Goal: Task Accomplishment & Management: Manage account settings

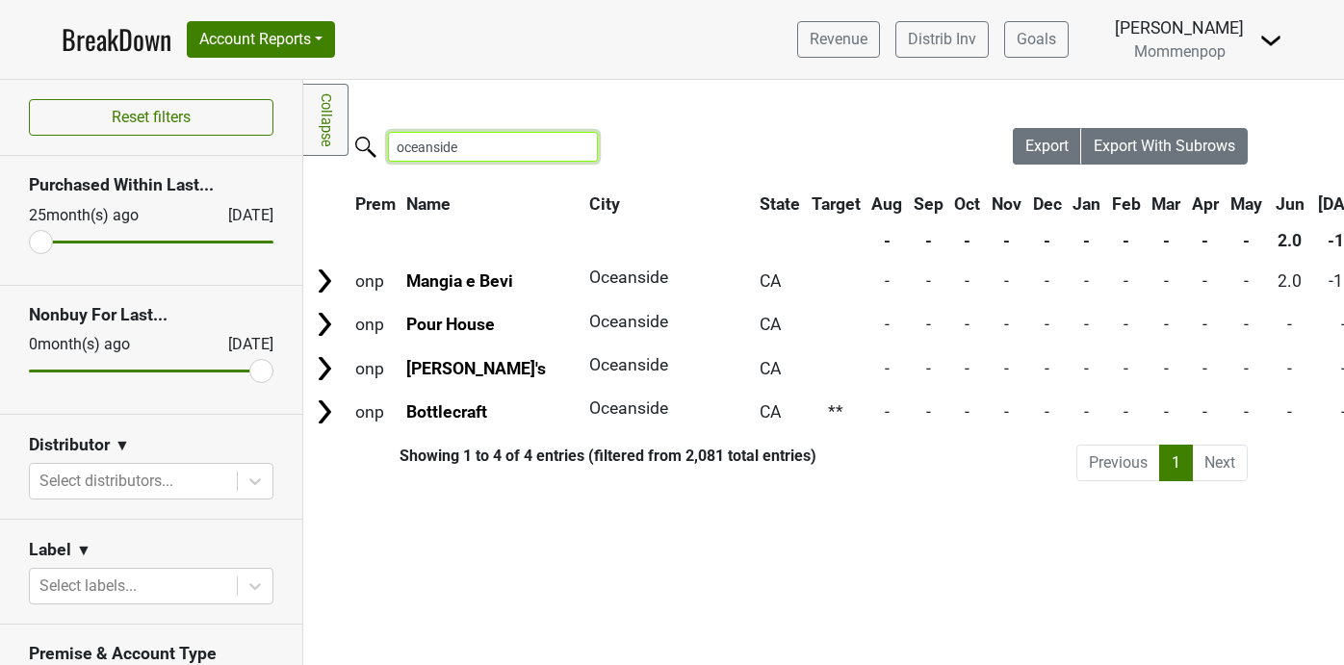
click at [566, 144] on input "oceanside" at bounding box center [493, 147] width 210 height 30
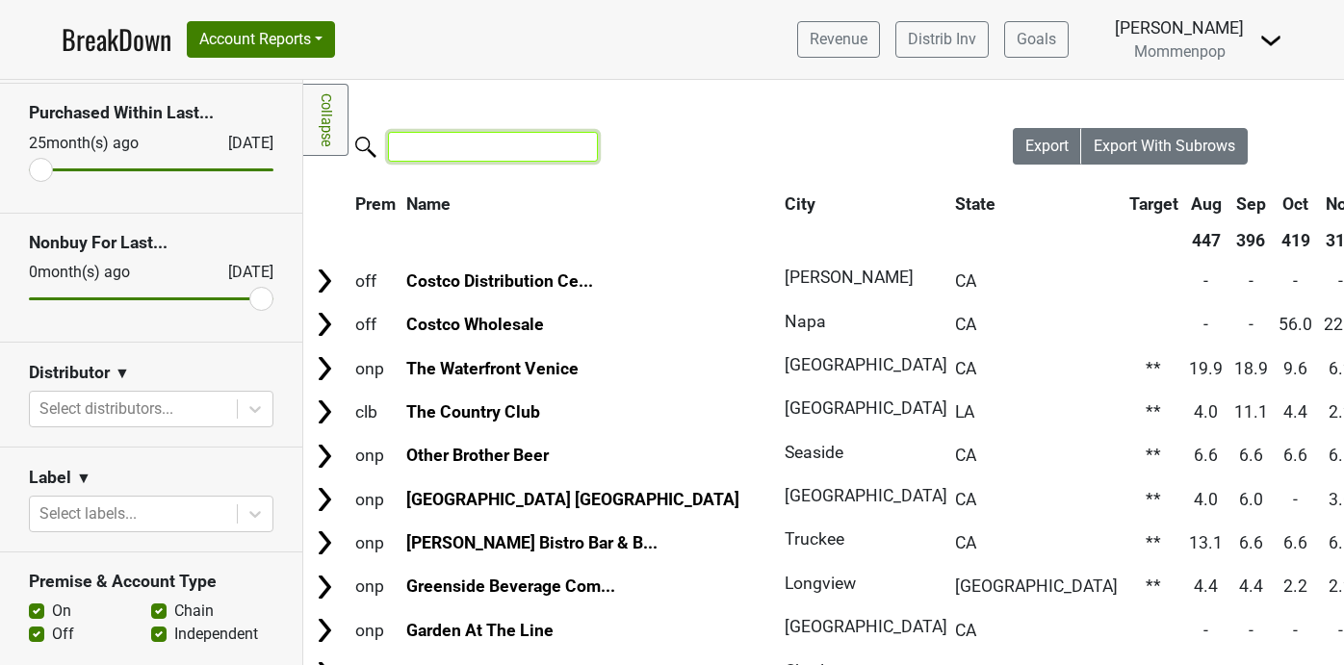
scroll to position [148, 0]
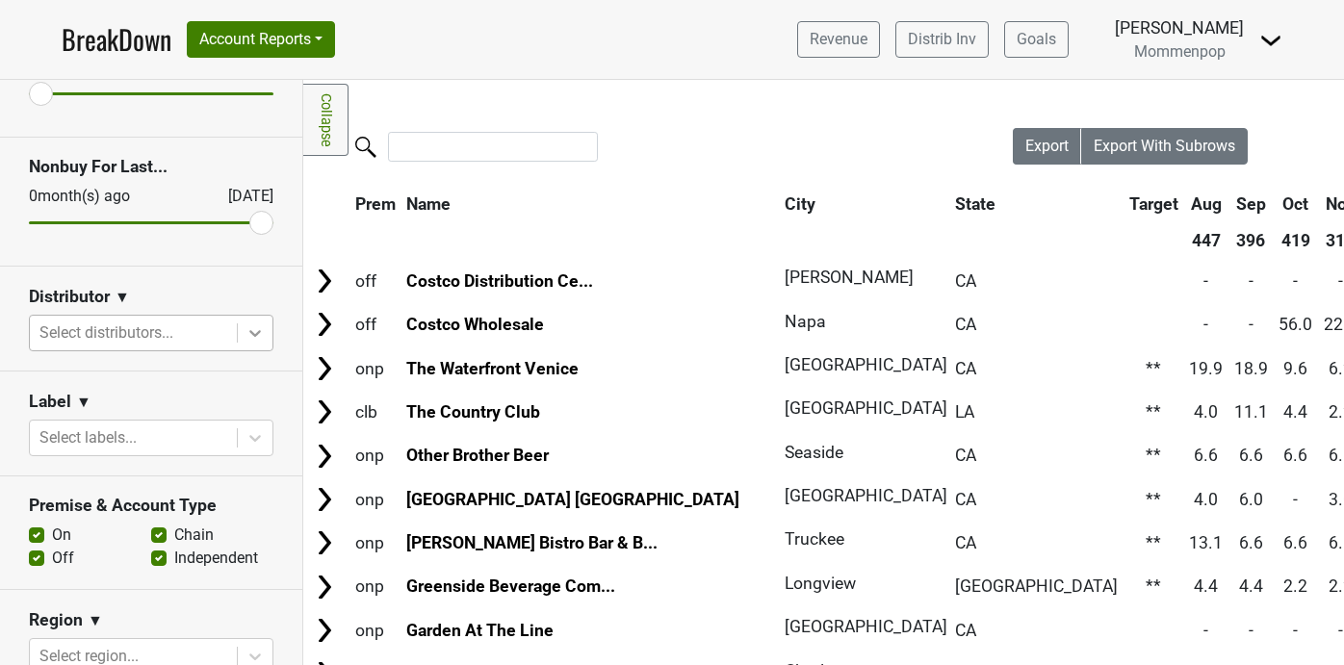
click at [255, 340] on icon at bounding box center [255, 333] width 19 height 19
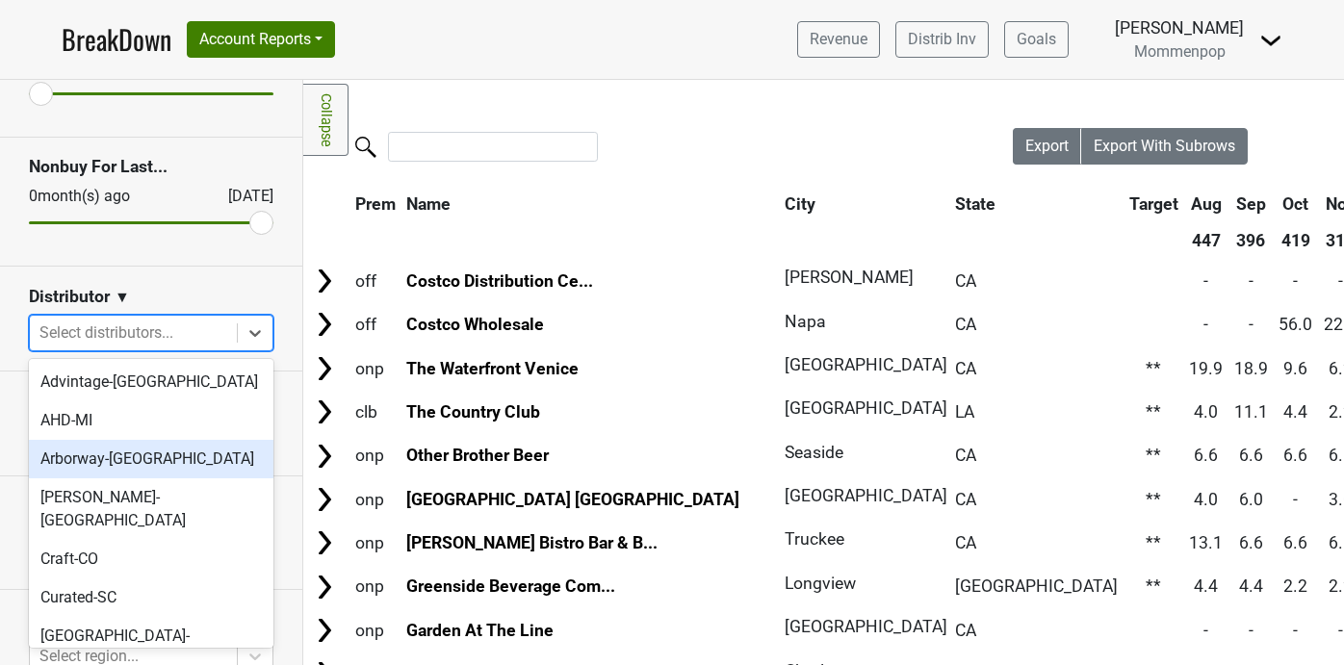
scroll to position [605, 0]
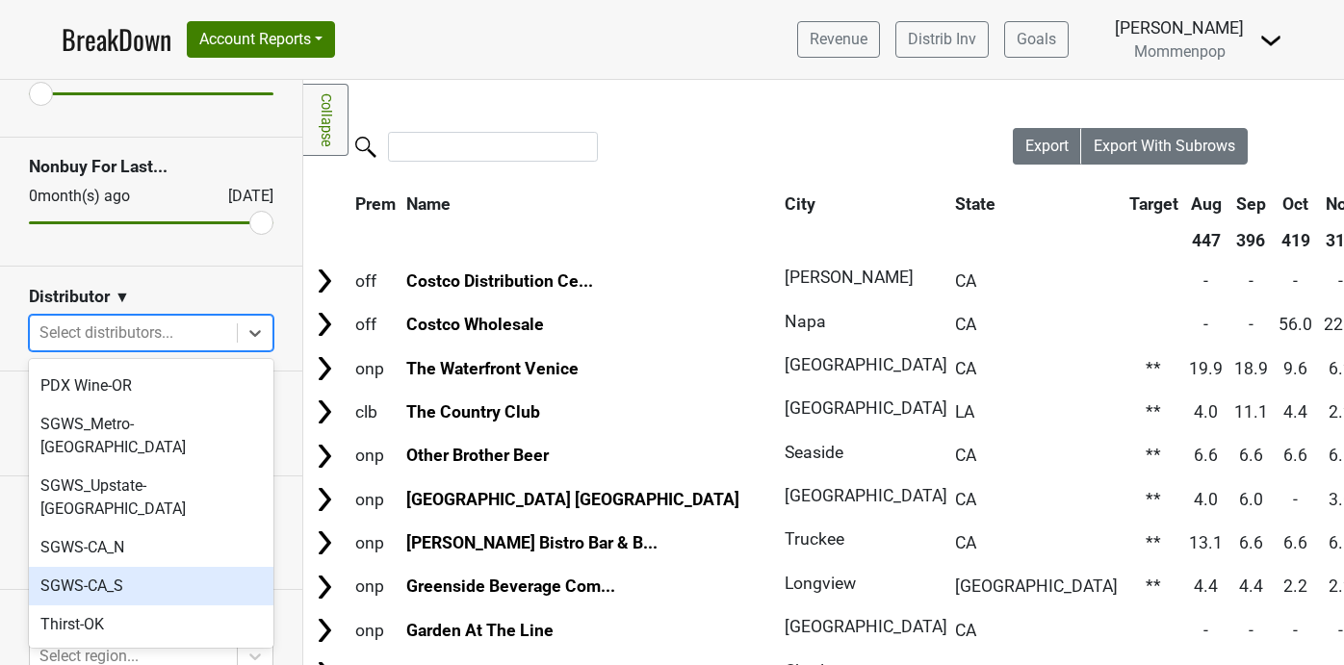
click at [199, 567] on div "SGWS-CA_S" at bounding box center [151, 586] width 245 height 39
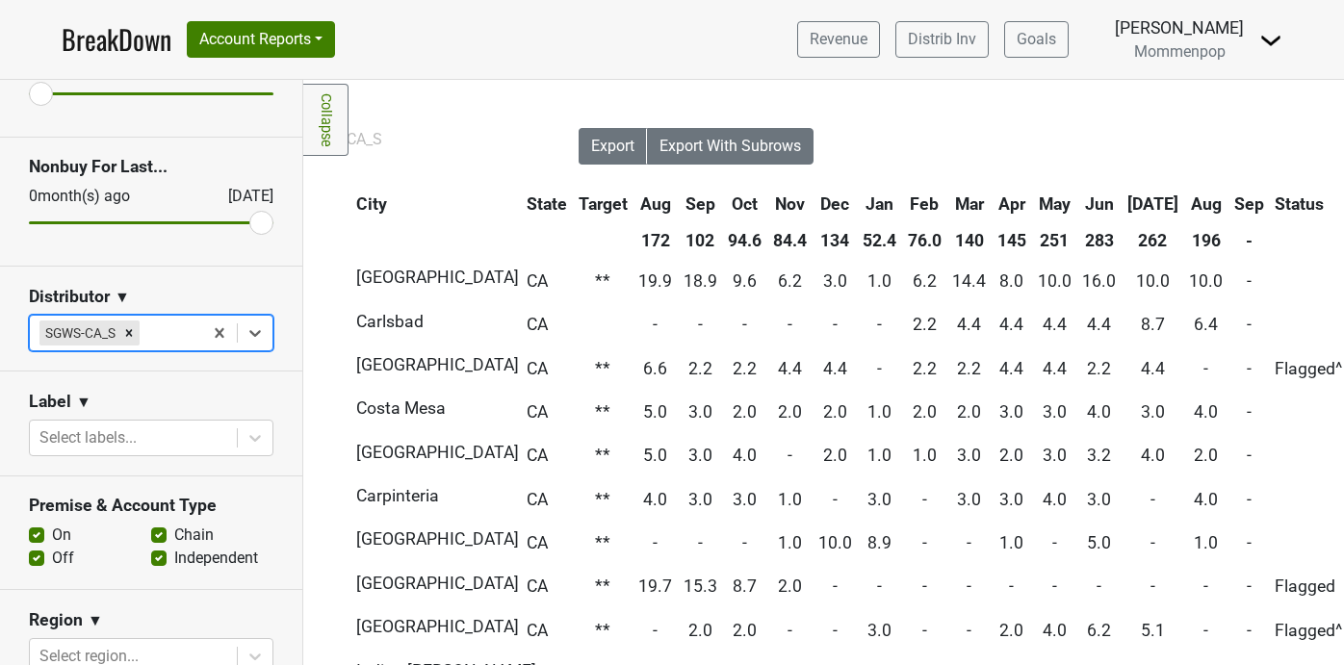
scroll to position [0, 474]
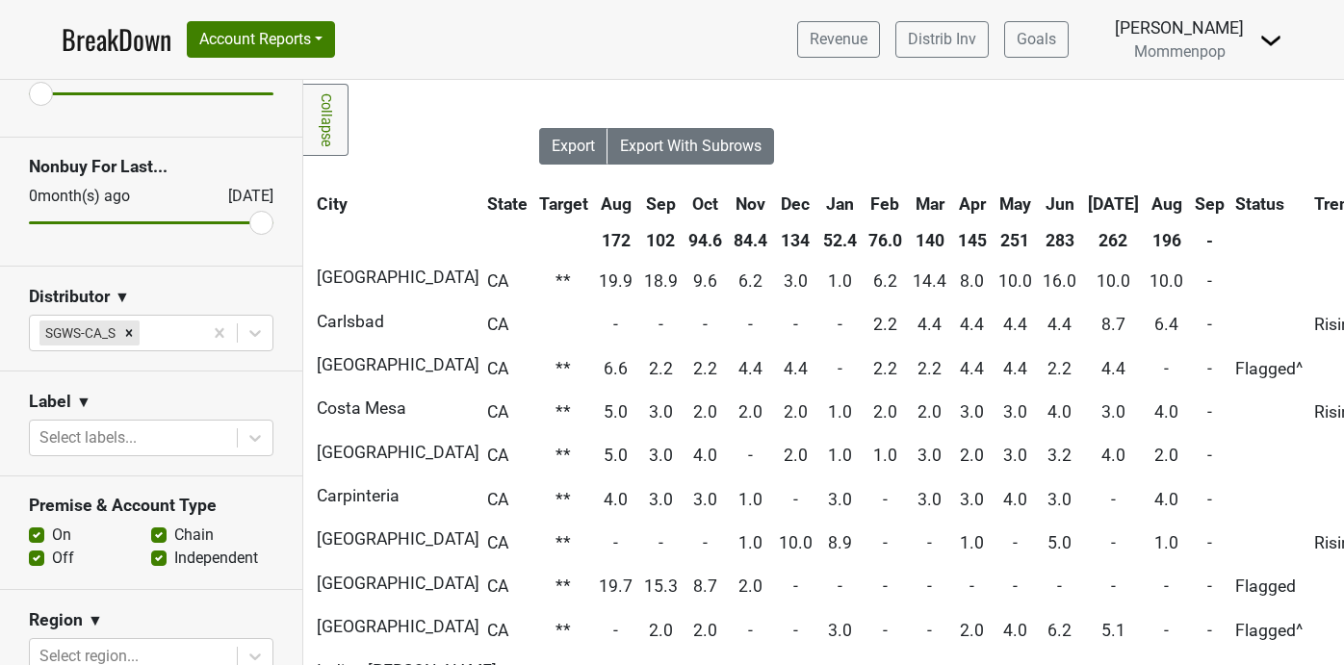
click at [1038, 204] on th "Jun" at bounding box center [1059, 204] width 43 height 35
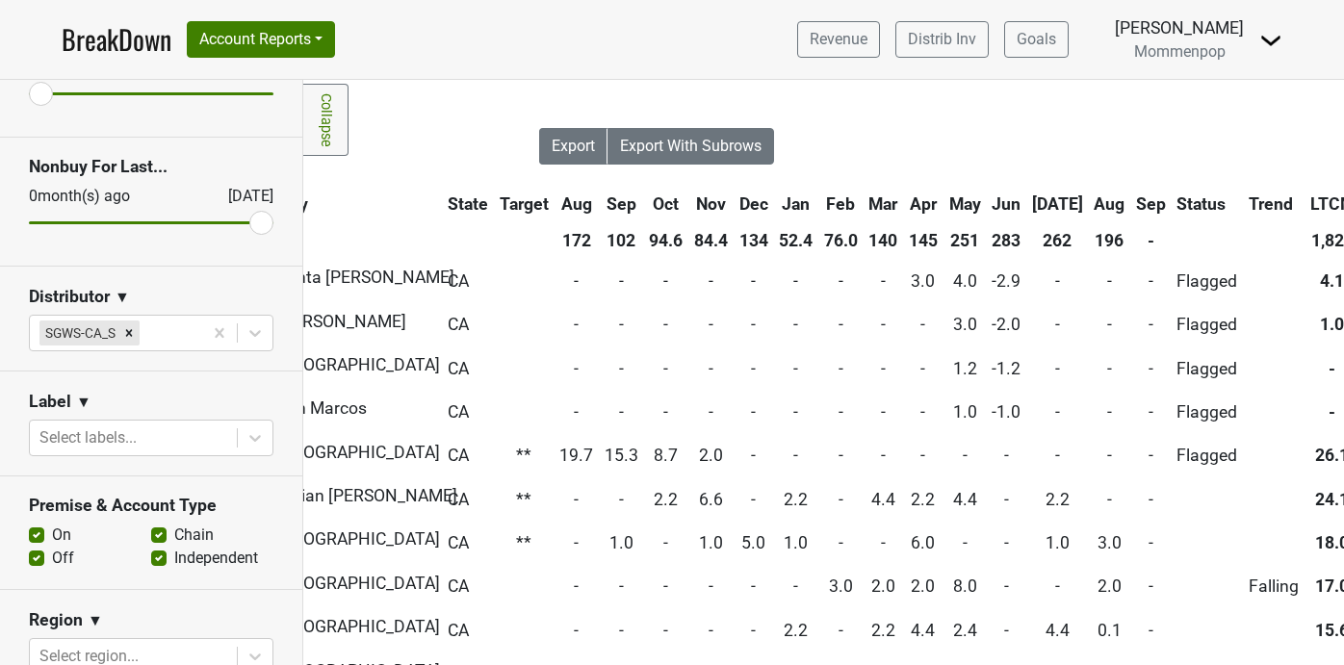
click at [987, 204] on th "Jun" at bounding box center [1006, 204] width 39 height 35
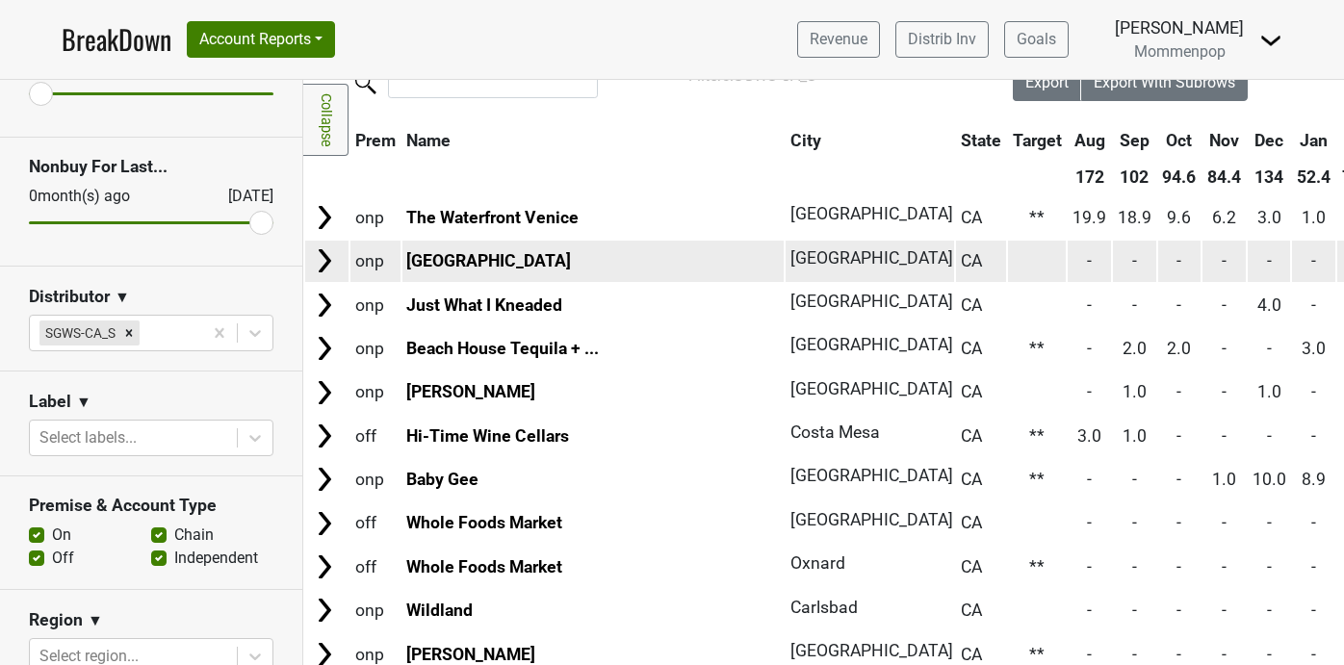
scroll to position [0, 0]
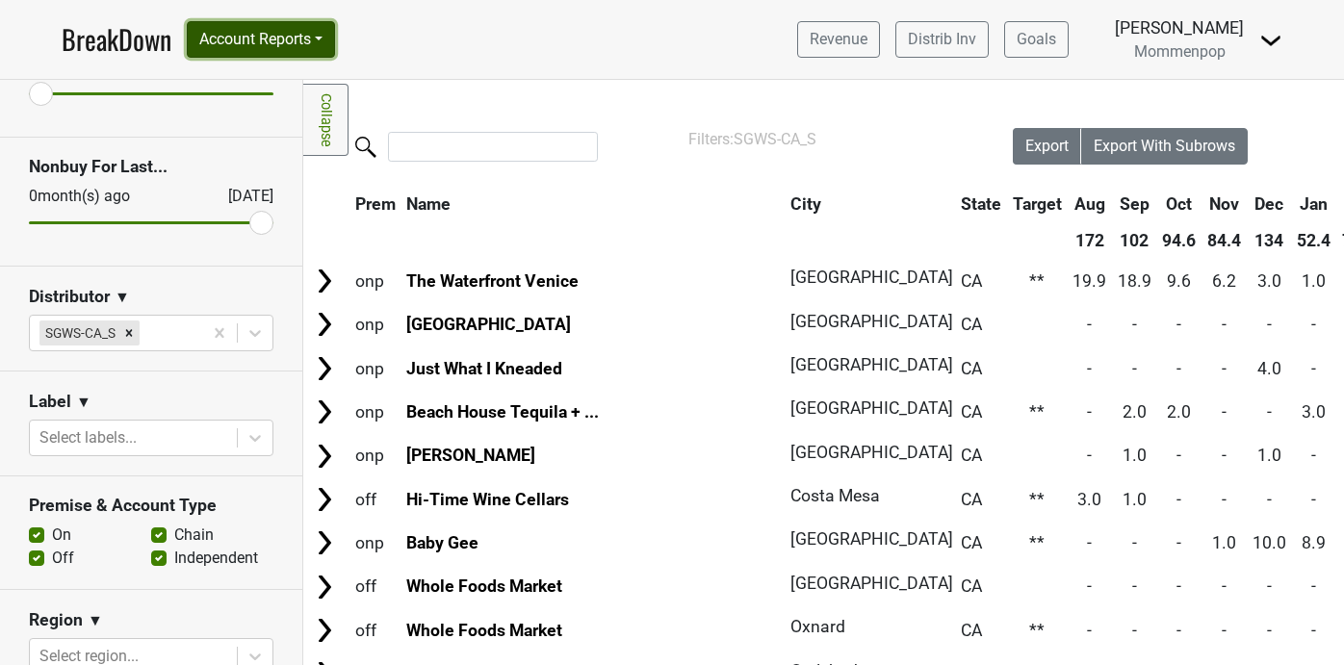
click at [291, 50] on button "Account Reports" at bounding box center [261, 39] width 148 height 37
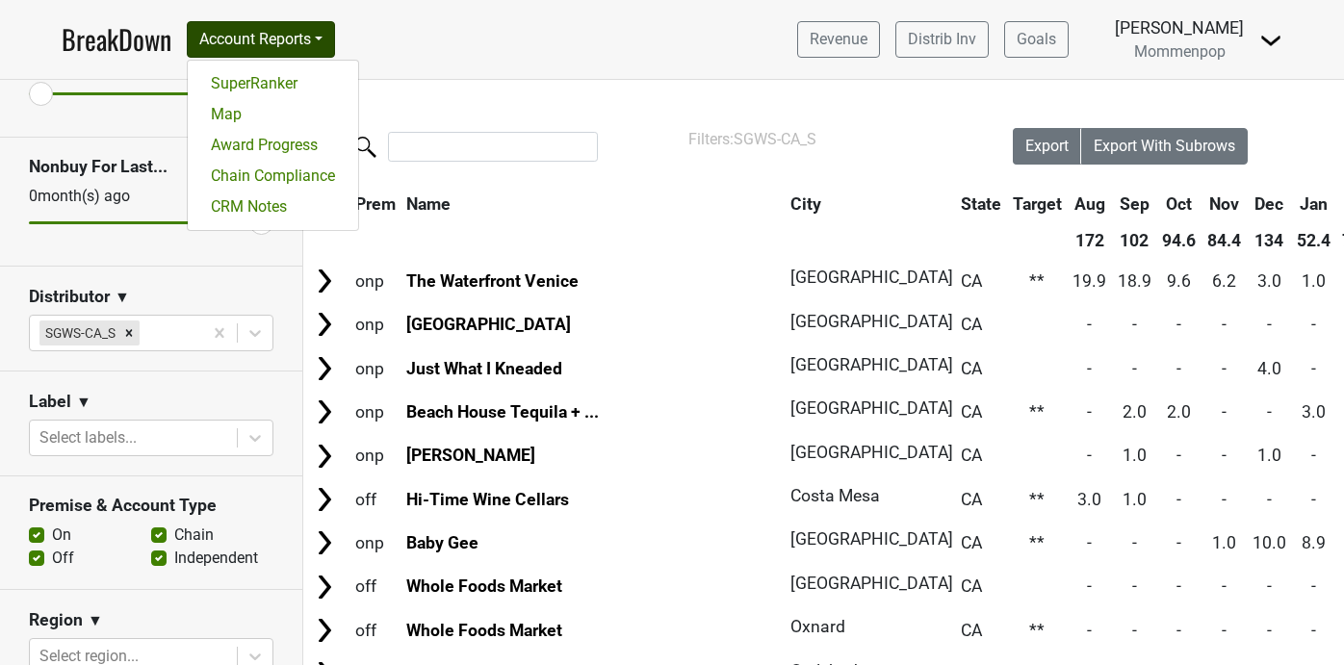
click at [1266, 41] on img at bounding box center [1271, 40] width 23 height 23
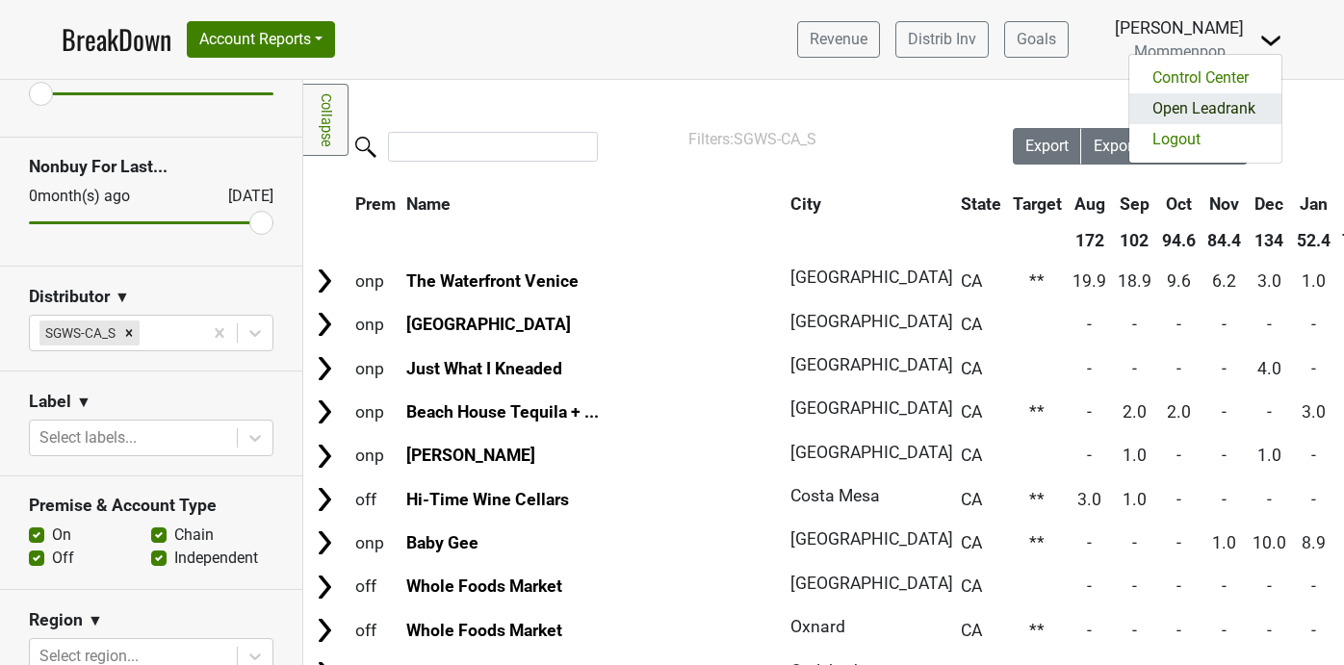
click at [1210, 113] on link "Open Leadrank" at bounding box center [1206, 108] width 152 height 31
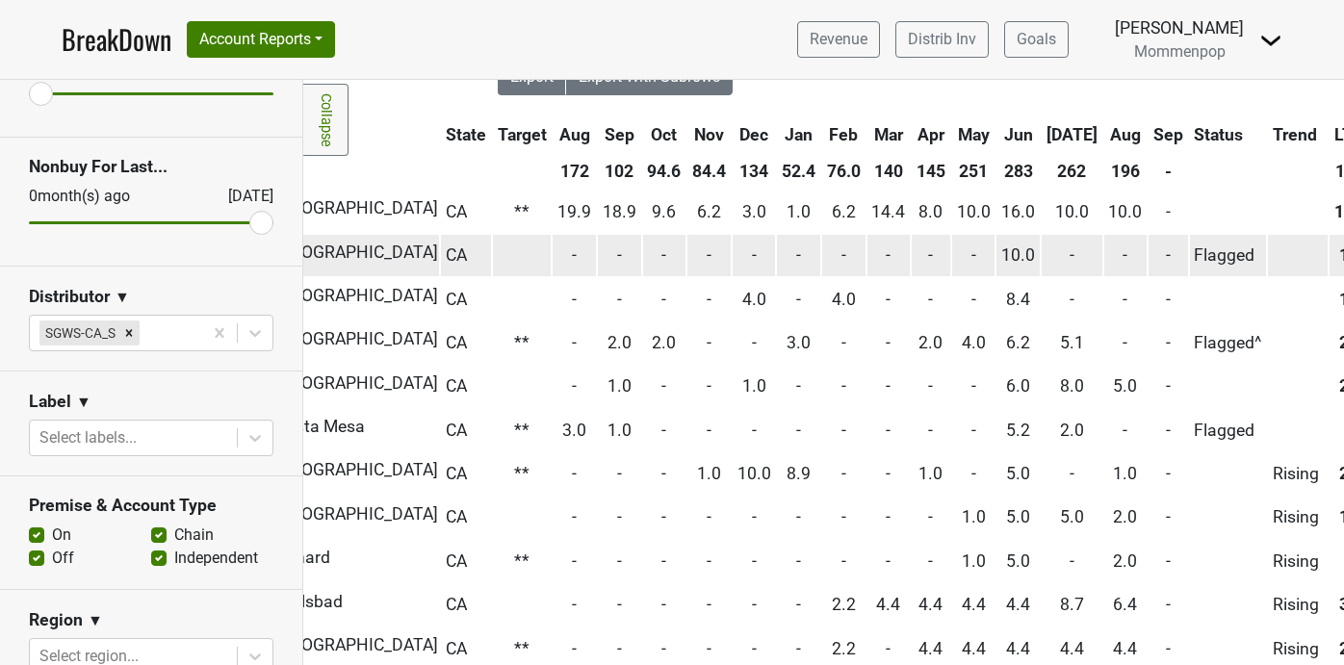
scroll to position [0, 515]
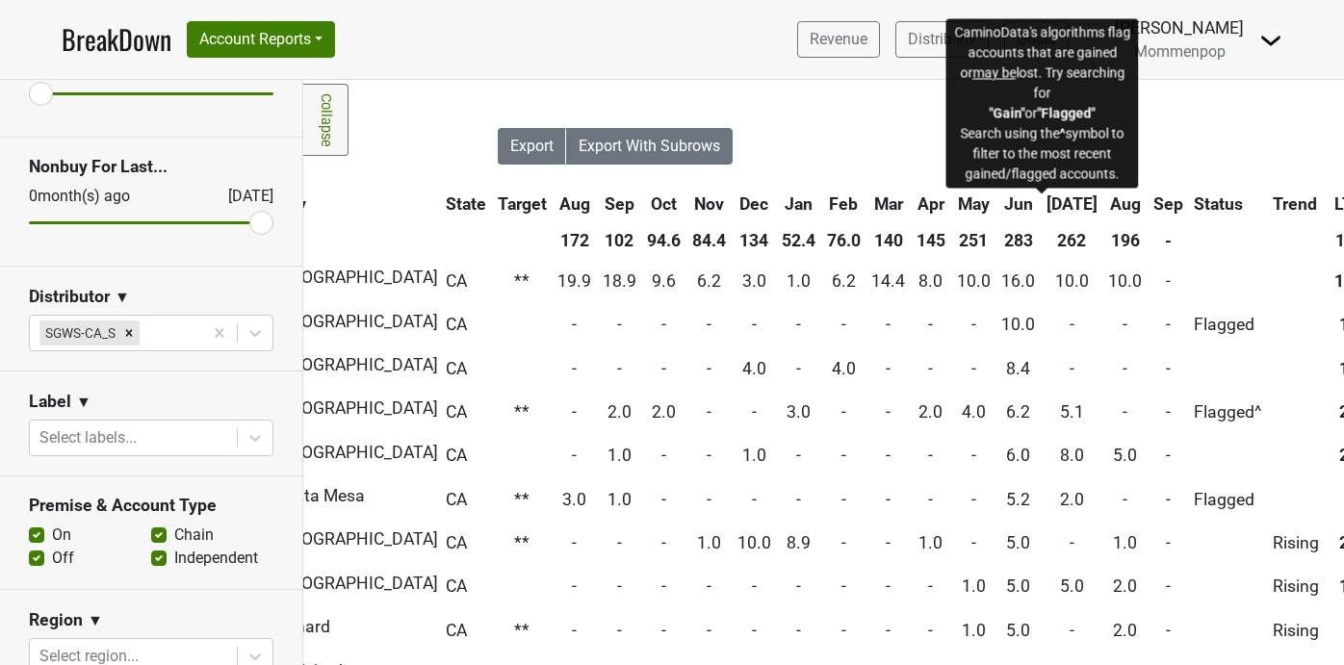
click at [1194, 205] on span "Status" at bounding box center [1218, 204] width 49 height 19
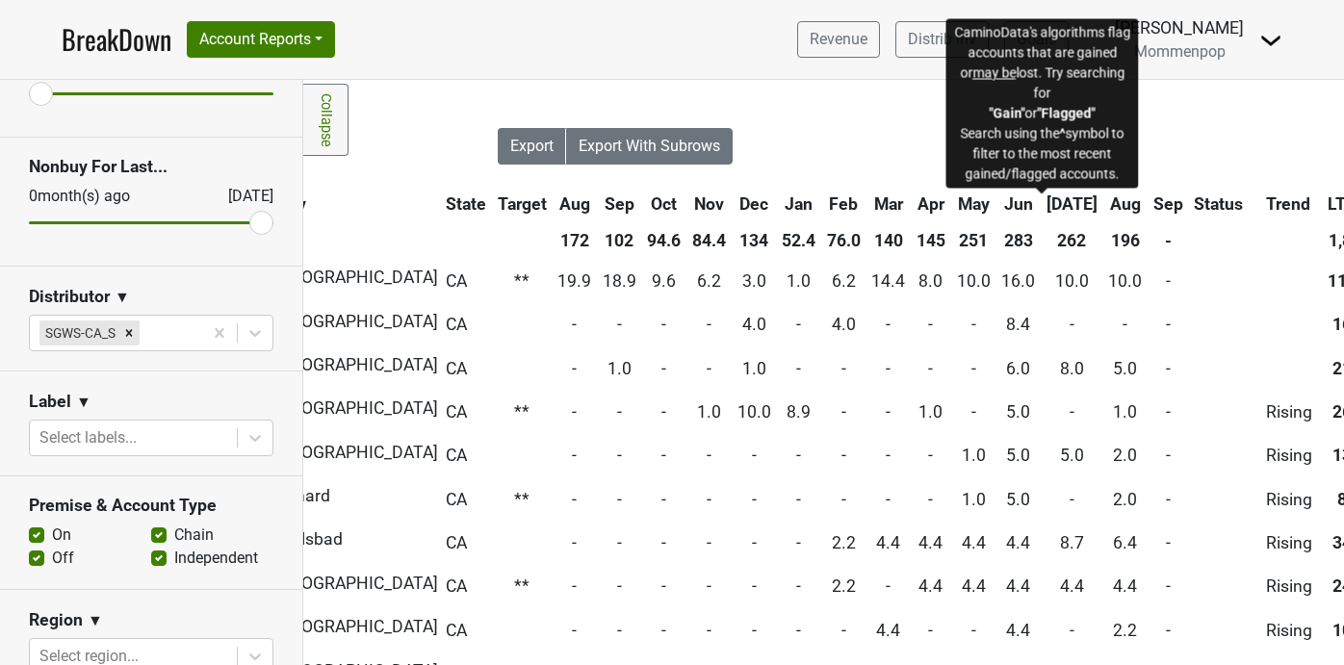
click at [1194, 202] on span "Status" at bounding box center [1218, 204] width 49 height 19
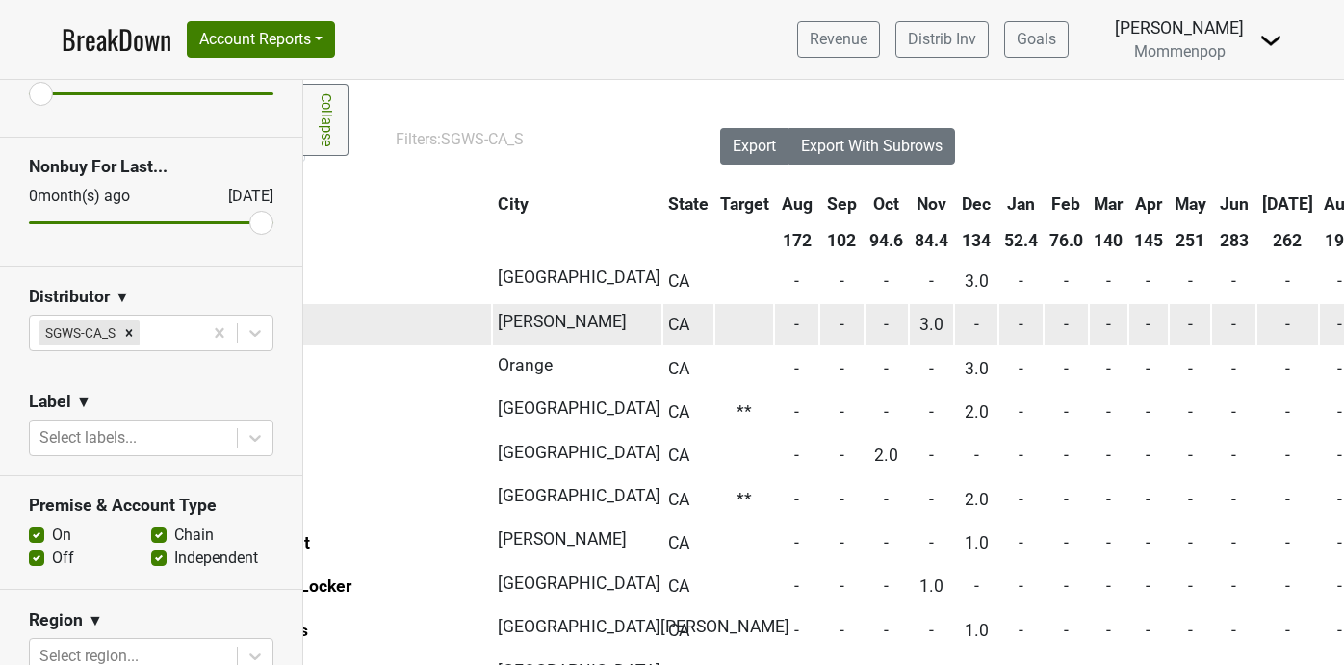
scroll to position [0, 0]
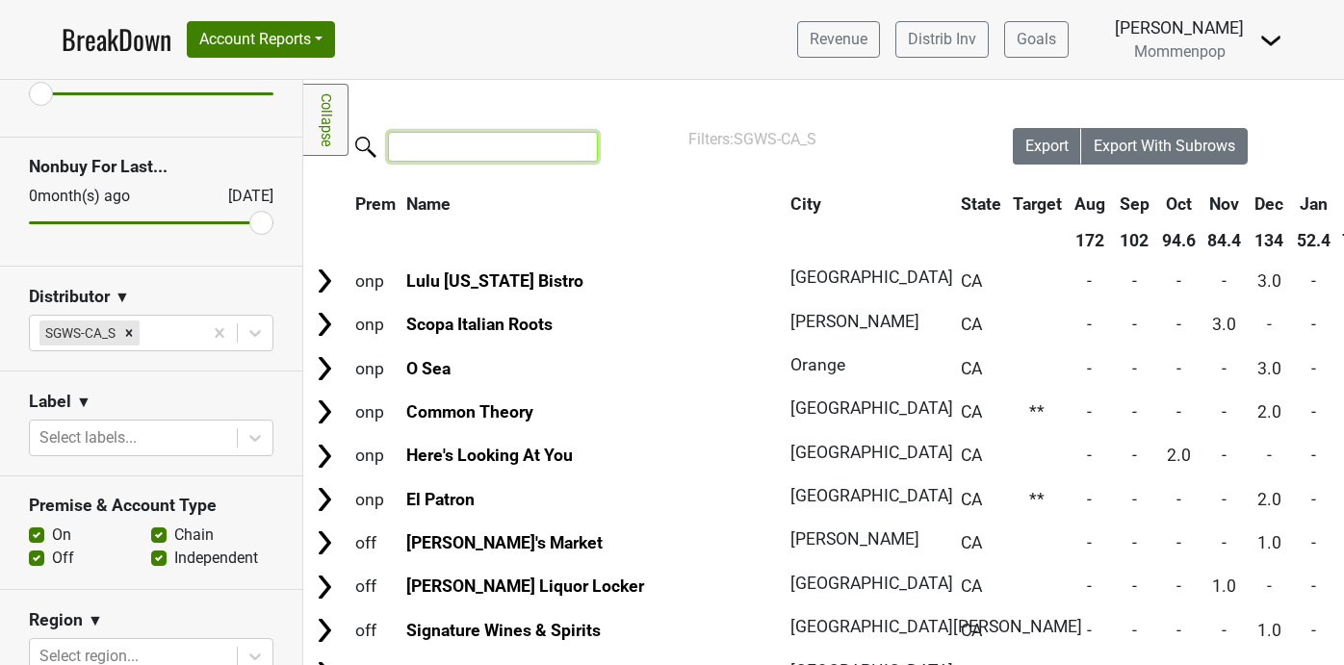
click at [470, 150] on input "search" at bounding box center [493, 147] width 210 height 30
type input "a"
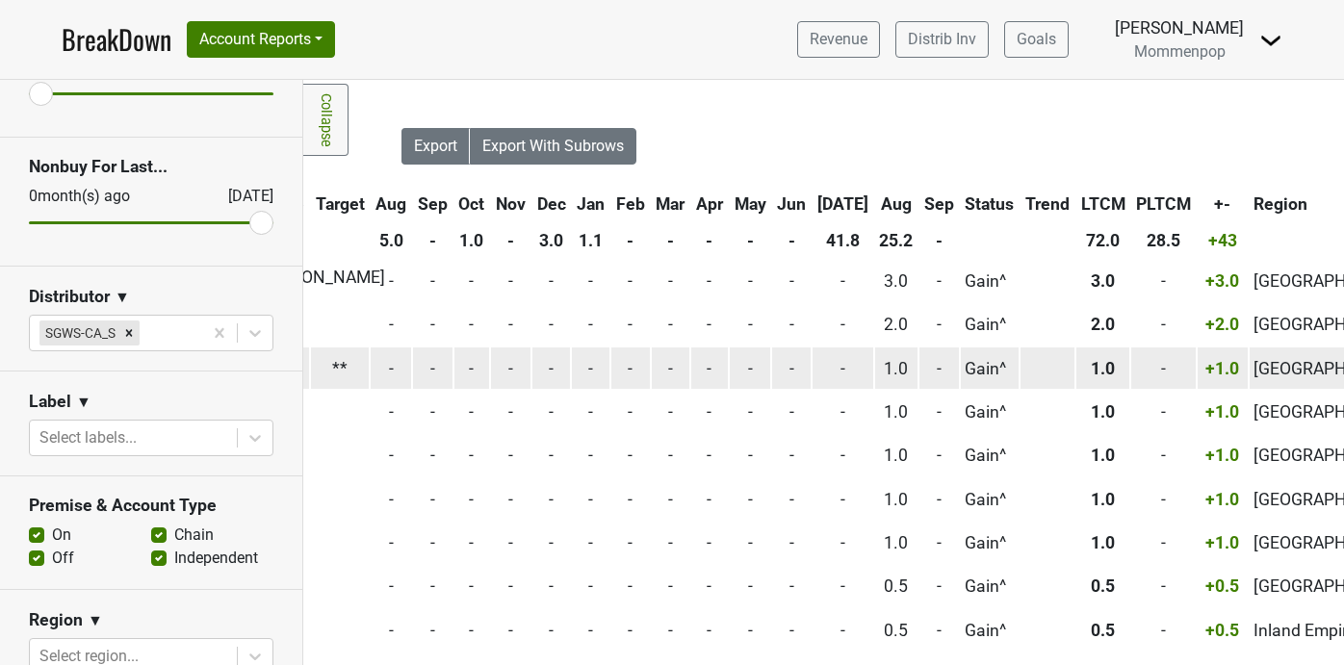
scroll to position [0, 673]
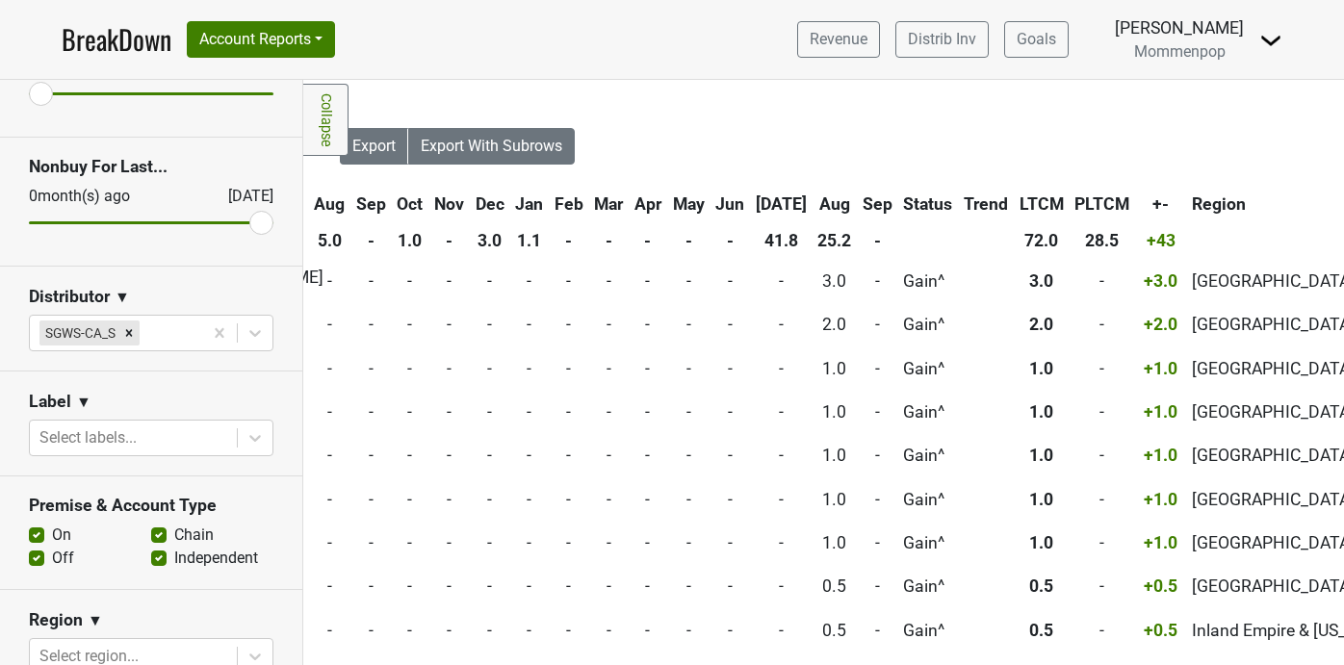
click at [711, 197] on th "Jun" at bounding box center [730, 204] width 39 height 35
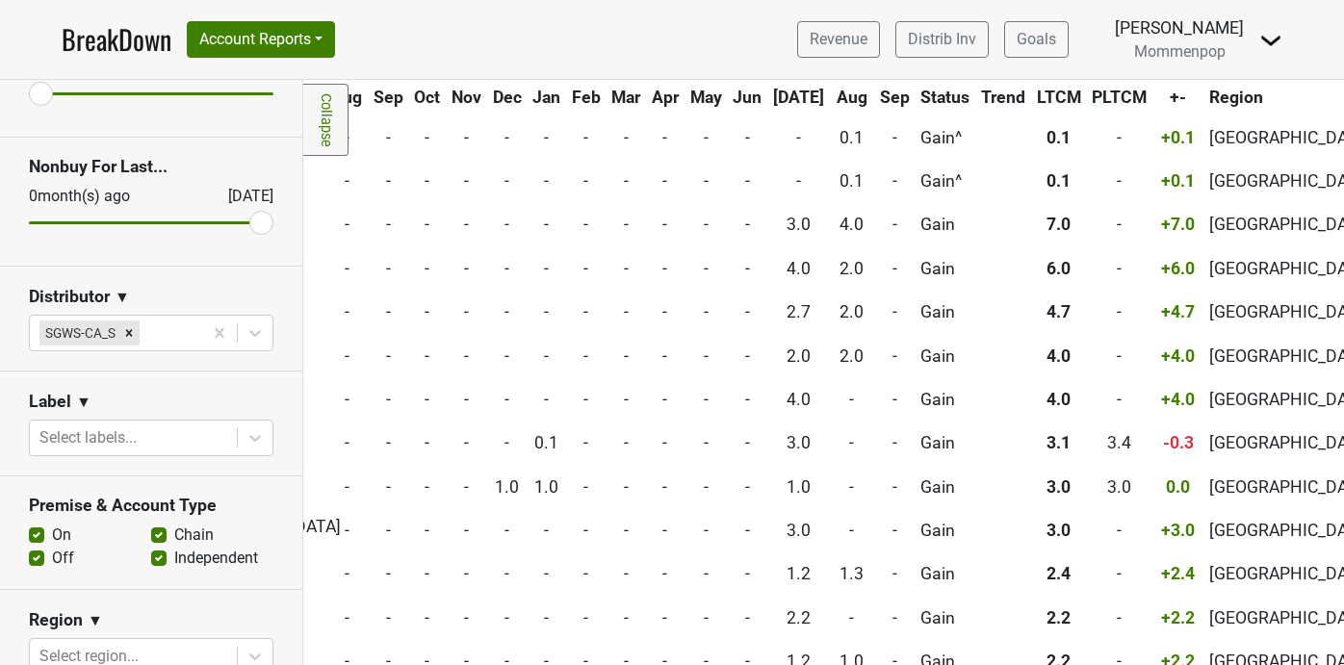
scroll to position [0, 656]
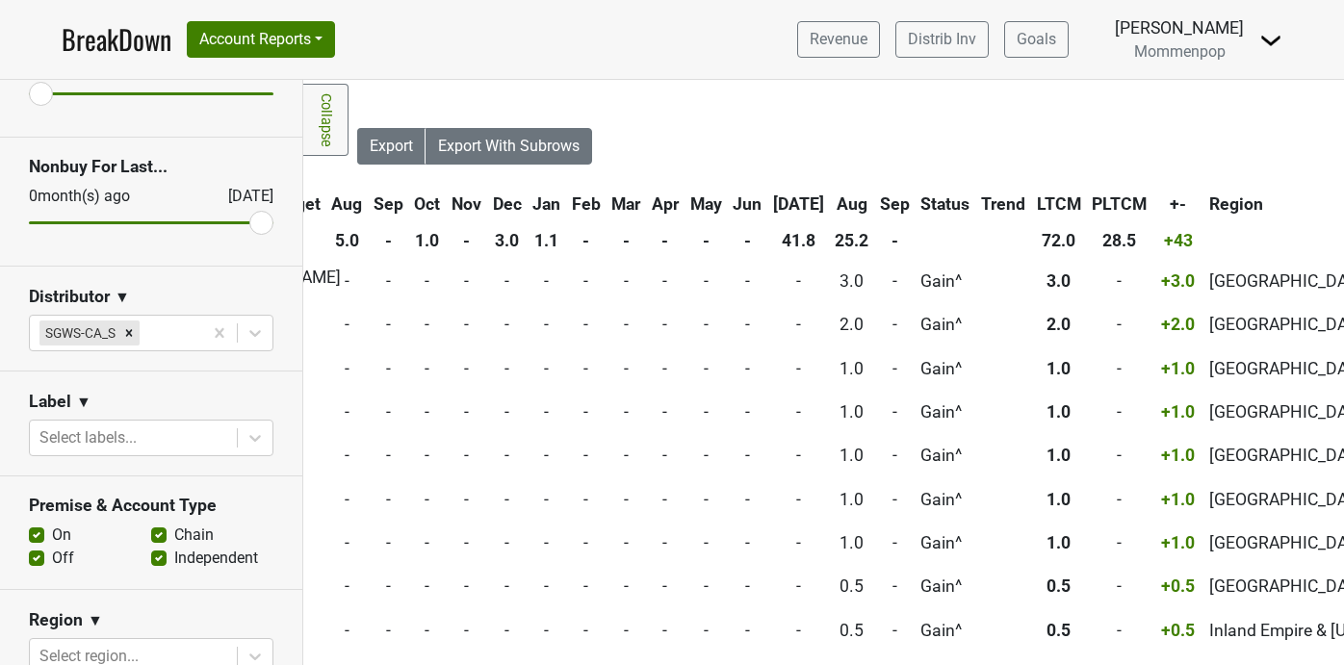
click at [769, 200] on th "[DATE]" at bounding box center [799, 204] width 61 height 35
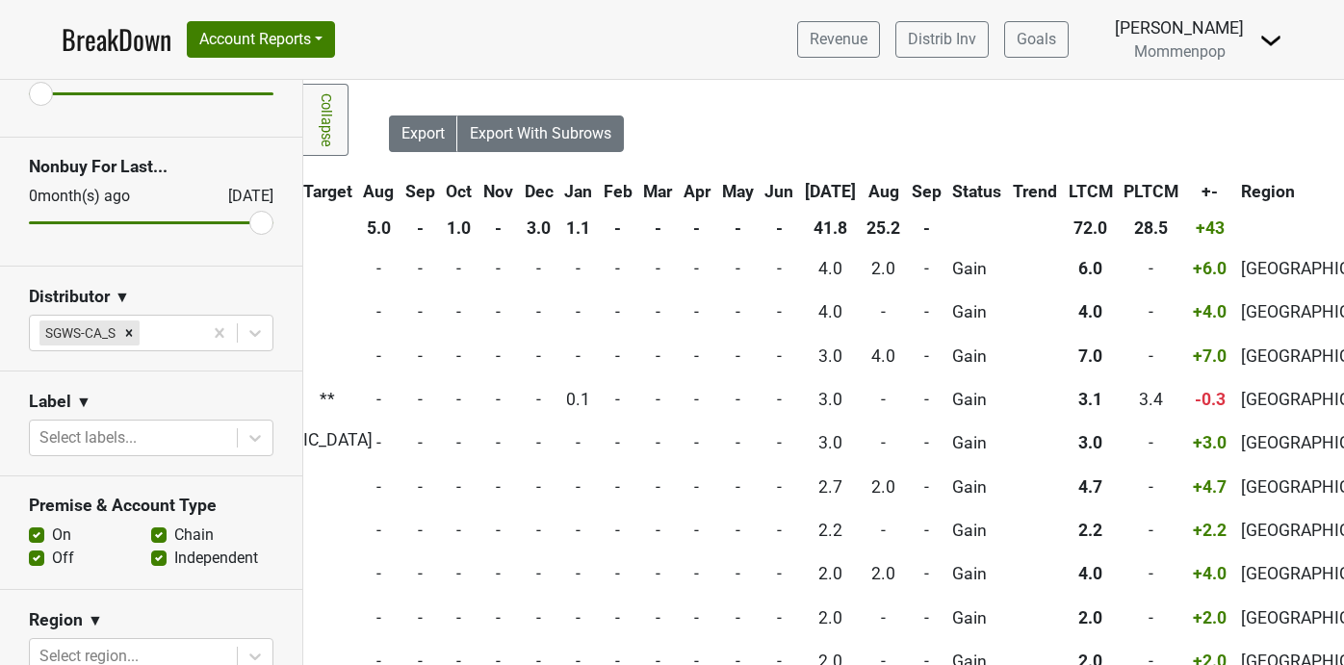
scroll to position [0, 624]
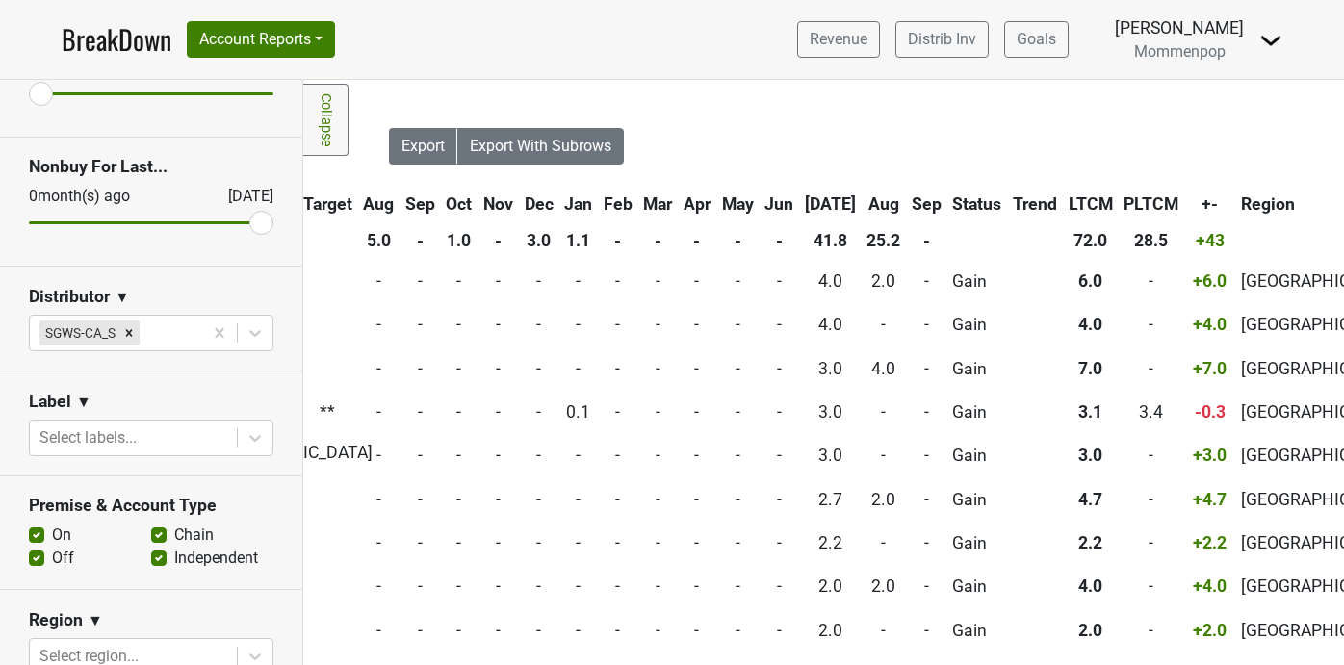
click at [863, 198] on th "Aug" at bounding box center [884, 204] width 43 height 35
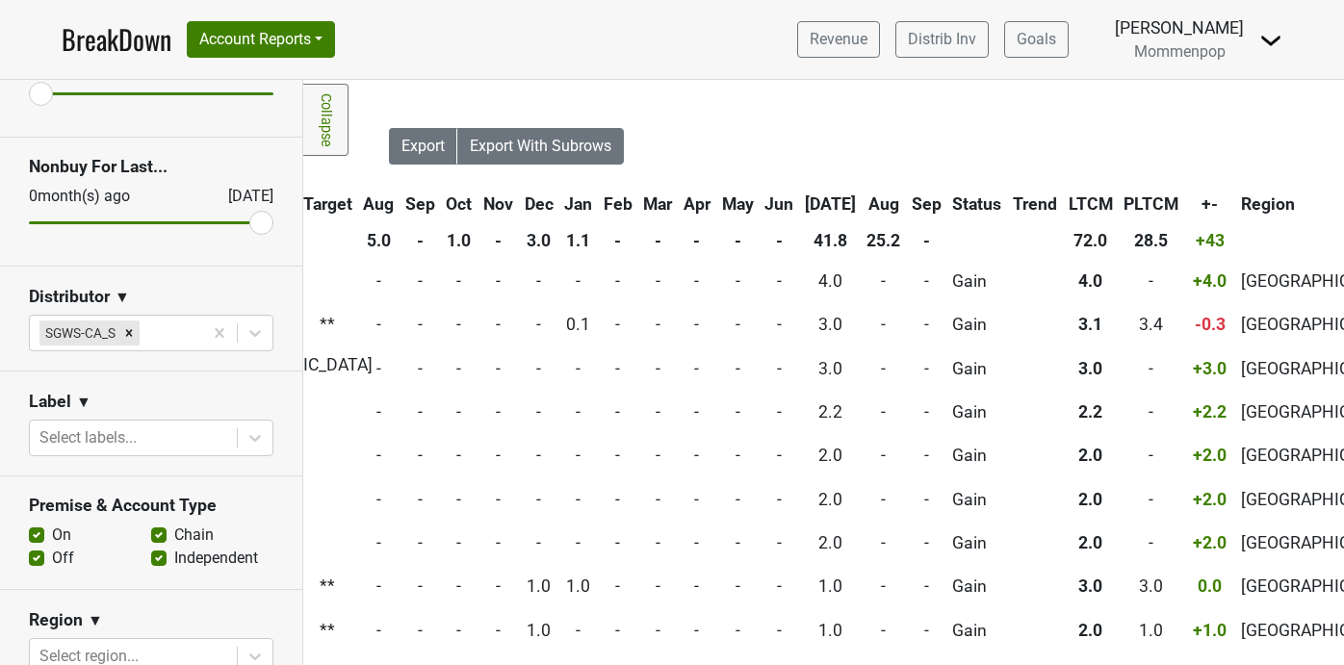
click at [863, 198] on th "Aug" at bounding box center [884, 204] width 43 height 35
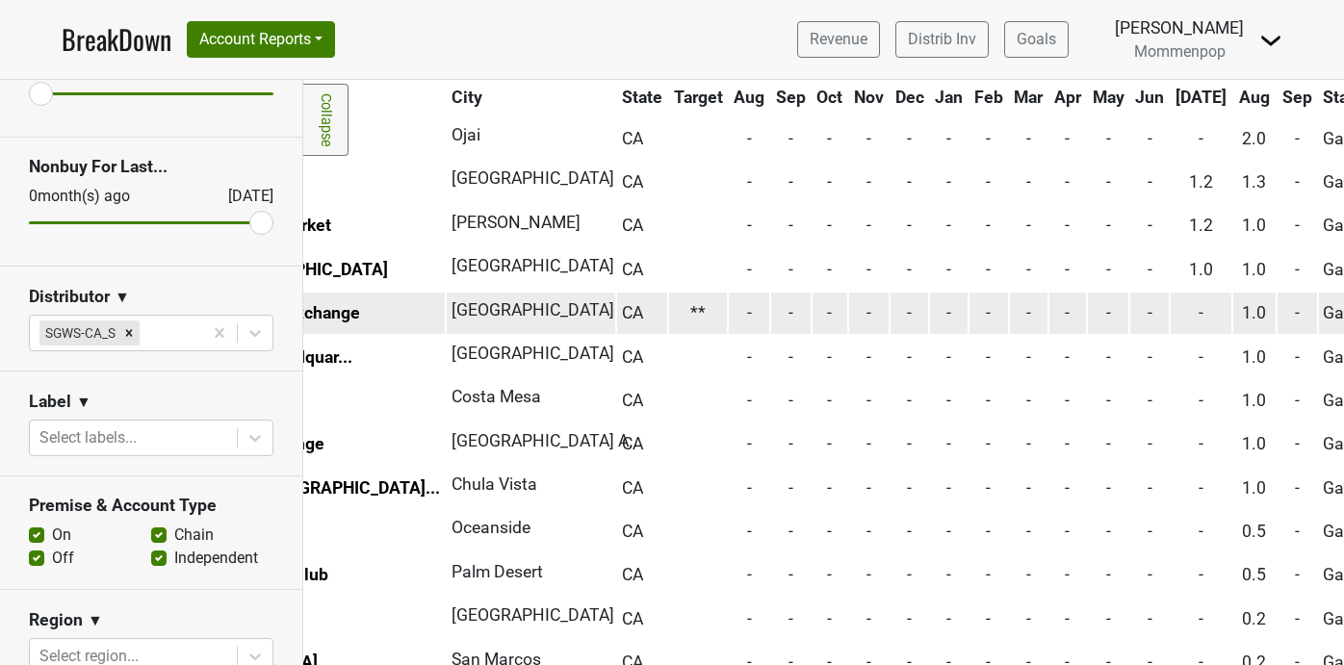
scroll to position [361, 0]
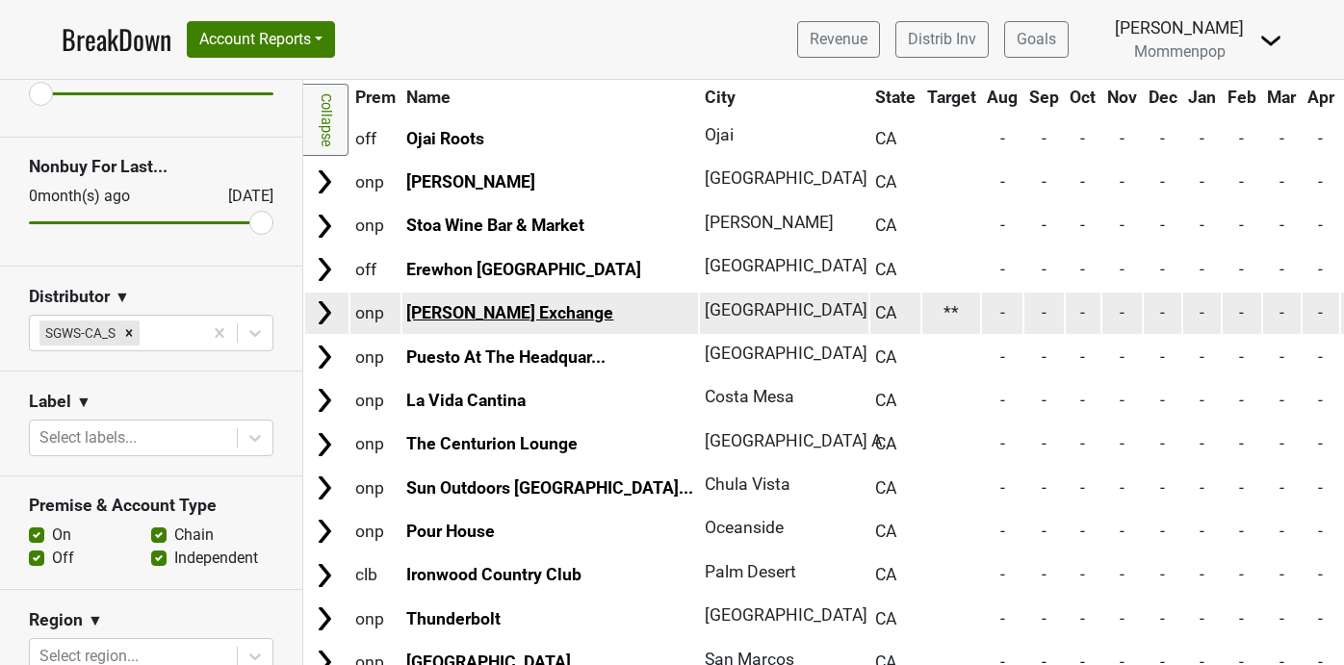
click at [493, 310] on link "Kettner Exchange" at bounding box center [509, 312] width 207 height 19
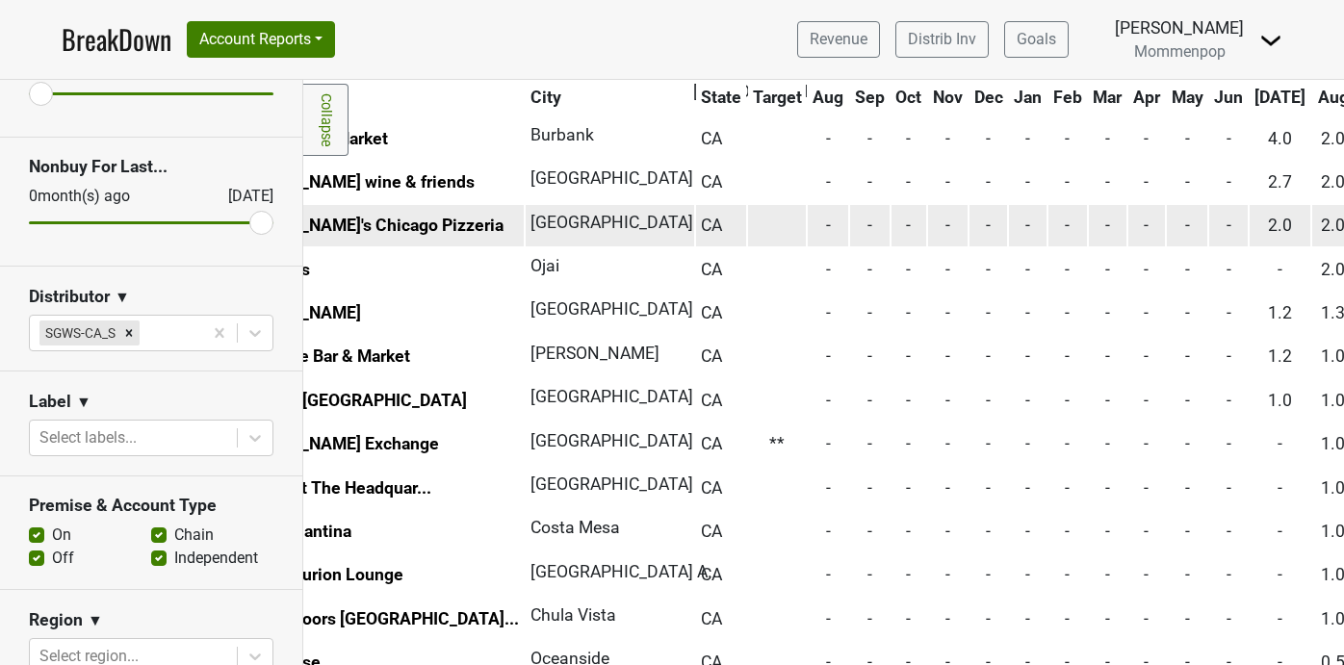
scroll to position [0, 174]
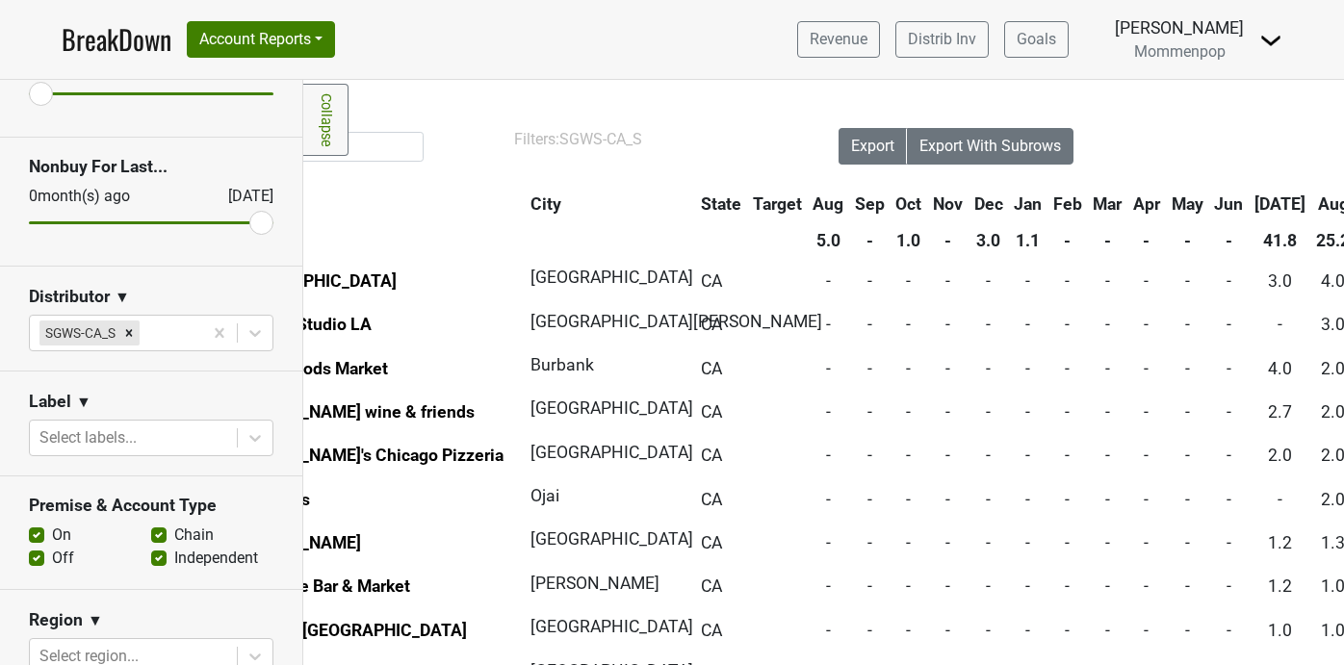
click at [1250, 199] on th "[DATE]" at bounding box center [1280, 204] width 61 height 35
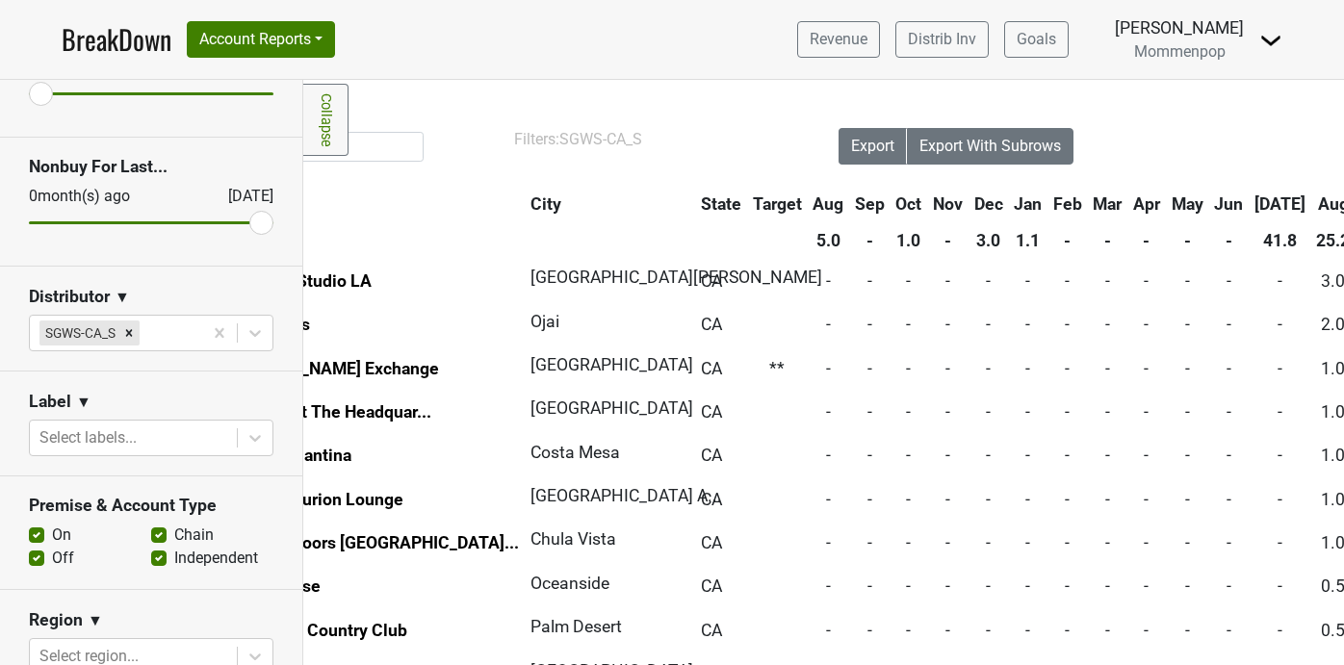
click at [1250, 199] on th "[DATE]" at bounding box center [1280, 204] width 61 height 35
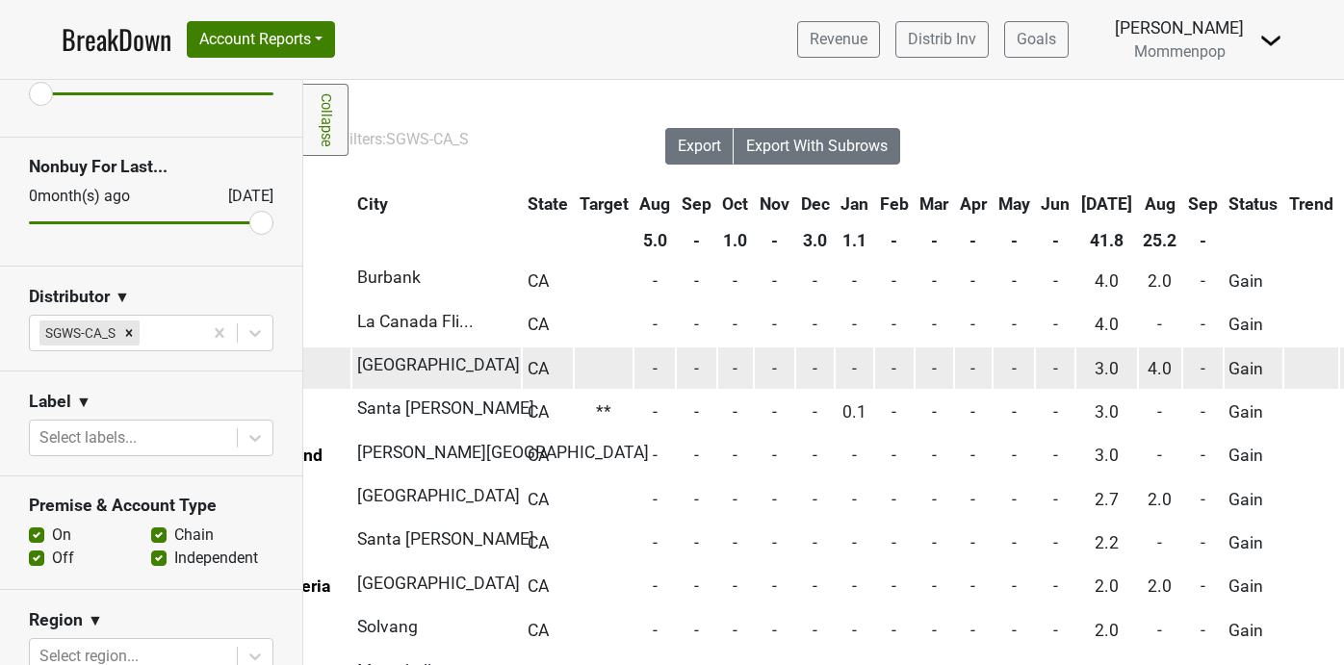
scroll to position [0, 397]
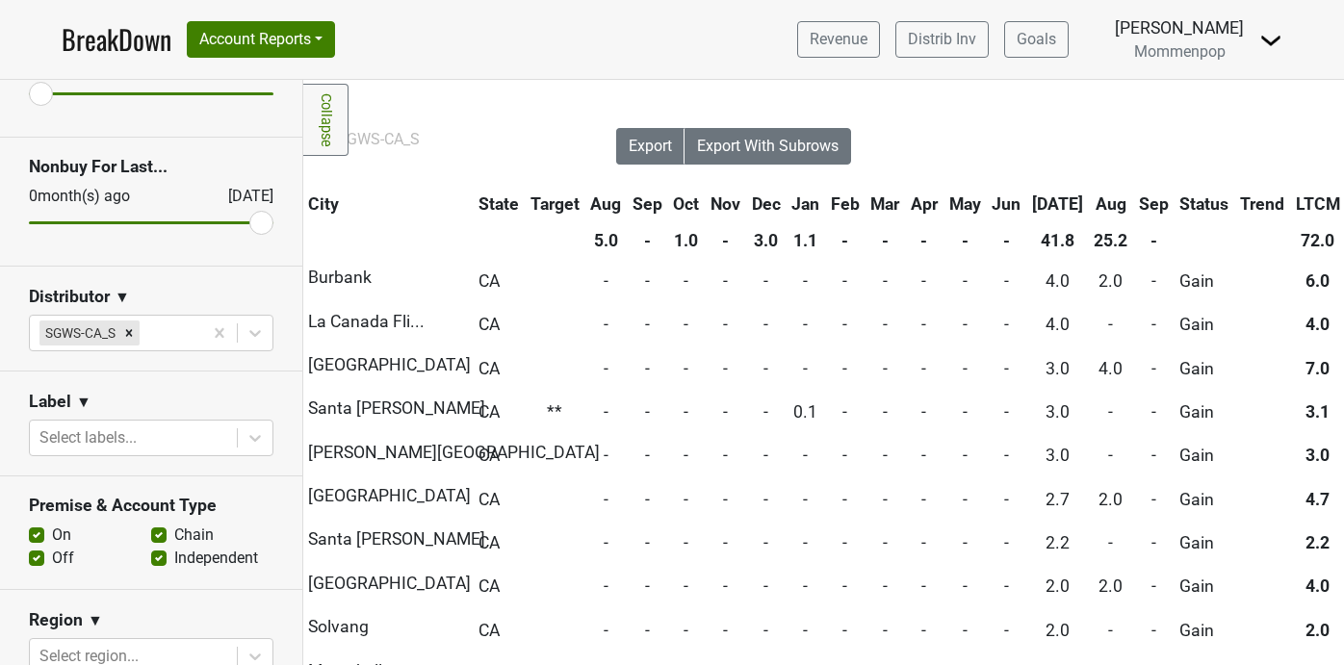
click at [987, 200] on th "Jun" at bounding box center [1006, 204] width 39 height 35
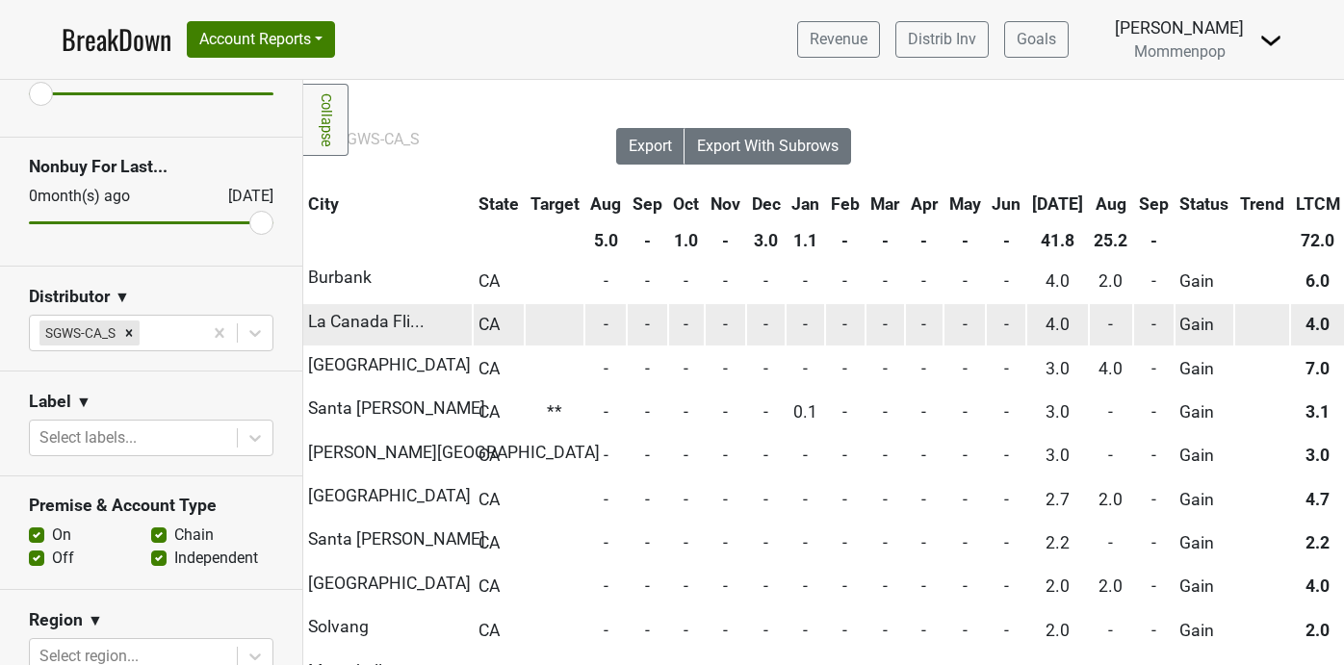
scroll to position [1, 0]
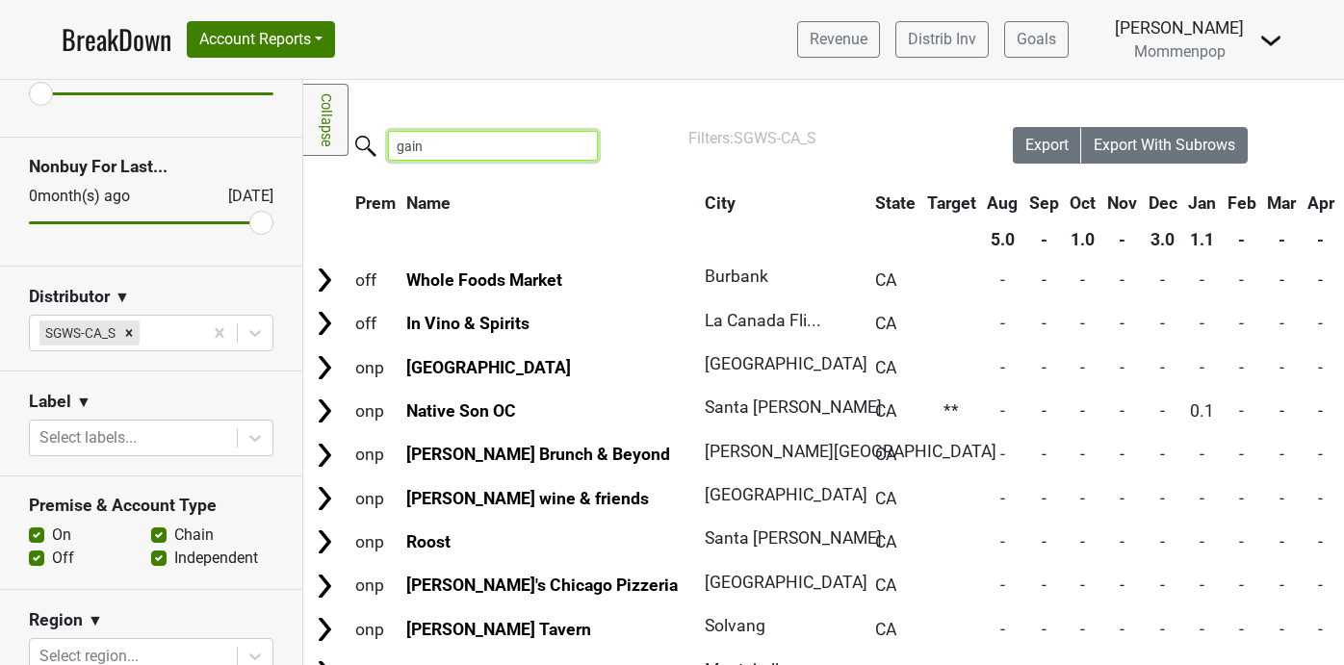
click at [476, 155] on input "gain" at bounding box center [493, 146] width 210 height 30
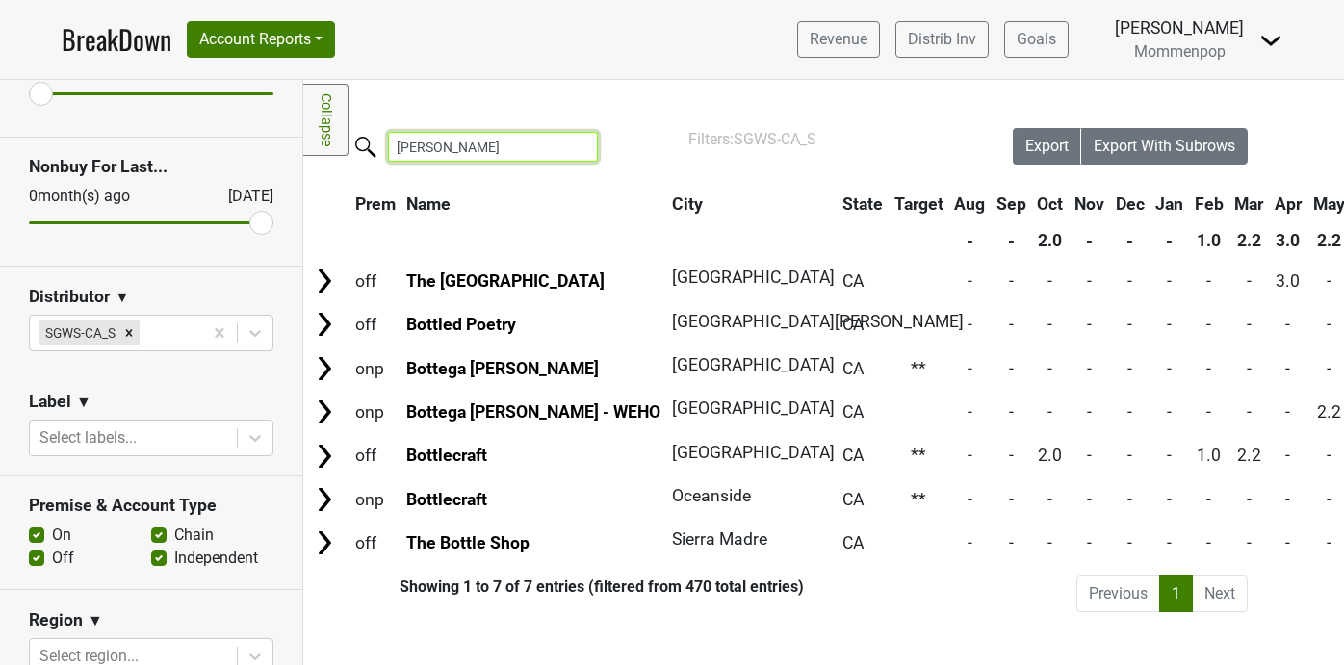
scroll to position [0, 0]
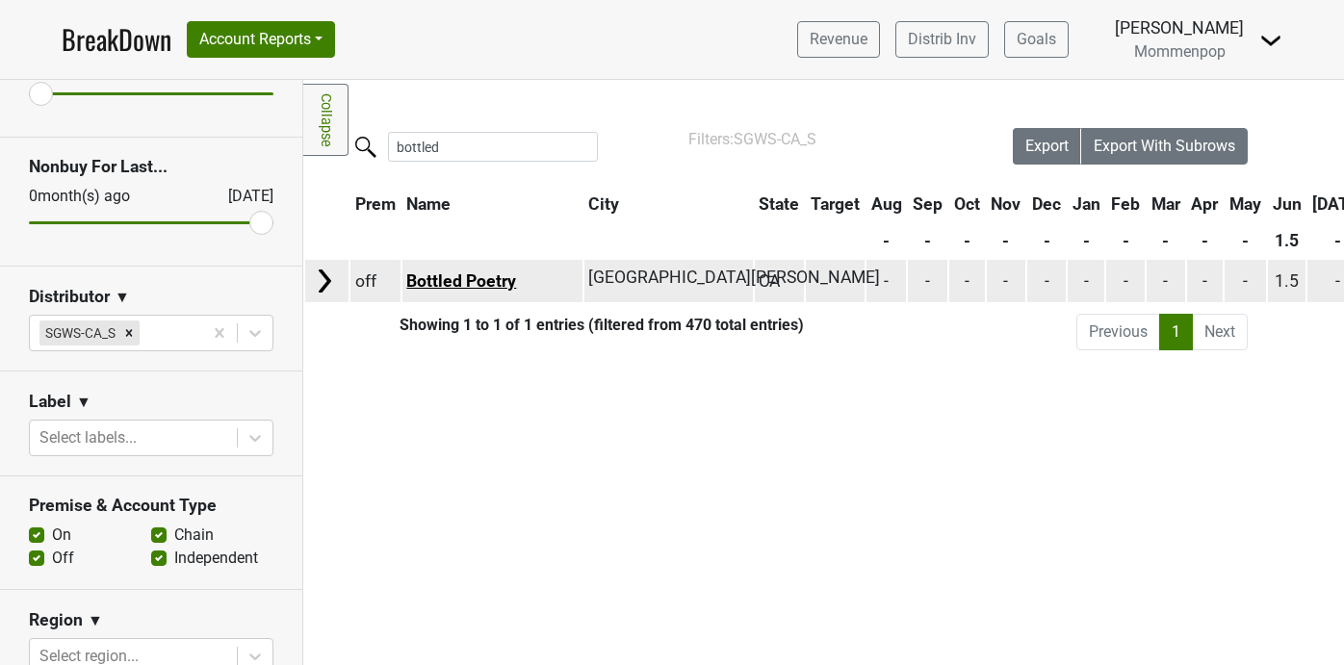
click at [463, 275] on link "Bottled Poetry" at bounding box center [461, 281] width 110 height 19
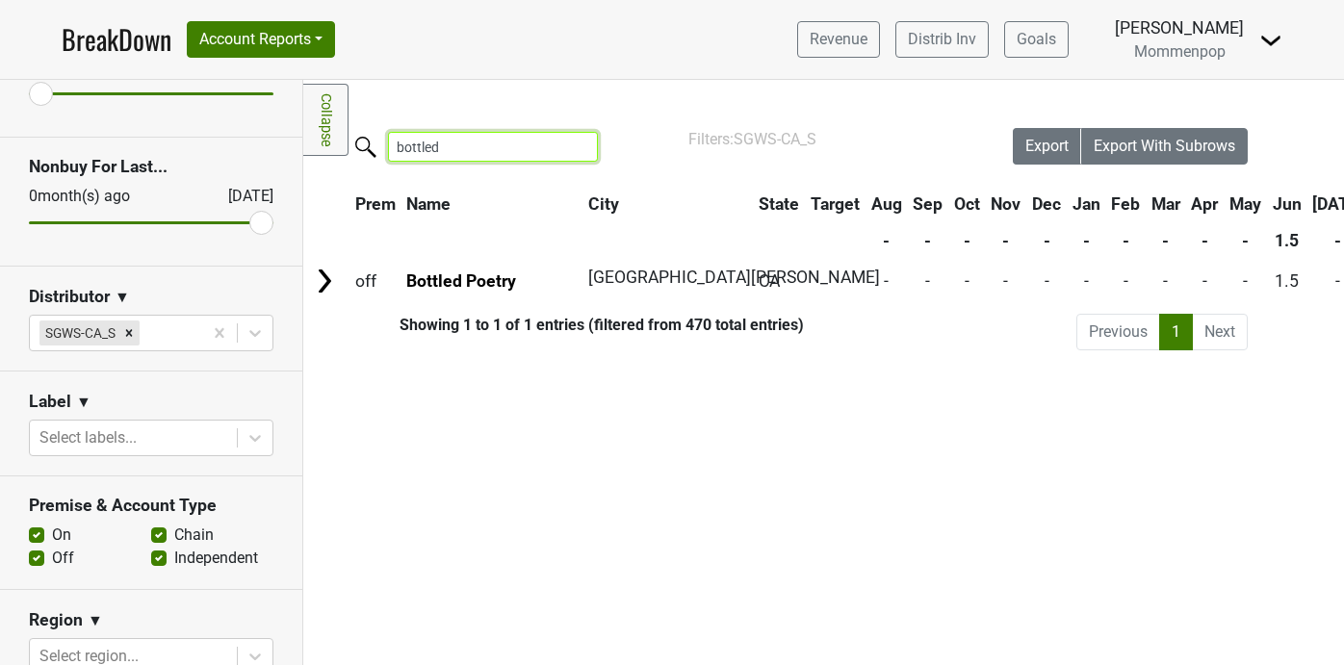
click at [461, 144] on input "bottled" at bounding box center [493, 147] width 210 height 30
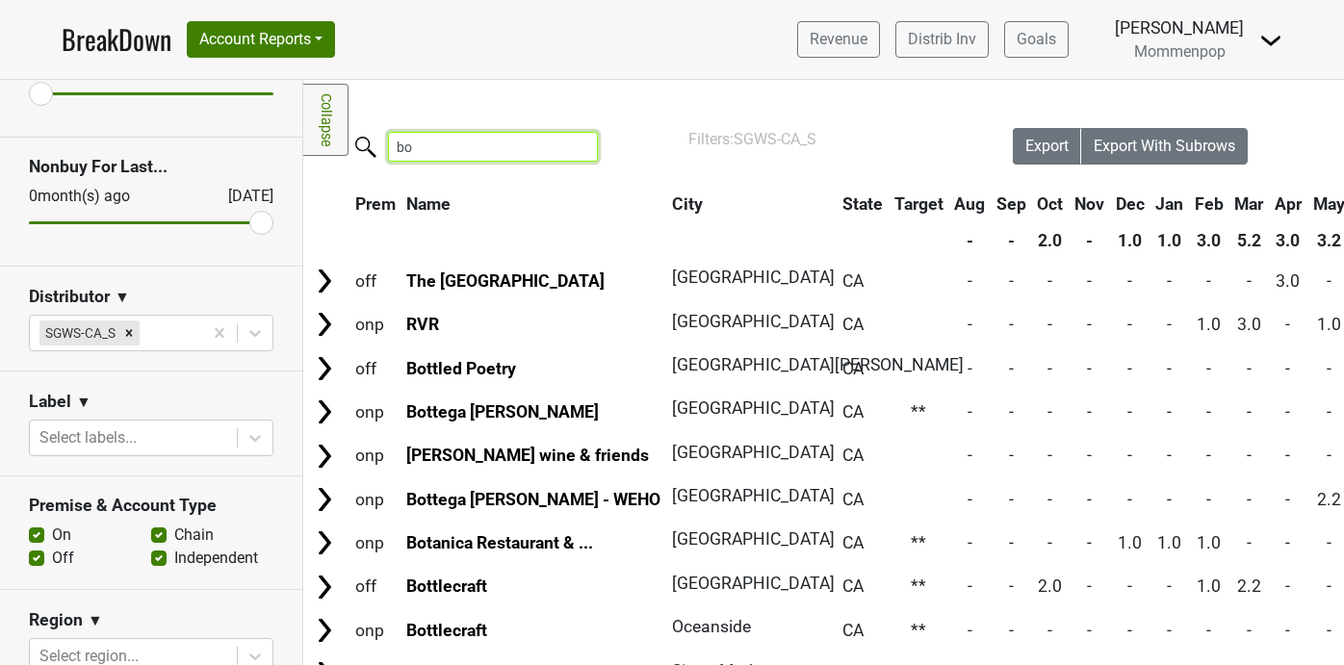
type input "b"
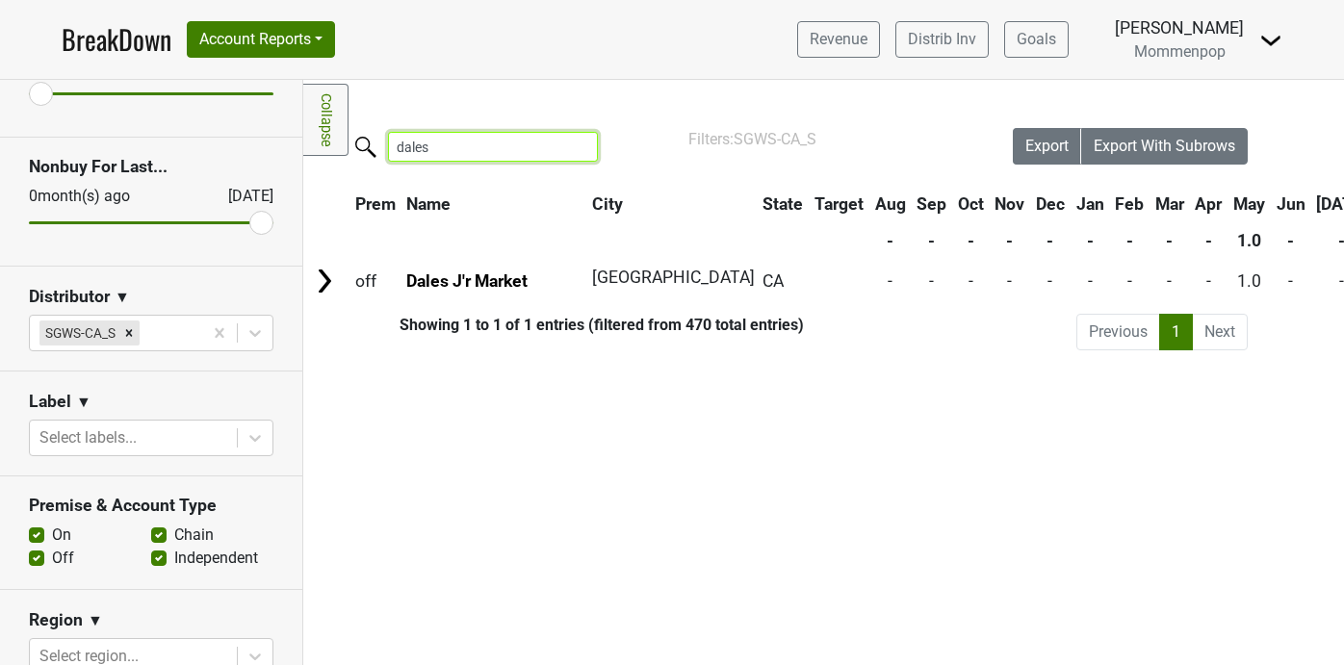
click at [488, 144] on input "dales" at bounding box center [493, 147] width 210 height 30
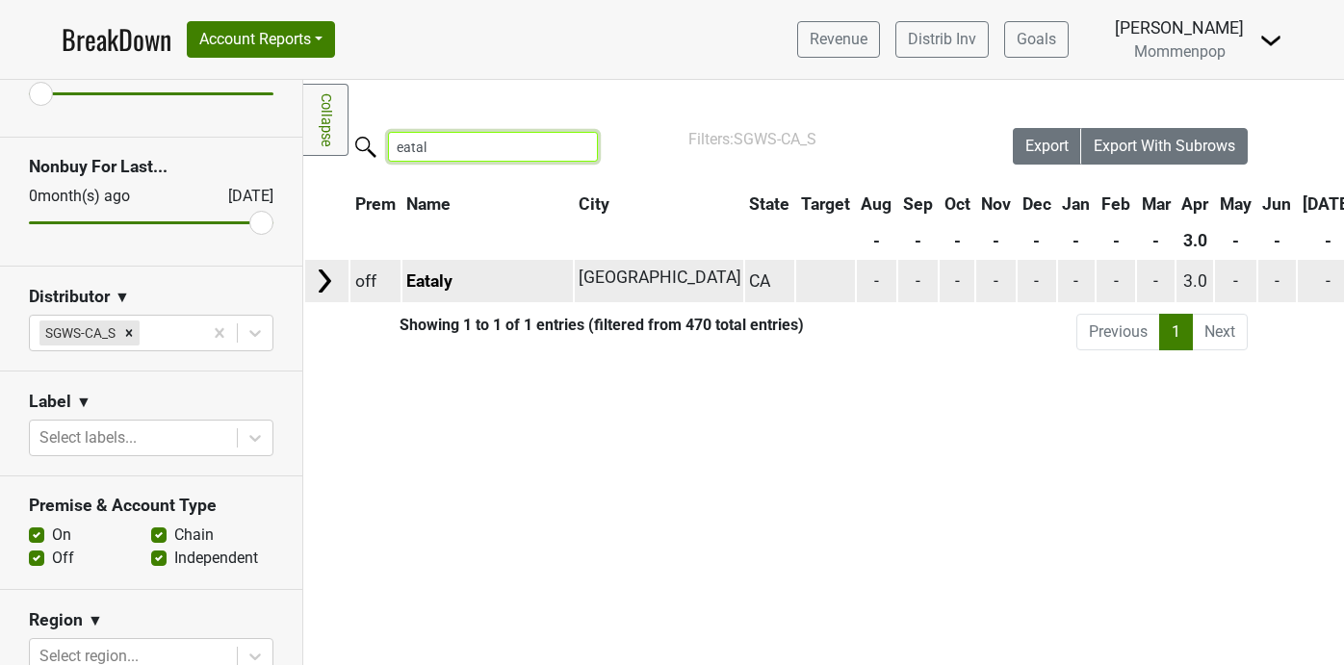
type input "eatal"
click at [434, 294] on td "Eataly" at bounding box center [488, 280] width 170 height 41
click at [434, 287] on link "Eataly" at bounding box center [429, 281] width 46 height 19
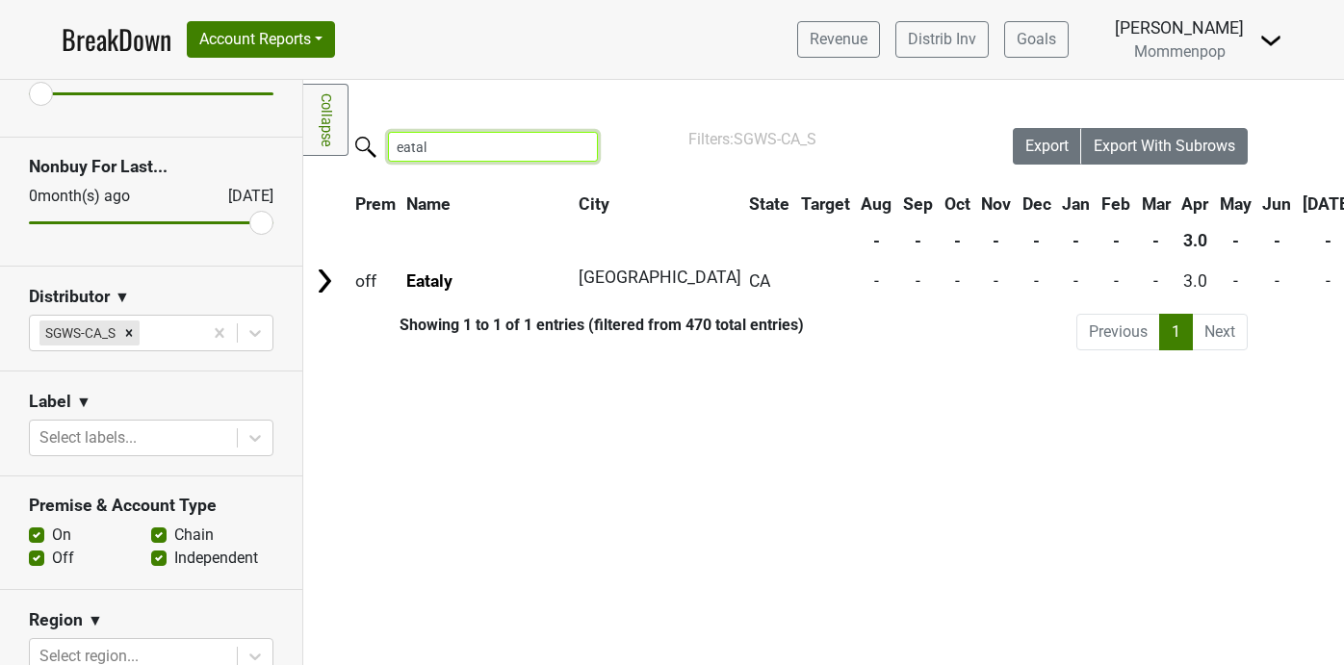
click at [570, 146] on input "eatal" at bounding box center [493, 147] width 210 height 30
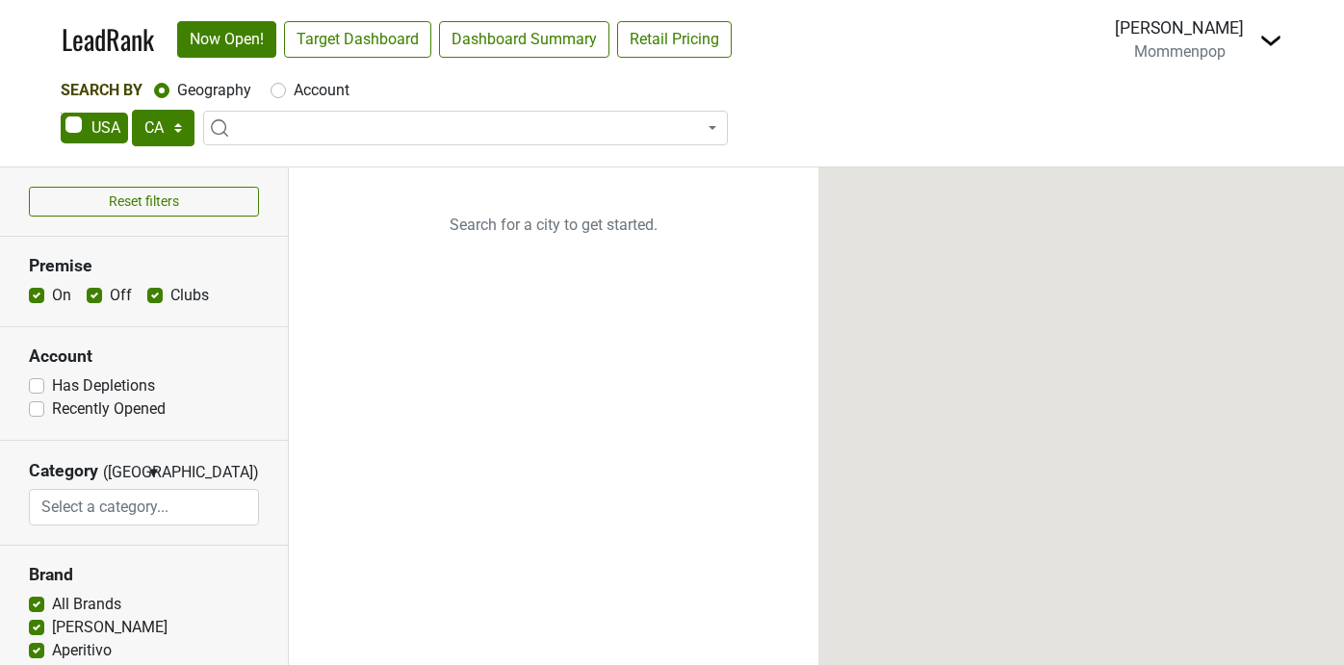
select select "CA"
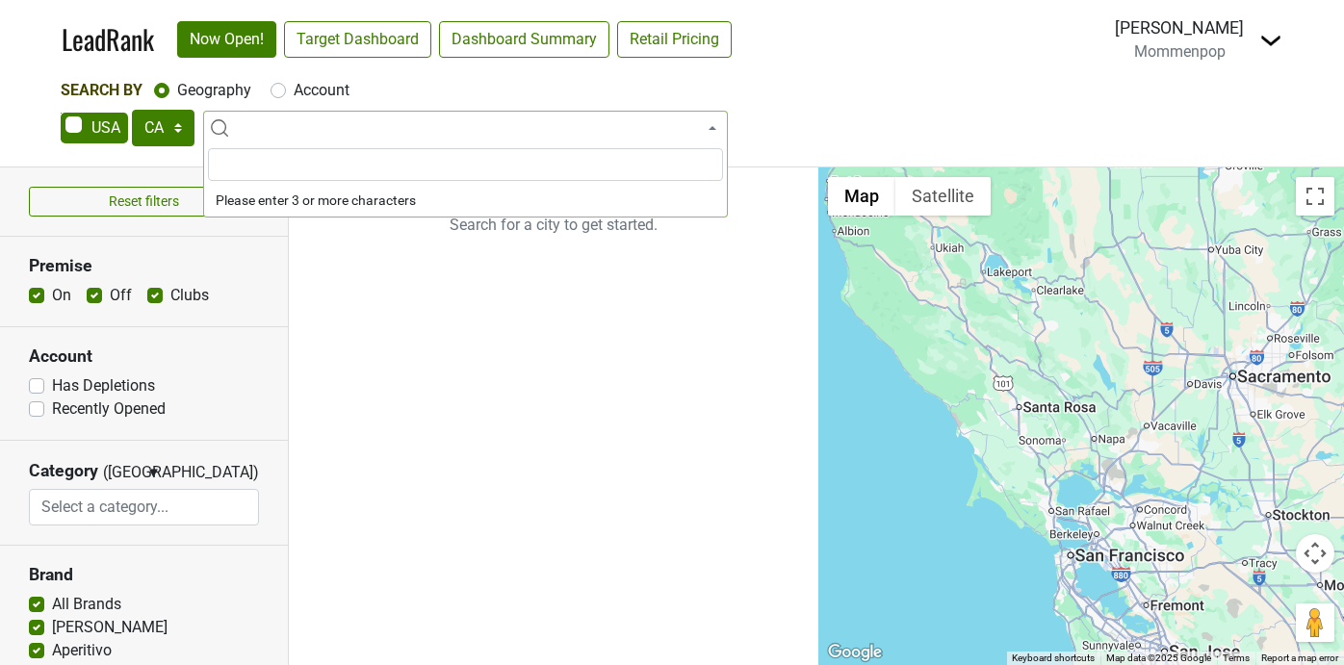
click at [358, 127] on span at bounding box center [465, 128] width 525 height 35
click at [294, 96] on label "Account" at bounding box center [322, 90] width 56 height 23
click at [284, 96] on input "Account" at bounding box center [278, 88] width 15 height 19
radio input "true"
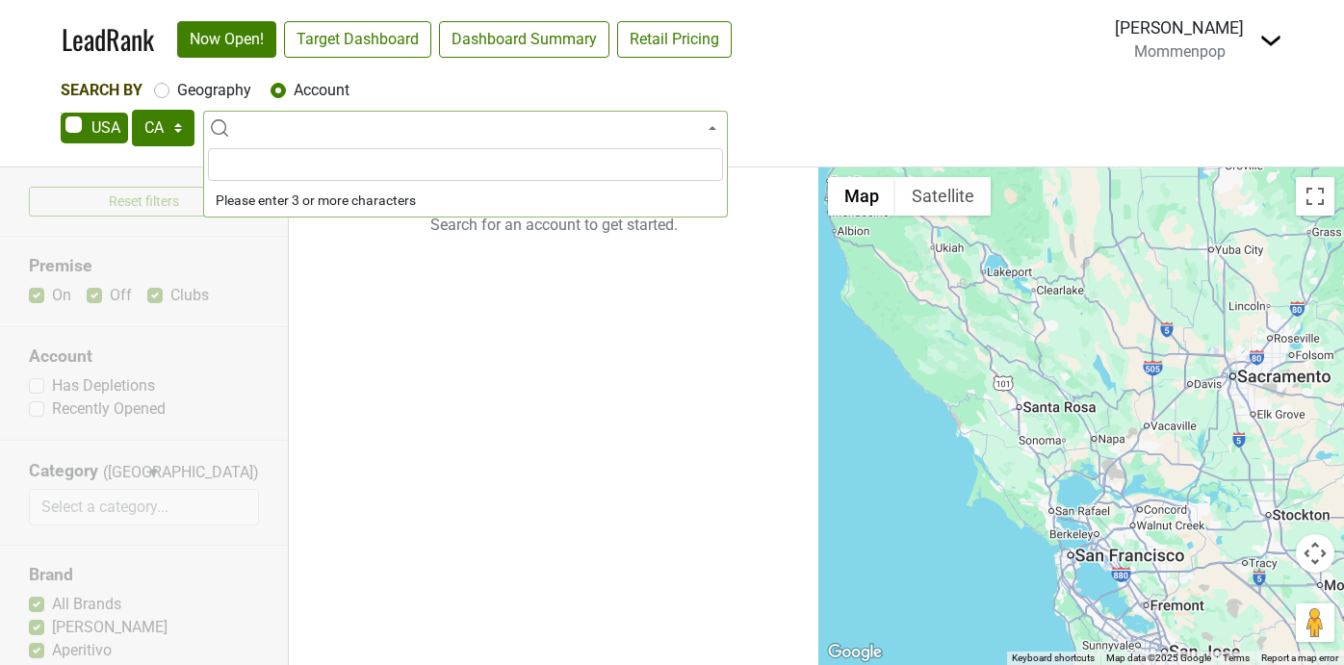
type input "j"
click at [289, 165] on input "viaje" at bounding box center [465, 164] width 515 height 33
click at [305, 152] on input "viaje" at bounding box center [465, 164] width 515 height 33
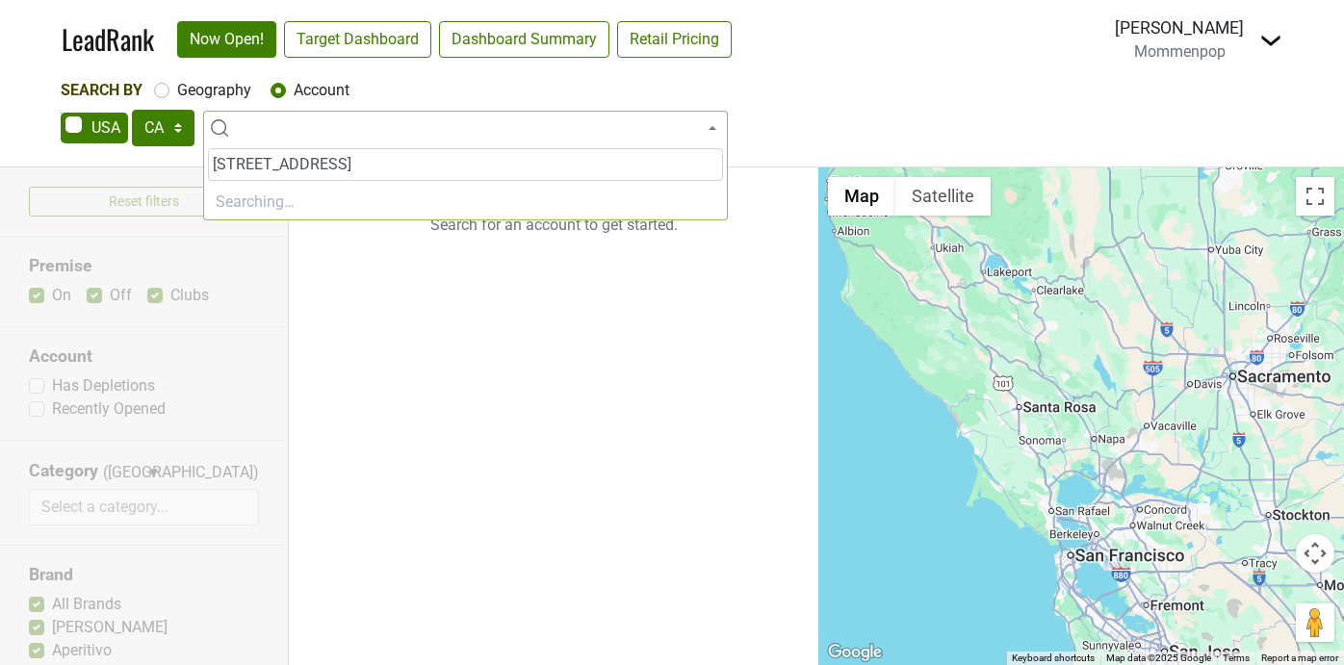
type input "5224 e 2nd street"
drag, startPoint x: 353, startPoint y: 171, endPoint x: 233, endPoint y: 171, distance: 120.4
click at [240, 171] on input "5224 e 2nd street" at bounding box center [465, 164] width 515 height 33
drag, startPoint x: 362, startPoint y: 162, endPoint x: 135, endPoint y: 165, distance: 227.3
click at [137, 165] on body "LeadRank Now Open! Target Dashboard Dashboard Summary Retail Pricing Loading...…" at bounding box center [672, 332] width 1344 height 665
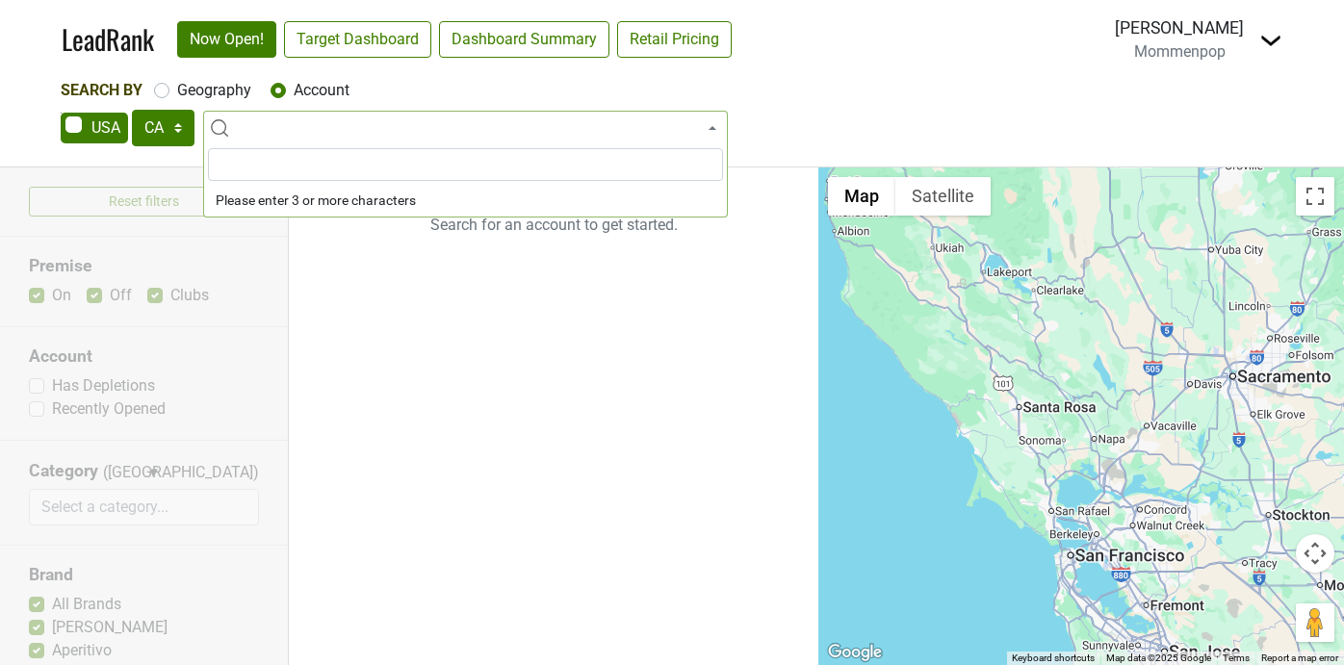
click at [560, 352] on ul "Search for an account to get started." at bounding box center [554, 417] width 530 height 498
click at [317, 131] on span at bounding box center [465, 128] width 525 height 35
click at [177, 91] on label "Geography" at bounding box center [214, 90] width 74 height 23
click at [159, 91] on input "Geography" at bounding box center [161, 88] width 15 height 19
radio input "true"
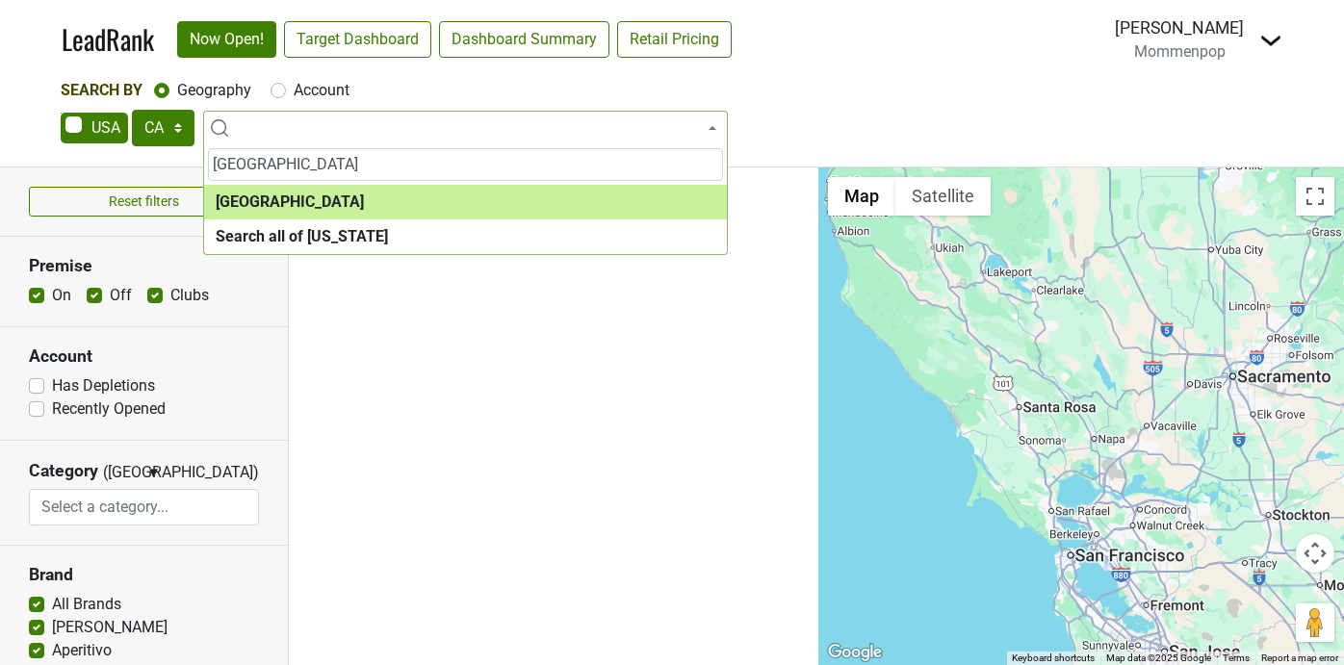
type input "long beach"
select select "1132"
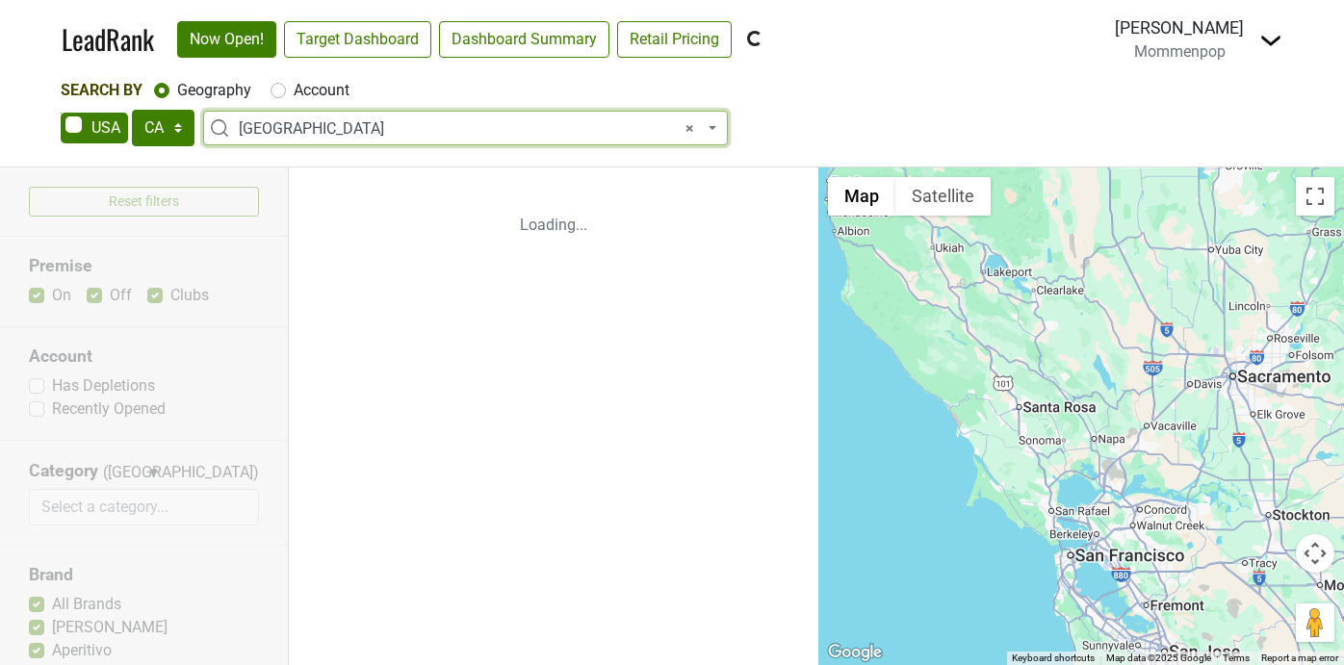
click at [294, 90] on label "Account" at bounding box center [322, 90] width 56 height 23
click at [282, 90] on input "Account" at bounding box center [278, 88] width 15 height 19
radio input "true"
select select
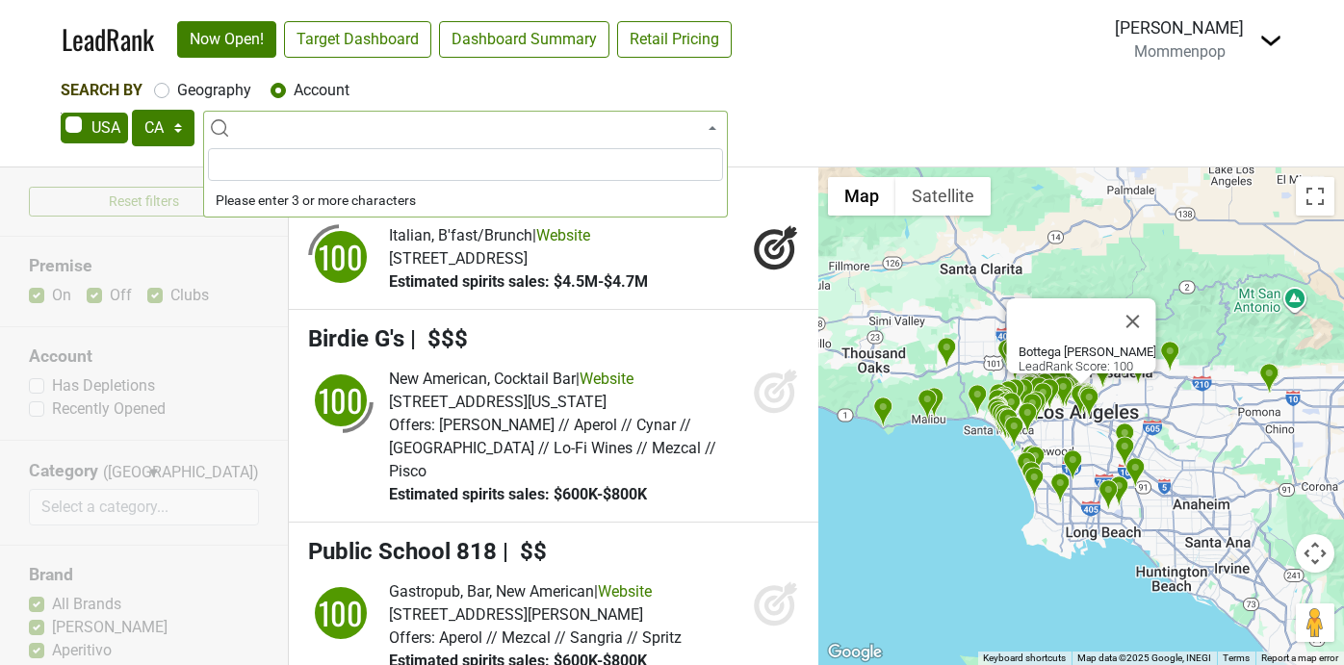
click at [777, 110] on div "AK AL AR AZ CA CO CT DC DE FL GA HI IA ID IL IN KS KY LA MA MD ME MI MN MO MS M…" at bounding box center [672, 130] width 1223 height 40
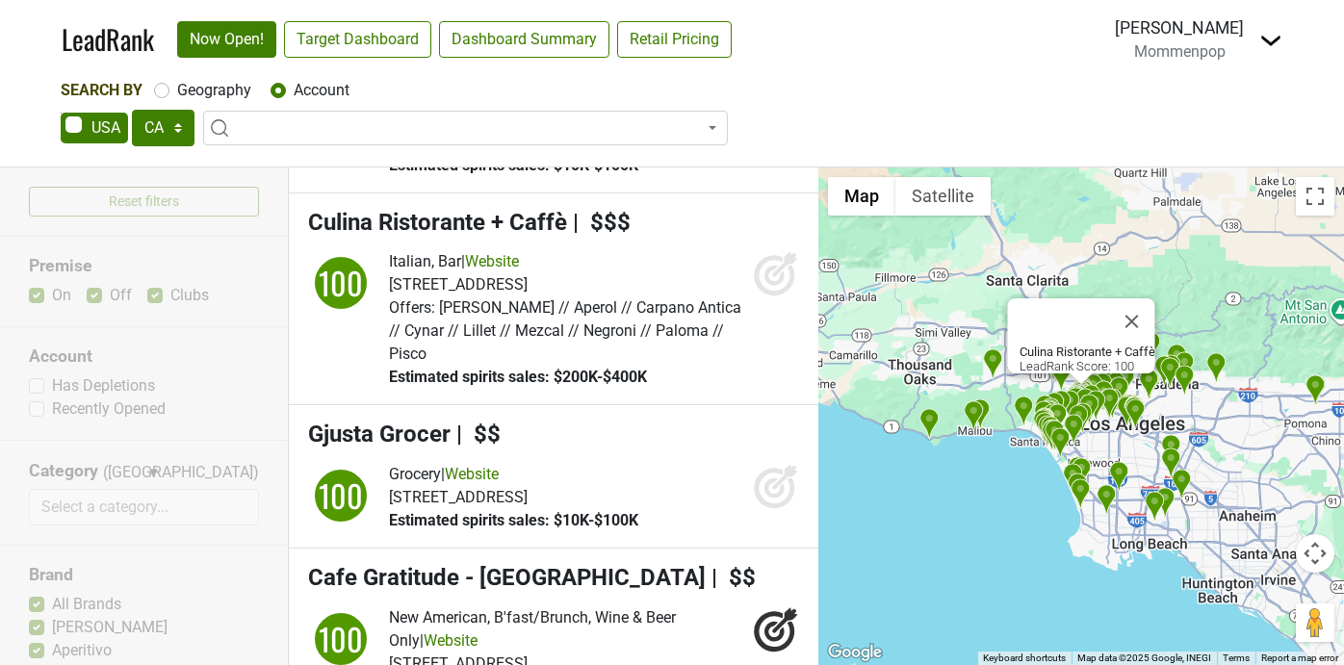
scroll to position [2289, 0]
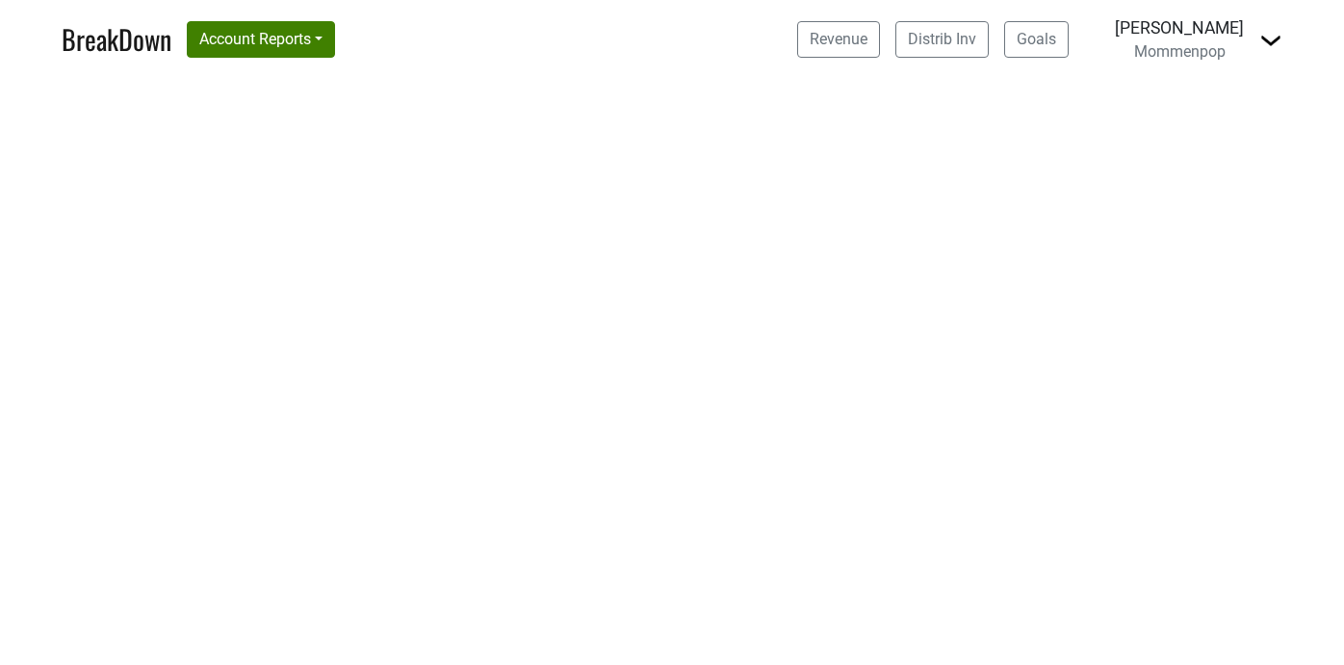
select select "CA"
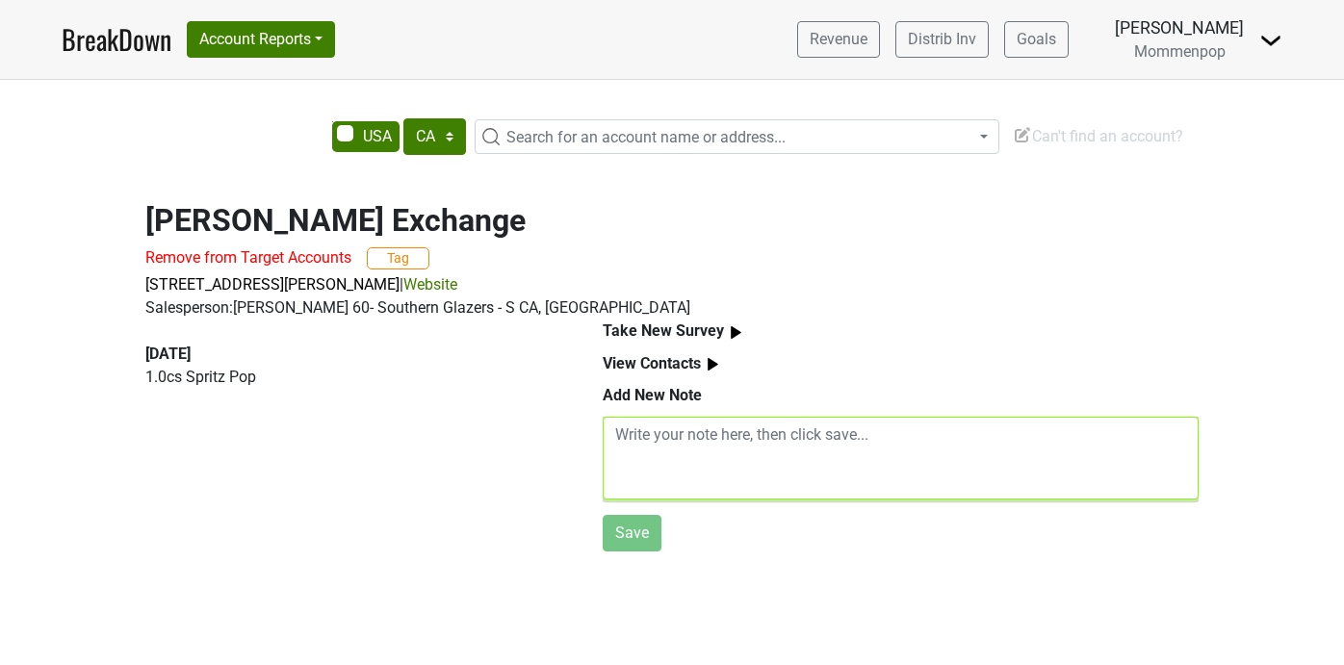
click at [668, 448] on textarea at bounding box center [901, 458] width 596 height 83
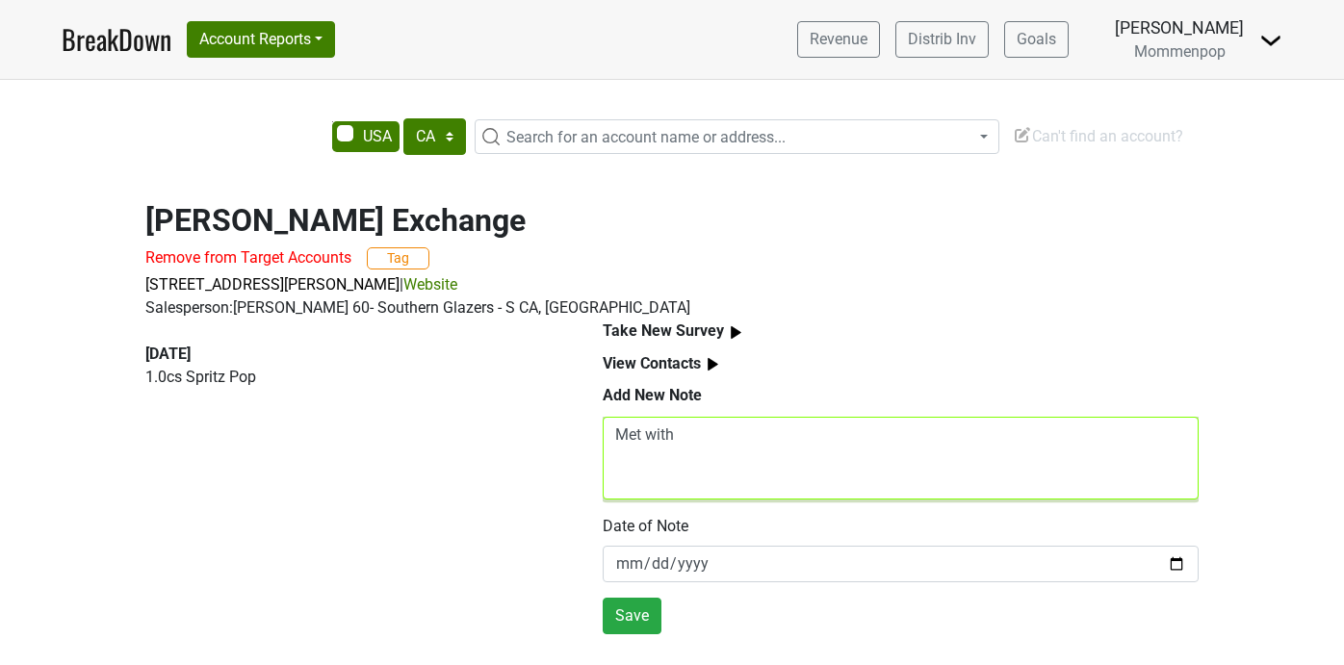
type textarea "Met with"
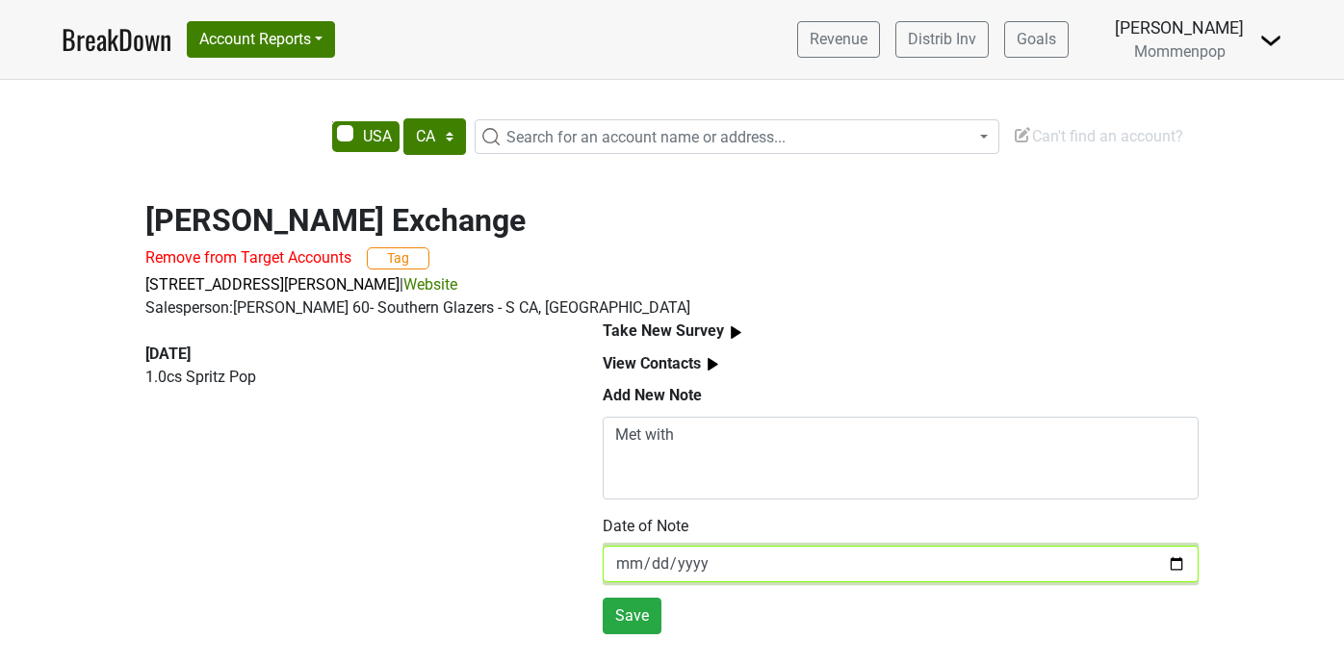
click at [1178, 563] on input "[DATE]" at bounding box center [901, 564] width 596 height 37
type input "2025-06-25"
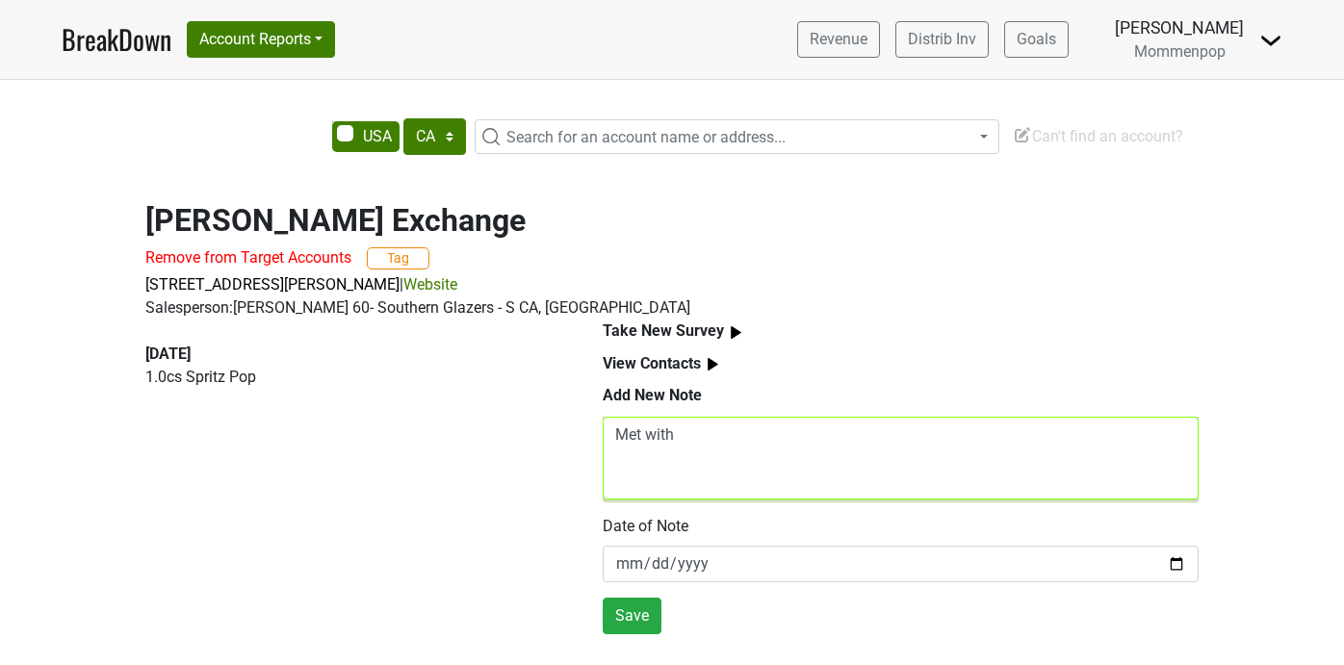
click at [743, 441] on textarea "Met with" at bounding box center [901, 458] width 596 height 83
click at [837, 432] on textarea "Met with Nikki (Somm) and" at bounding box center [901, 458] width 596 height 83
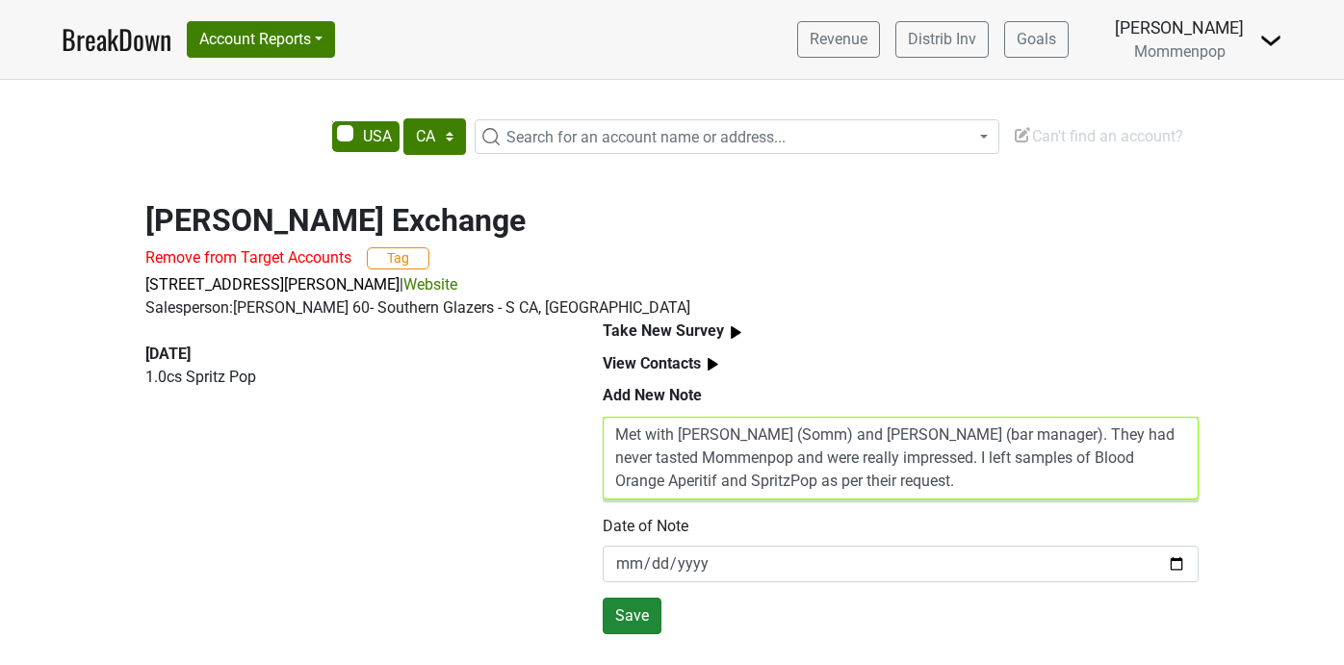
type textarea "Met with Nikki (Somm) and Chris (bar manager). They had never tasted Mommenpop …"
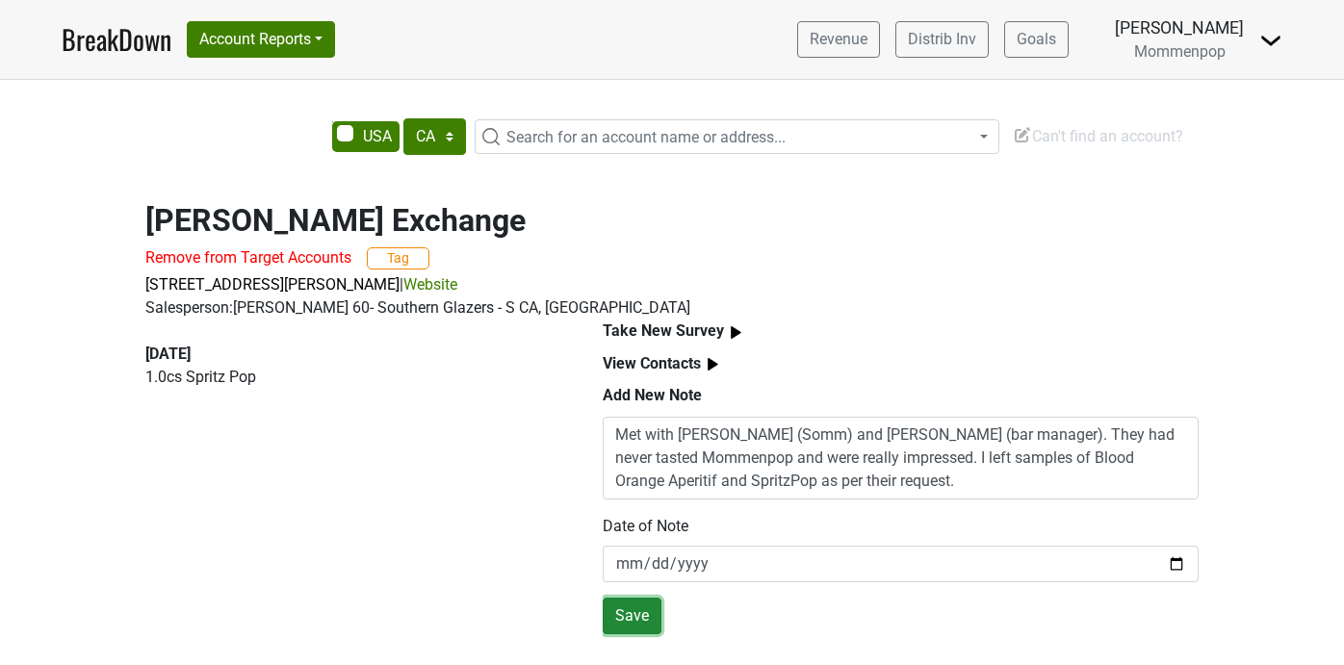
click at [641, 614] on button "Save" at bounding box center [632, 616] width 59 height 37
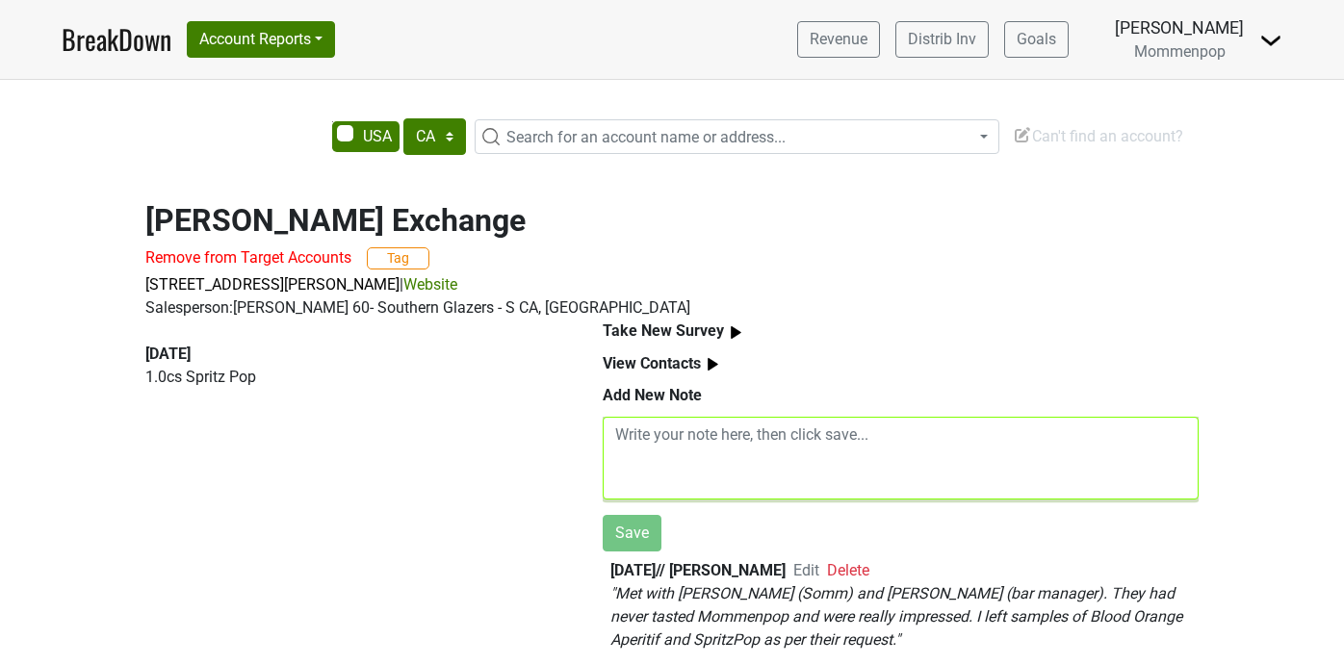
click at [717, 445] on textarea at bounding box center [901, 458] width 596 height 83
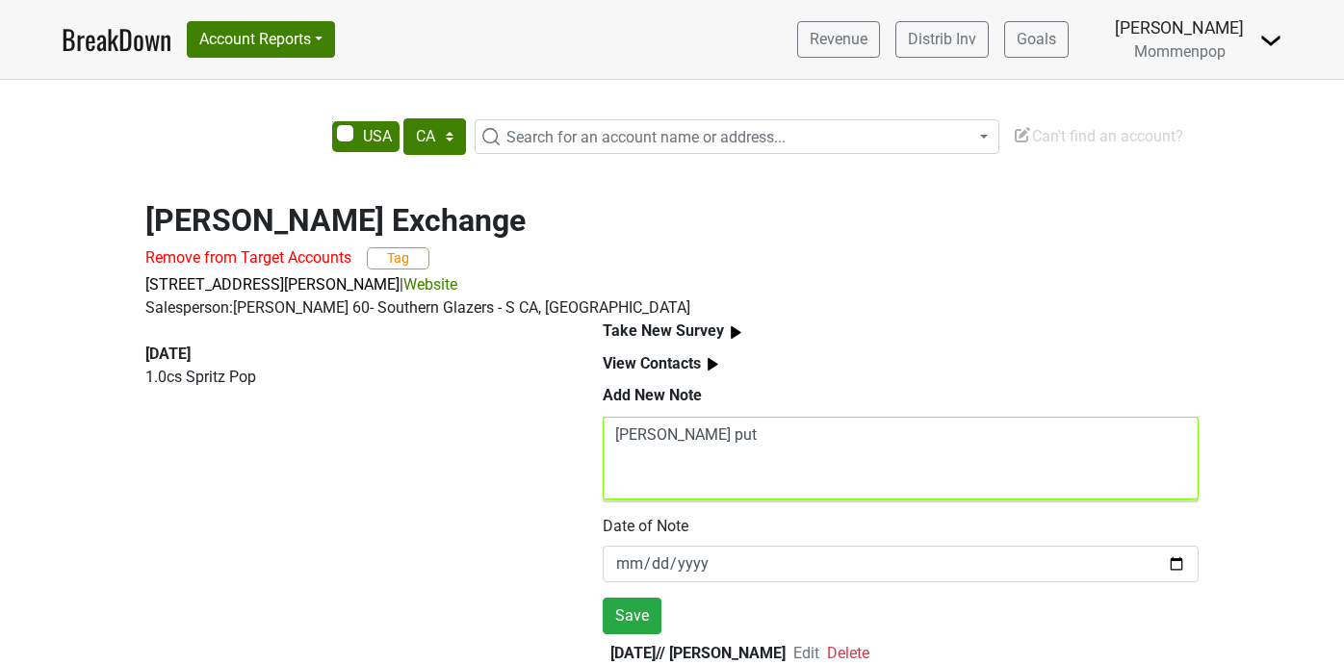
type textarea "Nikki put"
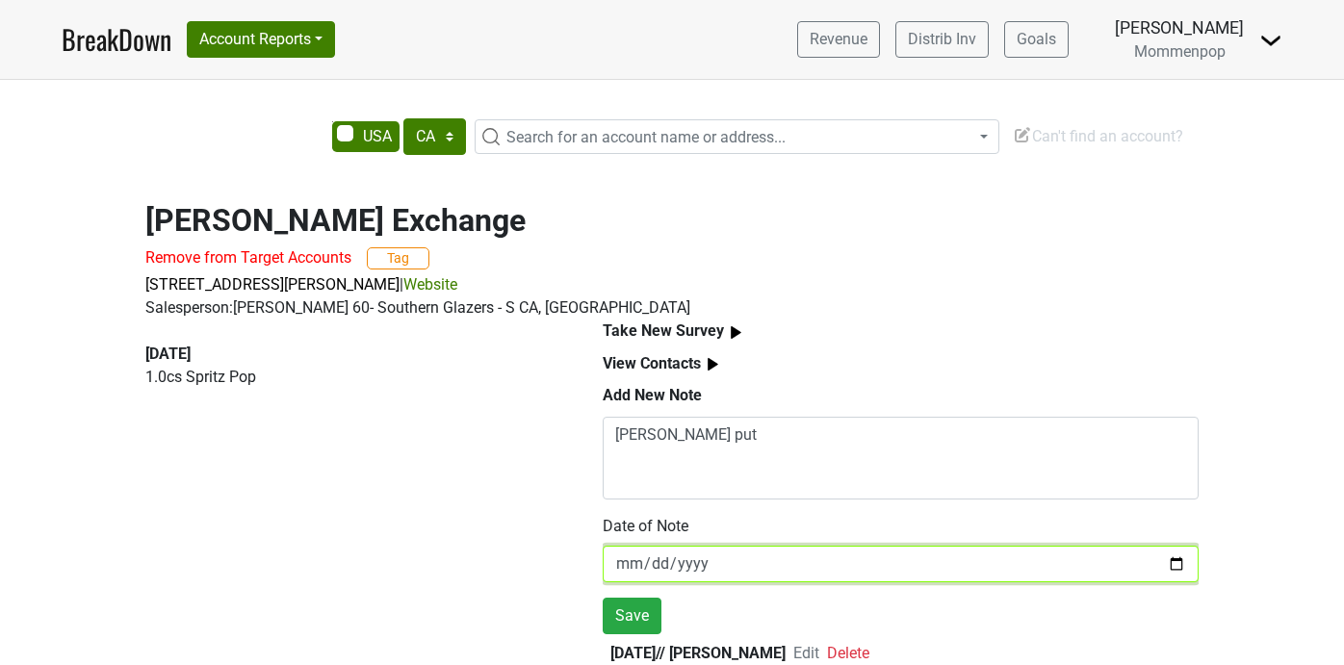
click at [1174, 562] on input "[DATE]" at bounding box center [901, 564] width 596 height 37
type input "[DATE]"
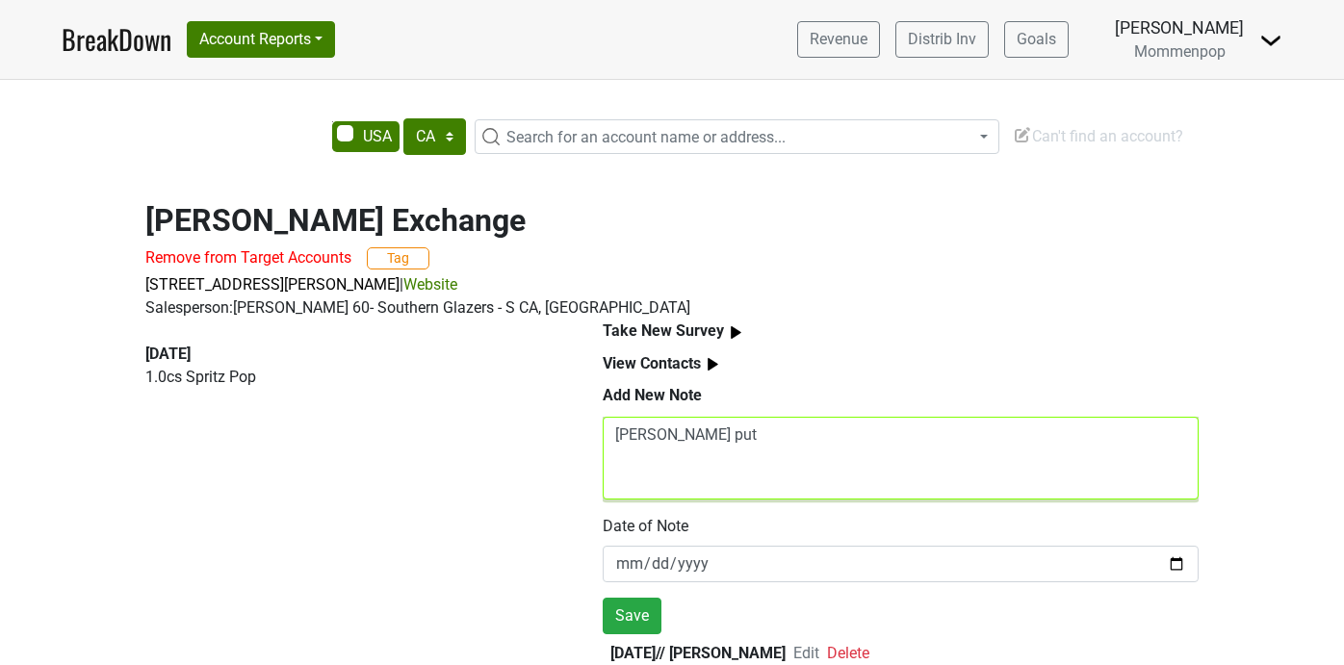
click at [701, 441] on textarea "Nikki put" at bounding box center [901, 458] width 596 height 83
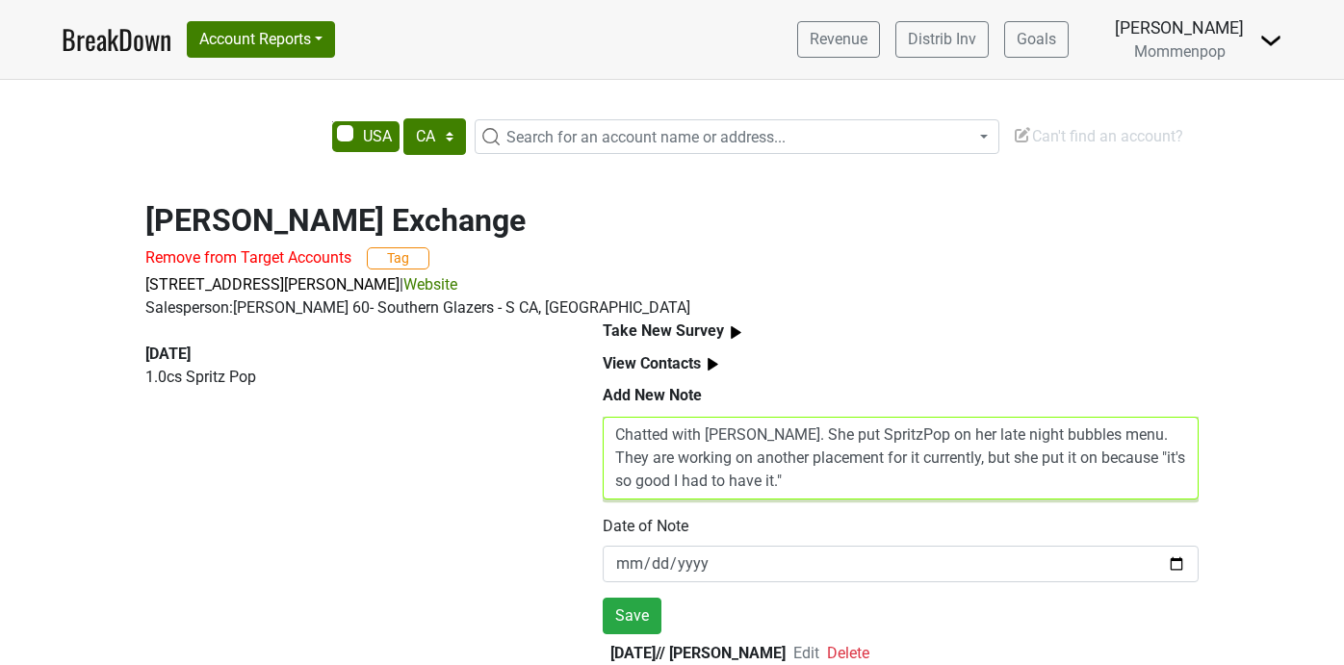
click at [1101, 457] on textarea "Chatted with Nikki. She put SpritzPop on her late night bubbles menu. They are …" at bounding box center [901, 458] width 596 height 83
click at [857, 482] on textarea "Chatted with Nikki. She put SpritzPop on her late night bubbles menu. They are …" at bounding box center [901, 458] width 596 height 83
click at [954, 481] on textarea "Chatted with Nikki. She put SpritzPop on her late night bubbles menu. They are …" at bounding box center [901, 458] width 596 height 83
click at [1132, 486] on textarea "Chatted with Nikki. She put SpritzPop on her late night bubbles menu. They are …" at bounding box center [901, 458] width 596 height 83
click at [1171, 482] on textarea "Chatted with Nikki. She put SpritzPop on her late night bubbles menu. They are …" at bounding box center [901, 458] width 596 height 83
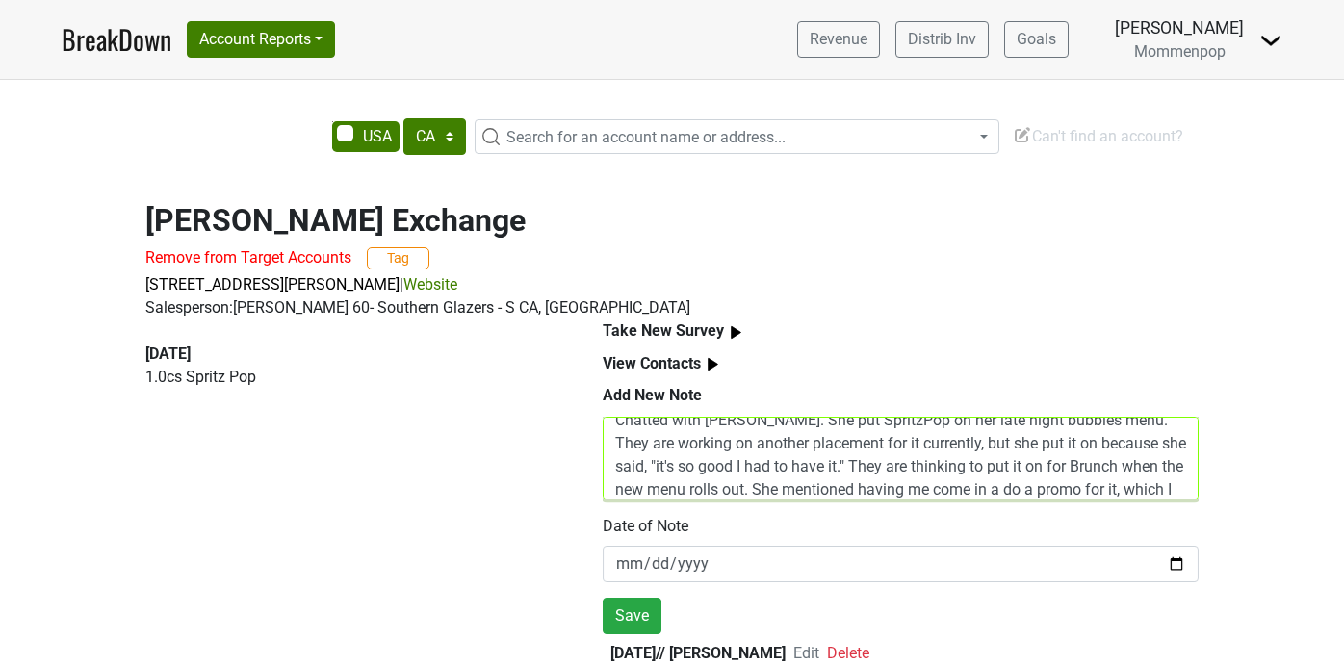
scroll to position [38, 0]
type textarea "Chatted with Nikki. She put SpritzPop on her late night bubbles menu. They are …"
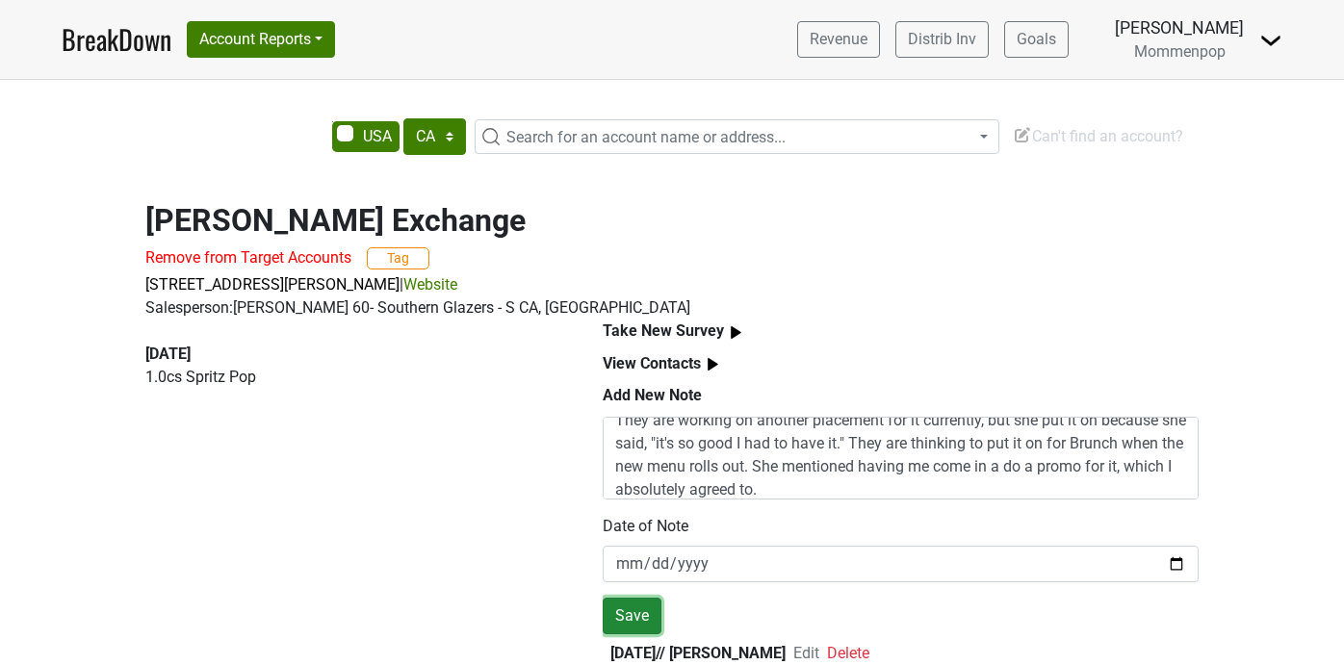
click at [624, 617] on button "Save" at bounding box center [632, 616] width 59 height 37
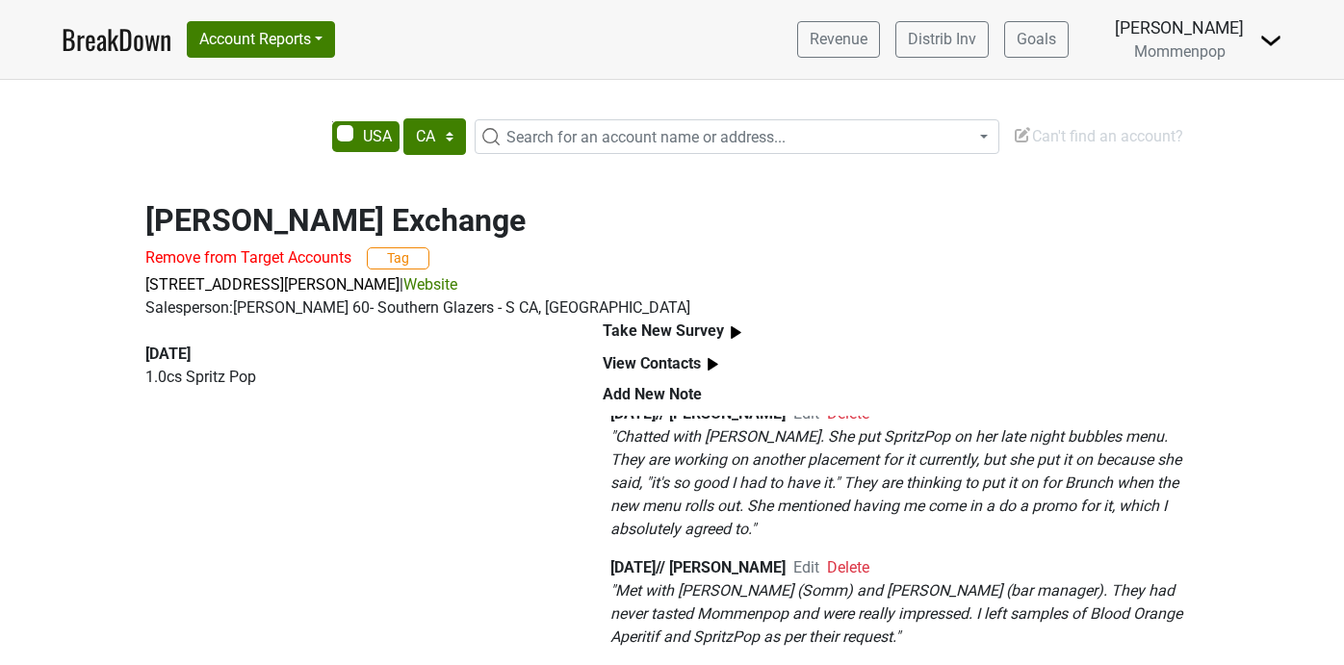
scroll to position [119, 0]
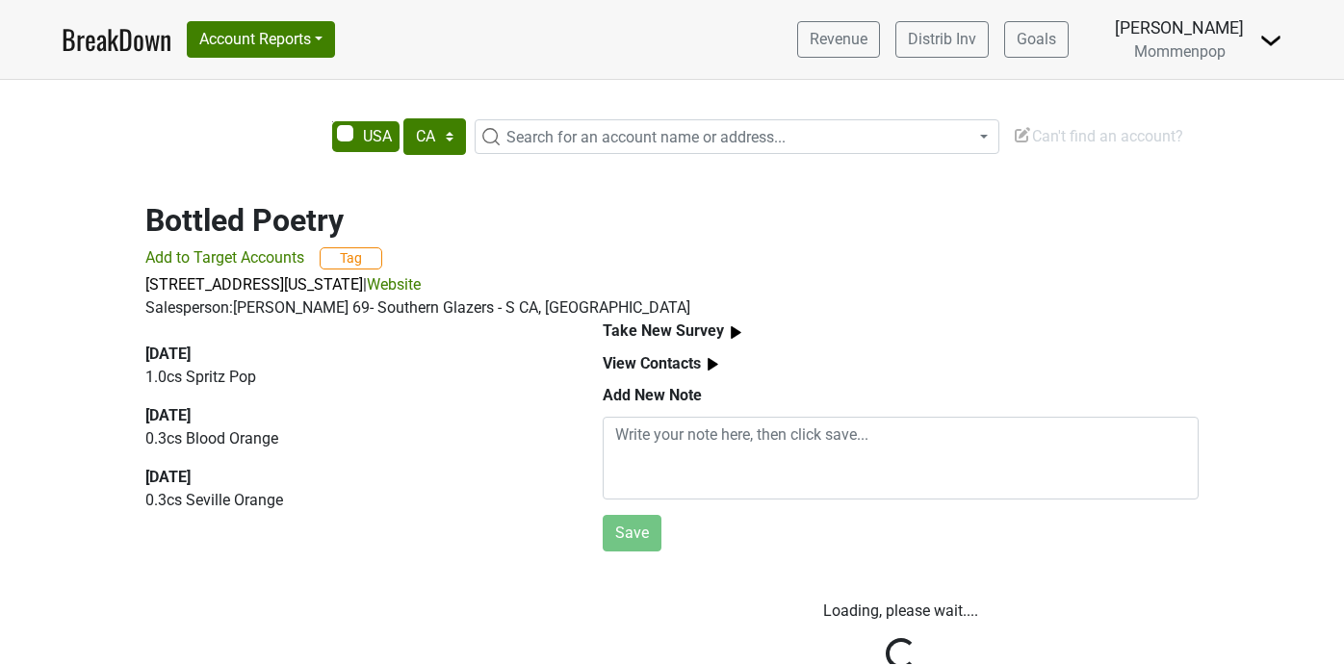
select select "CA"
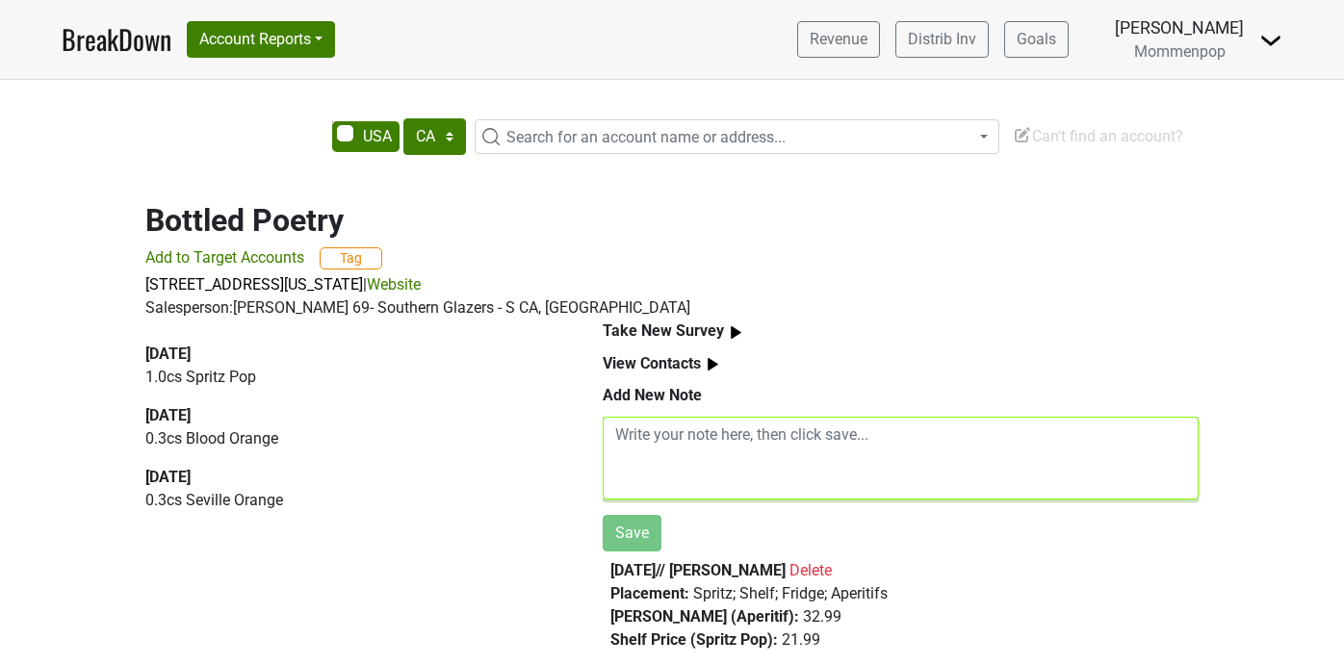
click at [733, 435] on textarea at bounding box center [901, 458] width 596 height 83
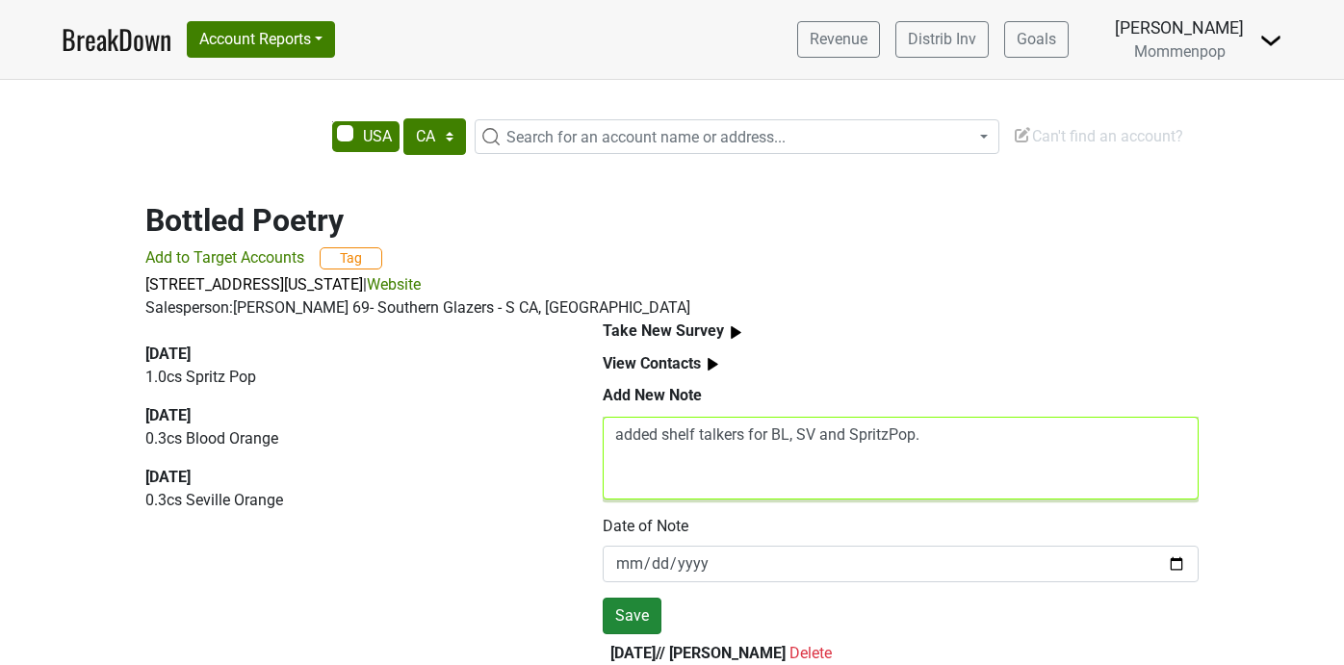
type textarea "added shelf talkers for BL, SV and SpritzPop."
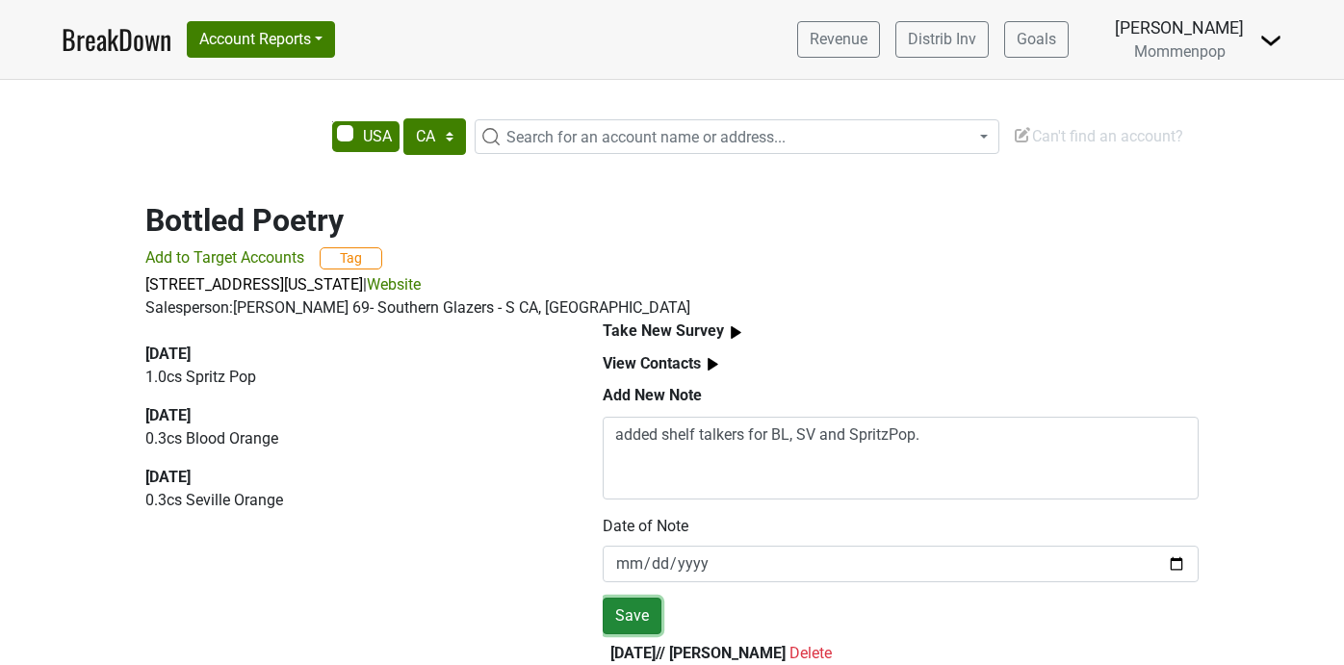
click at [635, 617] on button "Save" at bounding box center [632, 616] width 59 height 37
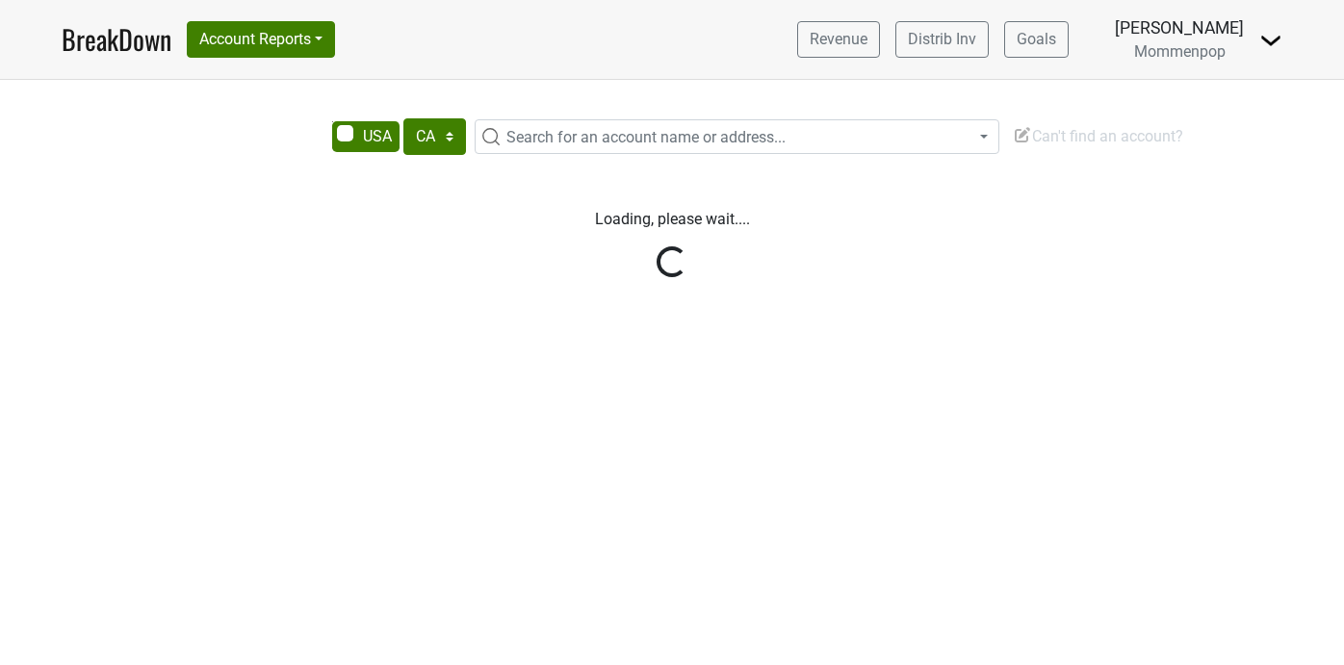
select select "CA"
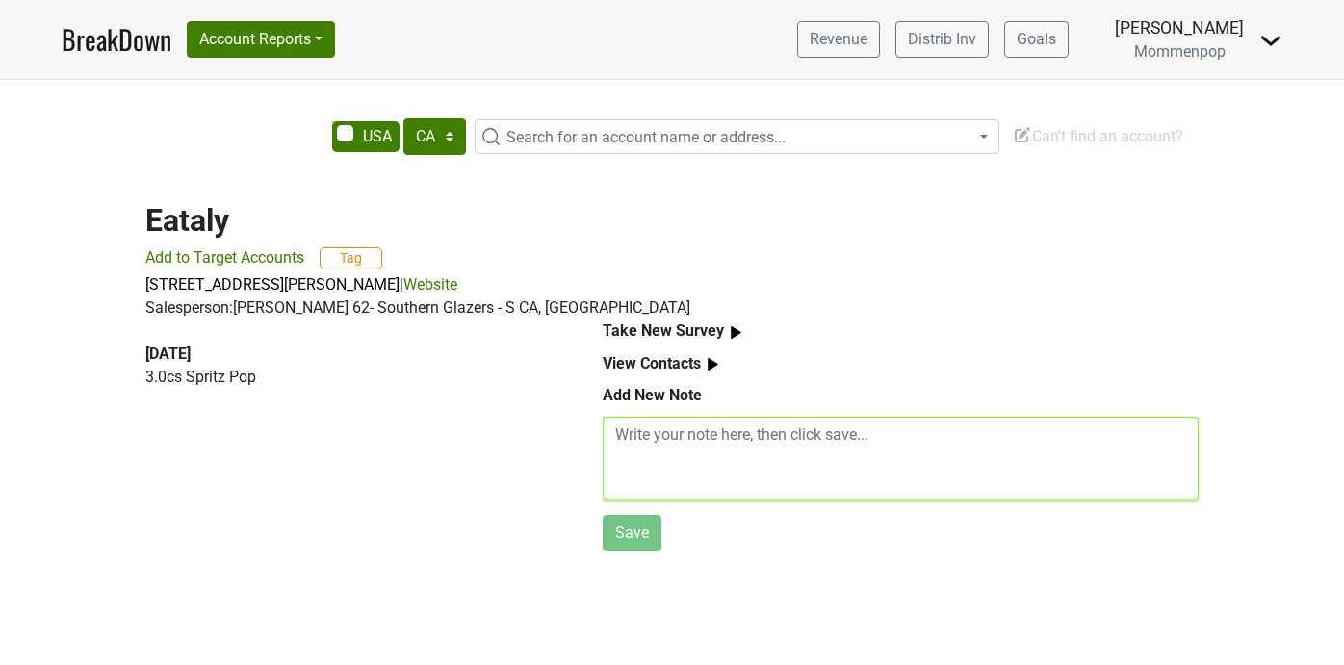
click at [685, 429] on textarea at bounding box center [901, 458] width 596 height 83
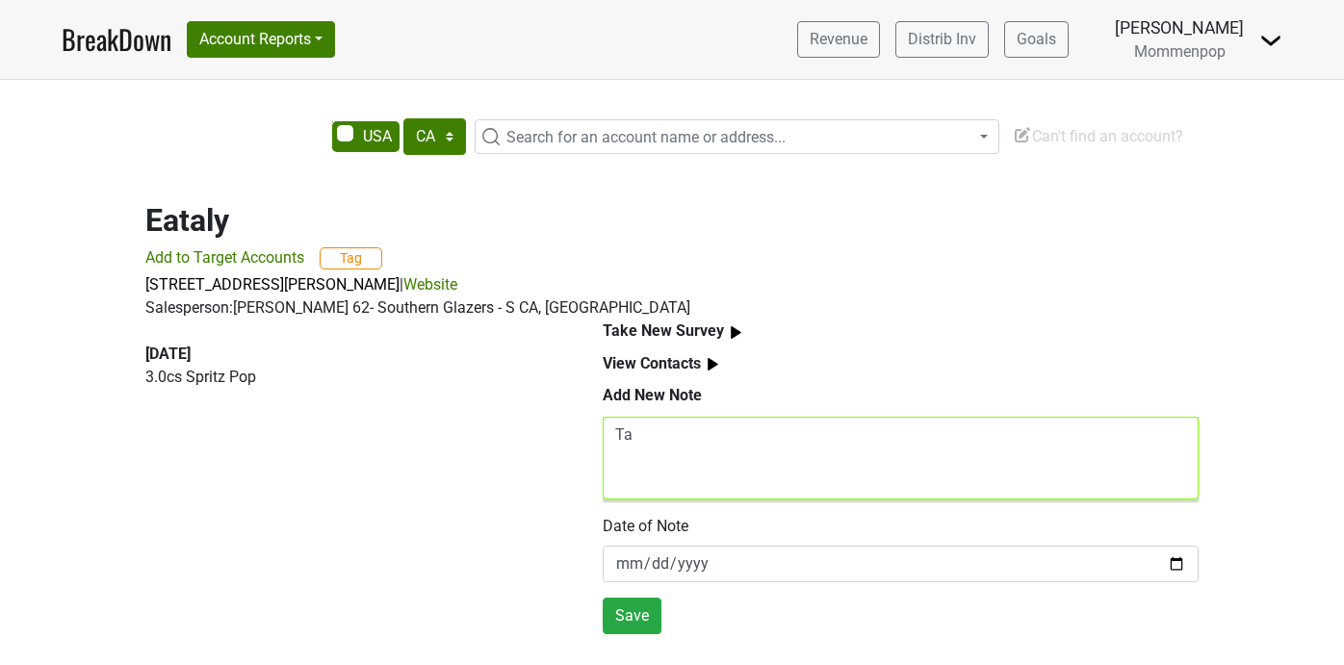
type textarea "T"
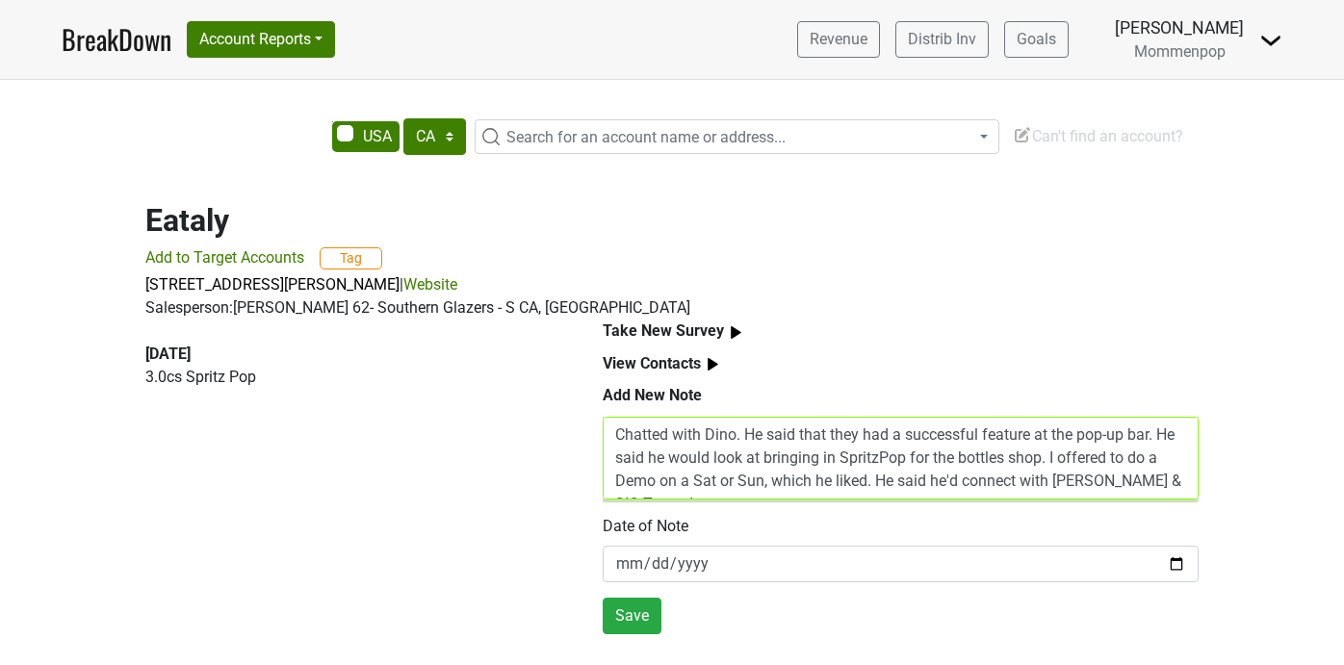
scroll to position [14, 0]
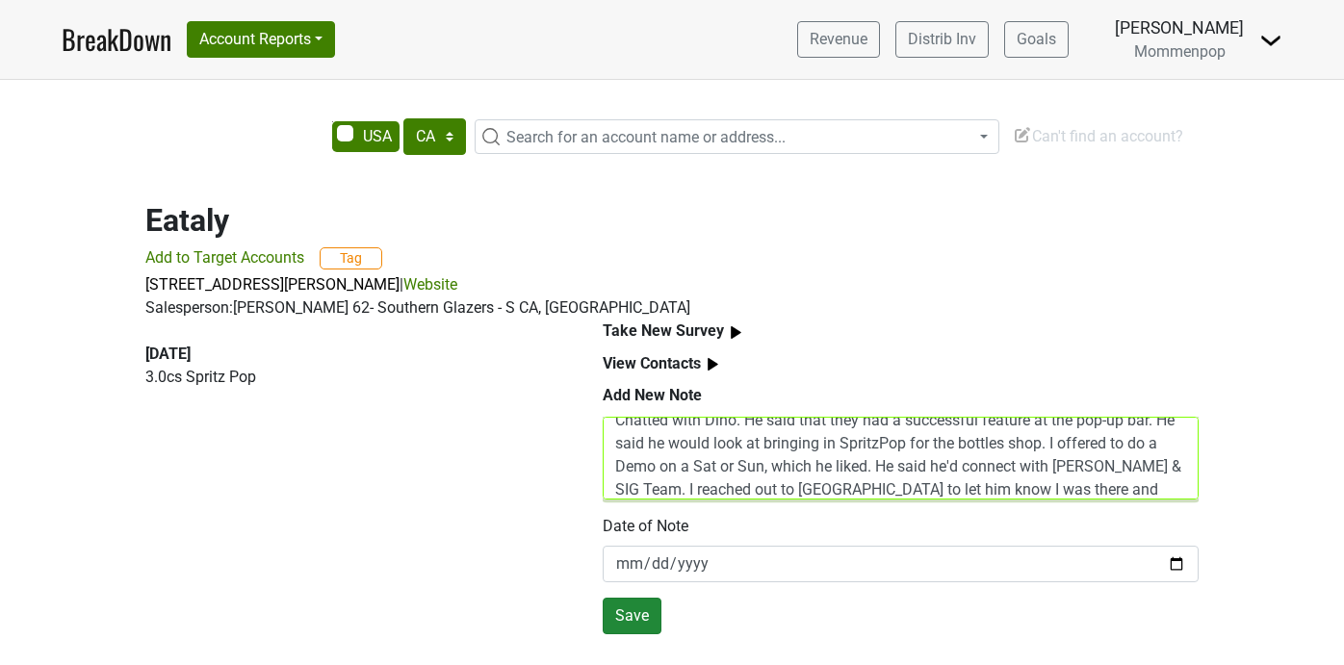
type textarea "Chatted with Dino. He said that they had a successful feature at the pop-up bar…"
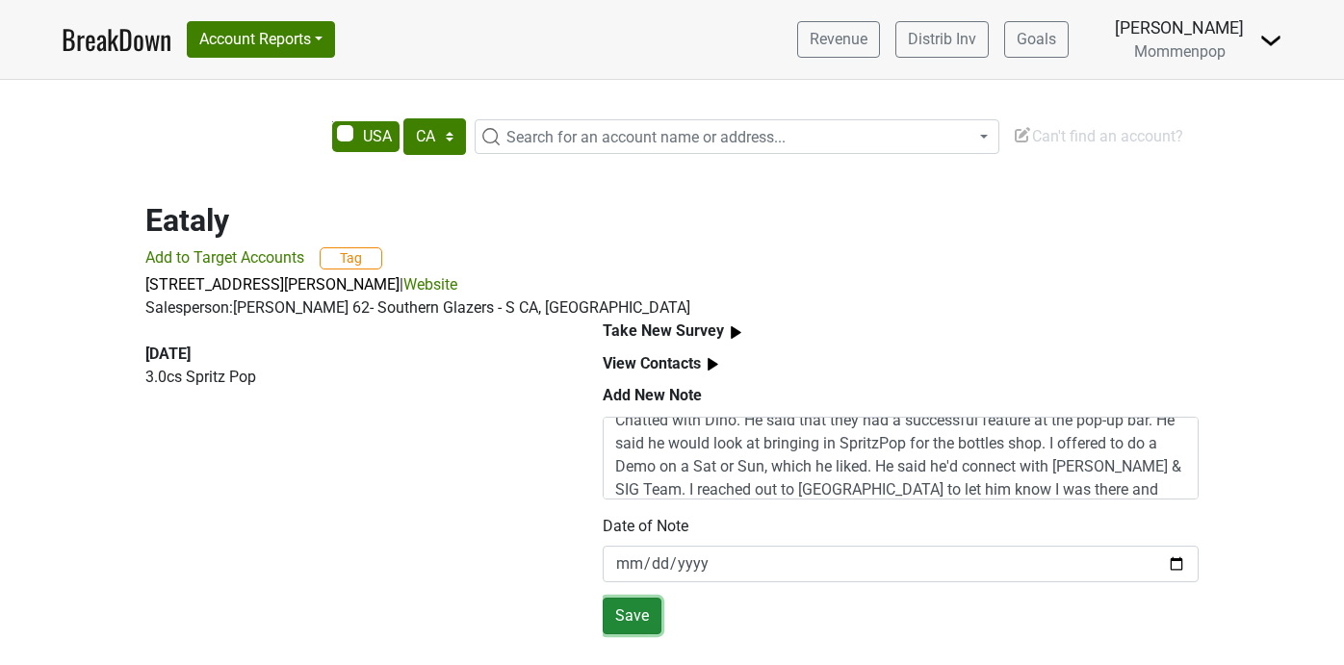
click at [633, 620] on button "Save" at bounding box center [632, 616] width 59 height 37
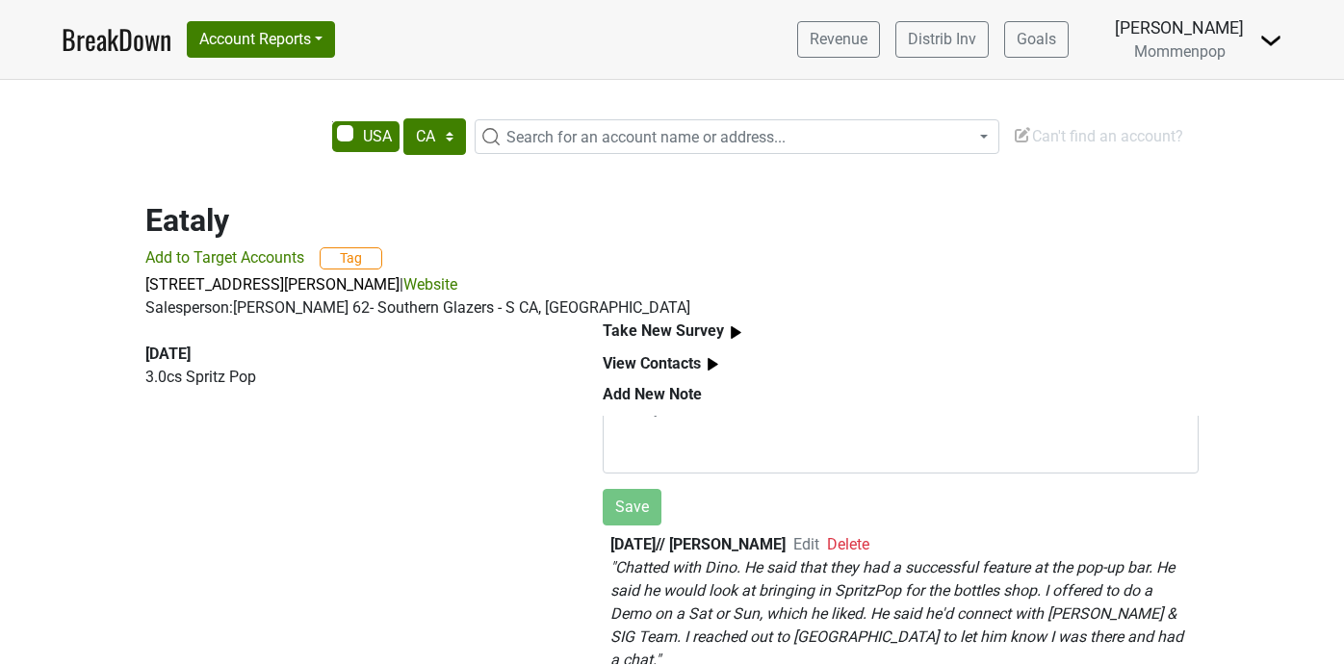
scroll to position [0, 0]
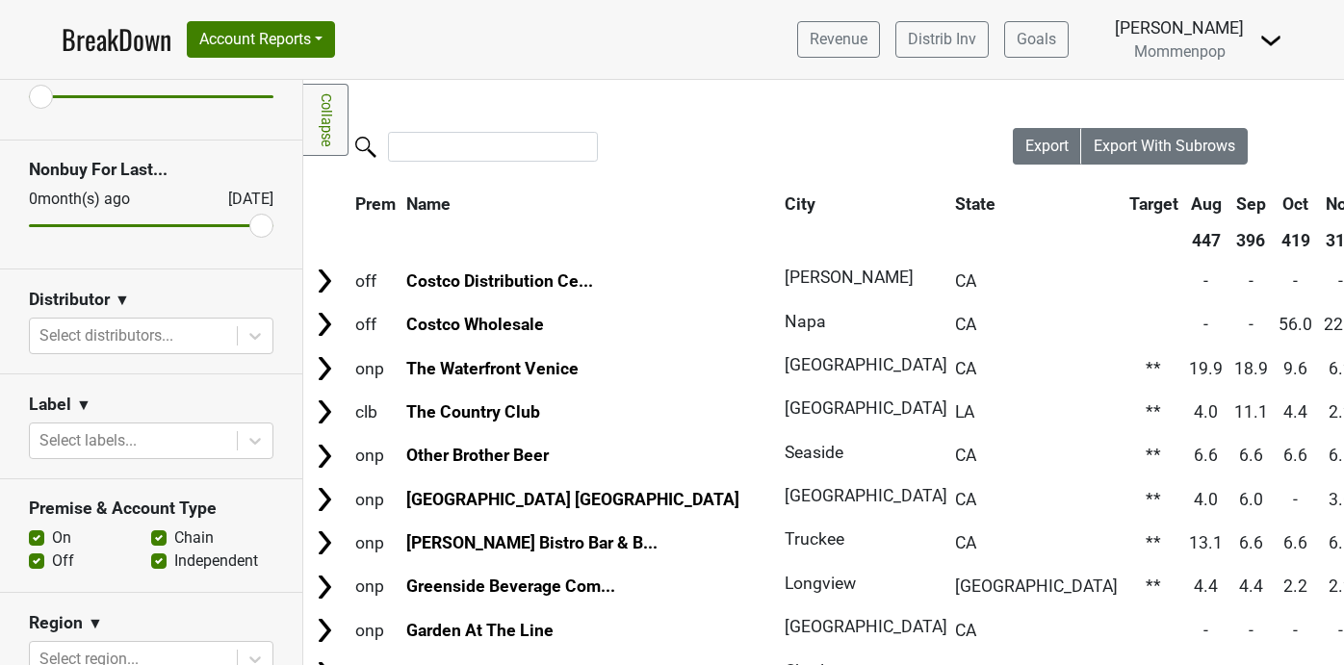
scroll to position [153, 0]
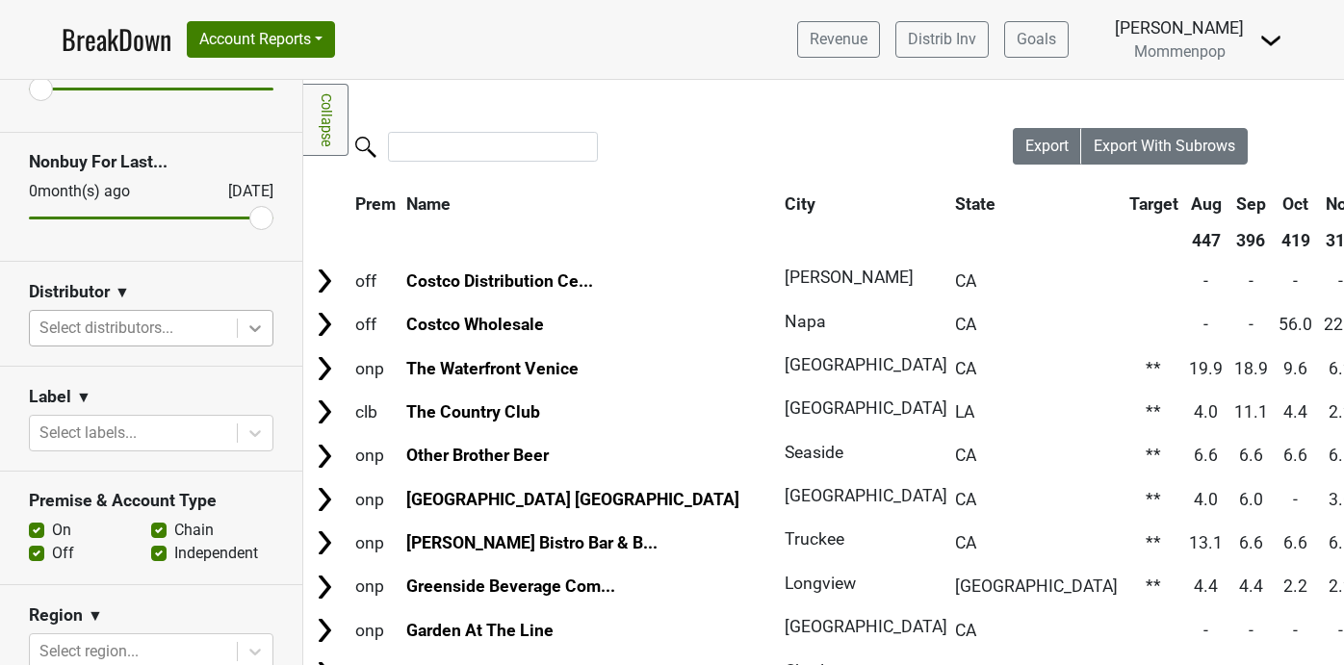
click at [260, 317] on div at bounding box center [255, 328] width 35 height 35
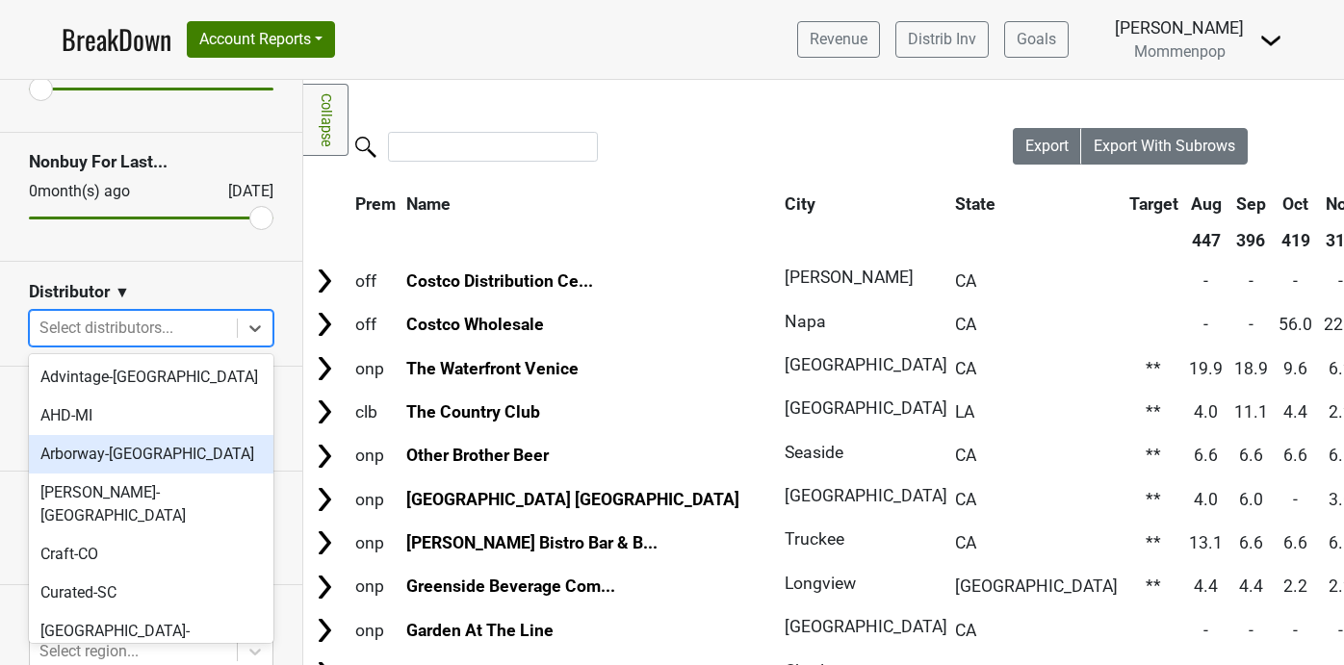
scroll to position [605, 0]
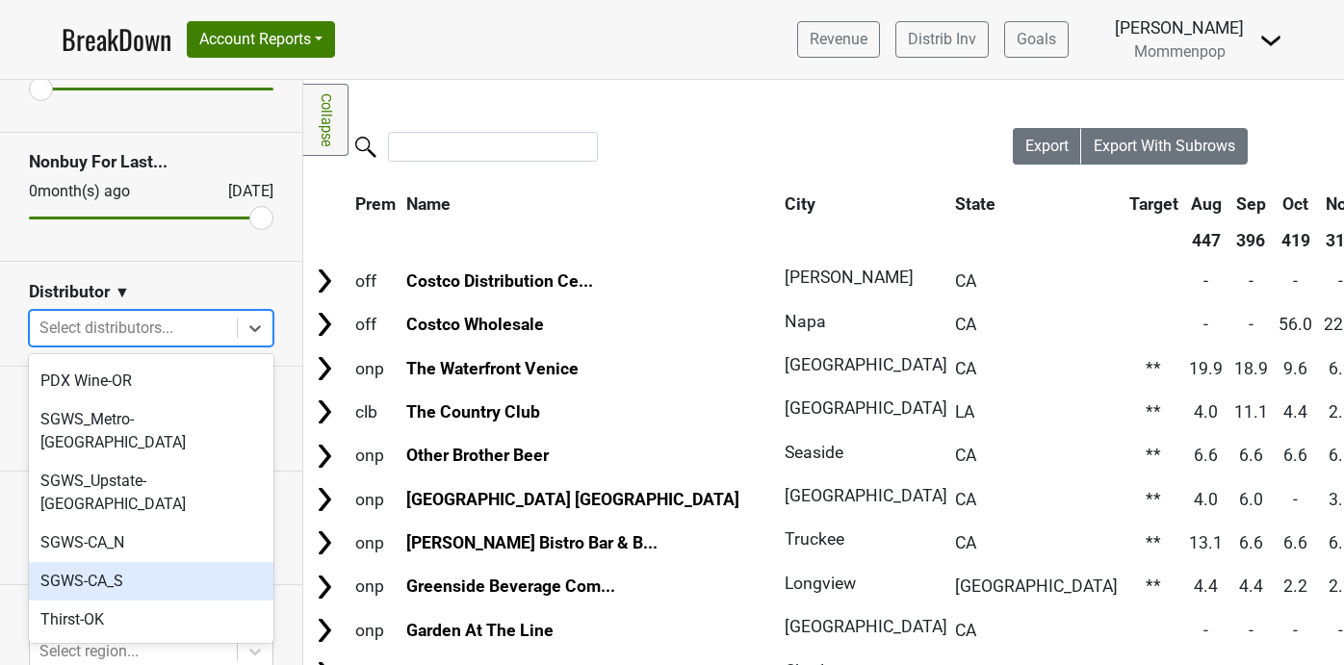
click at [170, 562] on div "SGWS-CA_S" at bounding box center [151, 581] width 245 height 39
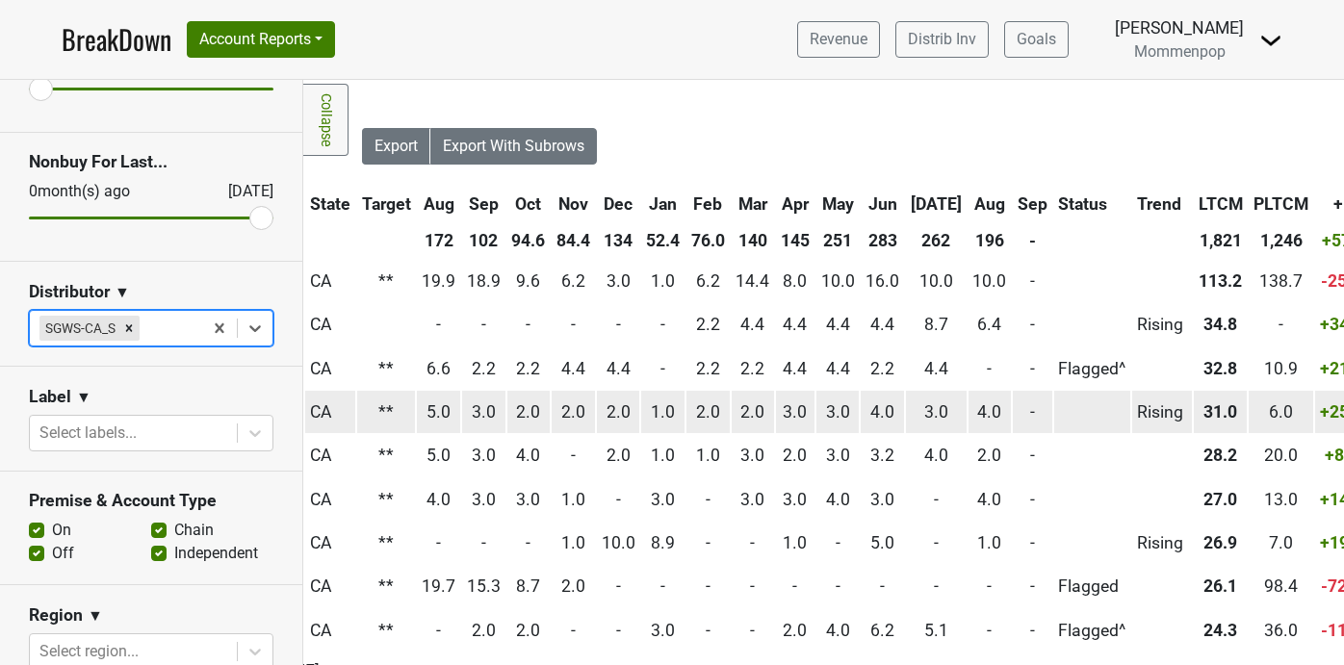
scroll to position [0, 657]
